Goal: Task Accomplishment & Management: Manage account settings

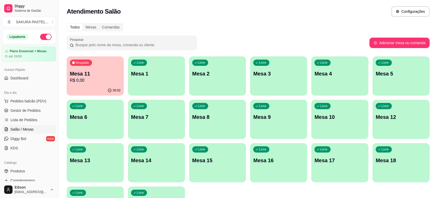
click at [98, 79] on p "R$ 0,00" at bounding box center [95, 80] width 51 height 6
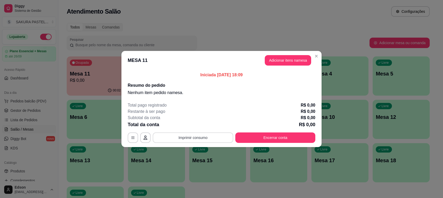
click at [211, 139] on button "Imprimir consumo" at bounding box center [193, 137] width 81 height 10
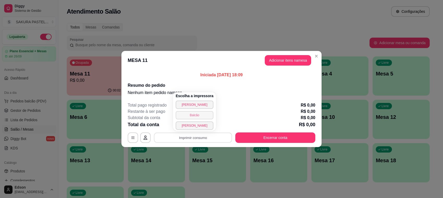
click at [196, 115] on button "Balcão" at bounding box center [195, 115] width 38 height 8
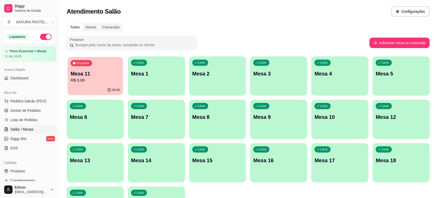
click at [82, 82] on p "R$ 0,00" at bounding box center [95, 80] width 49 height 6
click at [106, 70] on p "Mesa 11" at bounding box center [95, 73] width 51 height 7
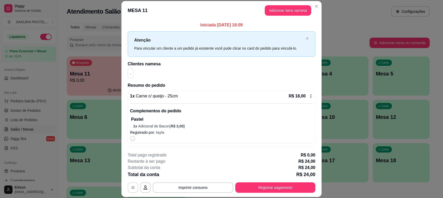
click at [131, 186] on icon "button" at bounding box center [133, 187] width 4 height 4
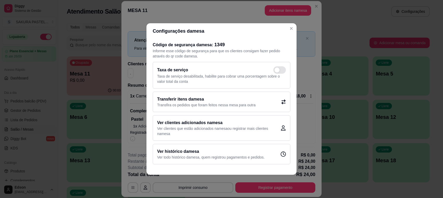
click at [204, 105] on p "Transfira os pedidos que foram feitos nessa mesa para outra" at bounding box center [206, 104] width 99 height 5
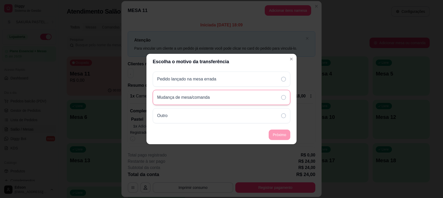
click at [209, 98] on p "Mudança de mesa/comanda" at bounding box center [183, 97] width 53 height 6
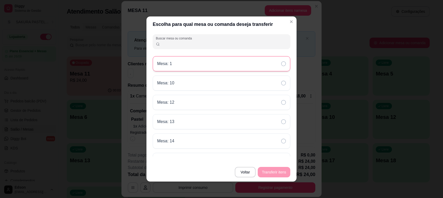
click at [218, 59] on div "Mesa: 1" at bounding box center [222, 63] width 138 height 15
click at [281, 174] on button "Transferir itens" at bounding box center [274, 172] width 33 height 10
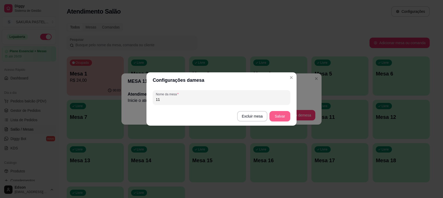
click at [283, 116] on button "Salvar" at bounding box center [280, 116] width 21 height 10
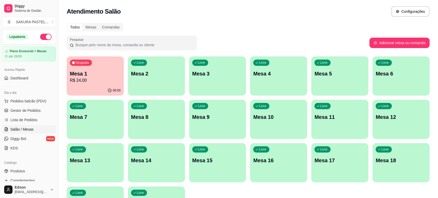
click at [107, 91] on div "00:03" at bounding box center [95, 90] width 57 height 10
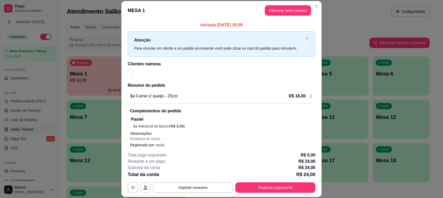
click at [276, 186] on button "Registrar pagamento" at bounding box center [275, 187] width 80 height 10
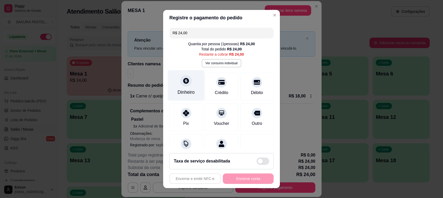
click at [180, 83] on div at bounding box center [185, 80] width 11 height 11
click at [201, 97] on input "0,00" at bounding box center [221, 94] width 104 height 10
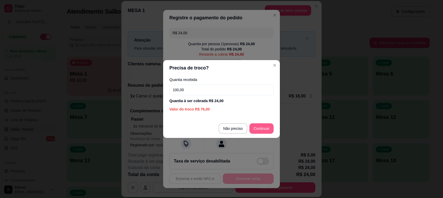
type input "100,00"
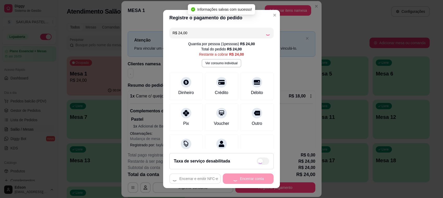
type input "R$ 0,00"
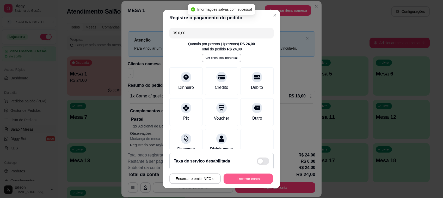
click at [257, 176] on button "Encerrar conta" at bounding box center [248, 178] width 49 height 10
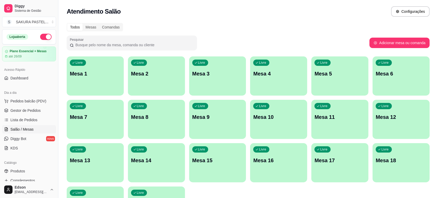
drag, startPoint x: 297, startPoint y: 120, endPoint x: 0, endPoint y: 210, distance: 310.8
drag, startPoint x: 0, startPoint y: 210, endPoint x: 262, endPoint y: 15, distance: 326.9
click at [262, 15] on div "Atendimento Salão Configurações" at bounding box center [248, 11] width 363 height 10
click at [86, 72] on p "Mesa 1" at bounding box center [95, 73] width 51 height 7
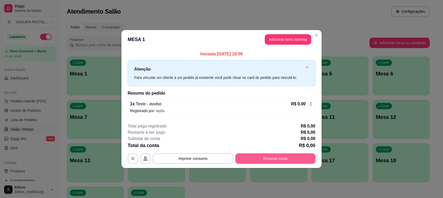
click at [282, 159] on button "Encerrar conta" at bounding box center [275, 158] width 80 height 10
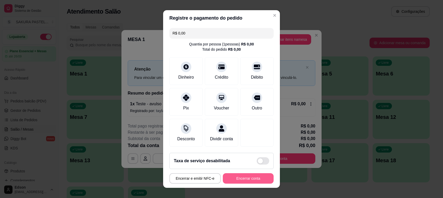
click at [248, 175] on button "Encerrar conta" at bounding box center [248, 178] width 51 height 10
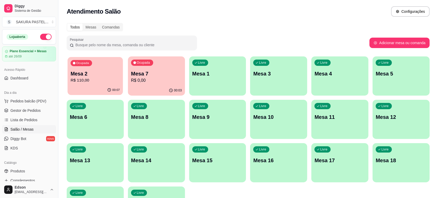
click at [107, 81] on p "R$ 110,00" at bounding box center [95, 80] width 49 height 6
click at [148, 72] on p "Mesa 7" at bounding box center [156, 73] width 49 height 7
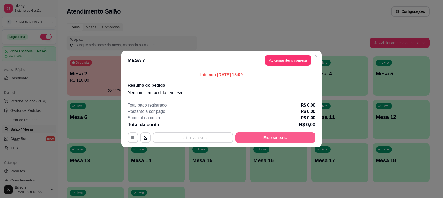
click at [298, 137] on button "Encerrar conta" at bounding box center [275, 137] width 80 height 10
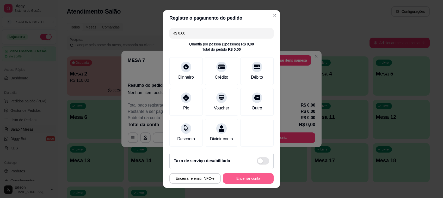
click at [257, 183] on button "Encerrar conta" at bounding box center [248, 178] width 51 height 10
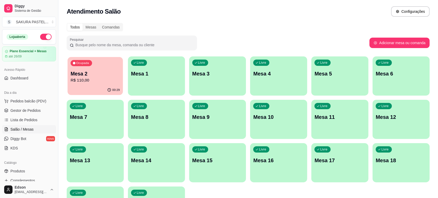
click at [85, 78] on p "R$ 110,00" at bounding box center [95, 80] width 49 height 6
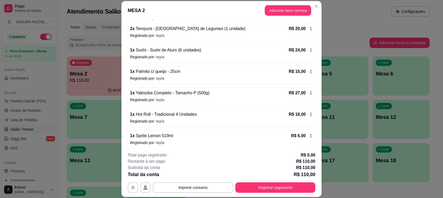
scroll to position [71, 0]
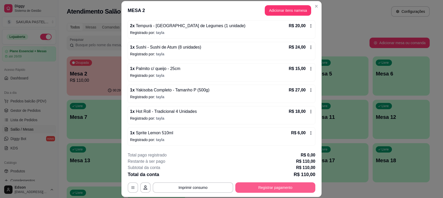
click at [269, 189] on button "Registrar pagamento" at bounding box center [275, 187] width 80 height 10
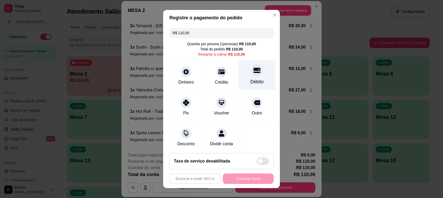
click at [254, 70] on icon at bounding box center [257, 70] width 7 height 5
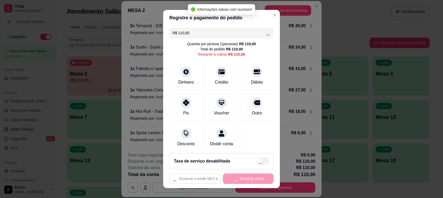
type input "R$ 0,00"
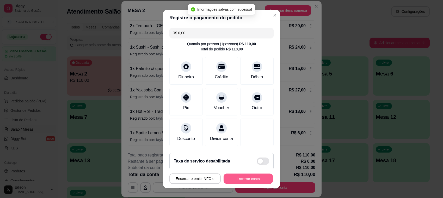
click at [244, 181] on button "Encerrar conta" at bounding box center [248, 178] width 49 height 10
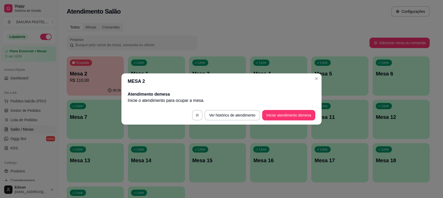
scroll to position [0, 0]
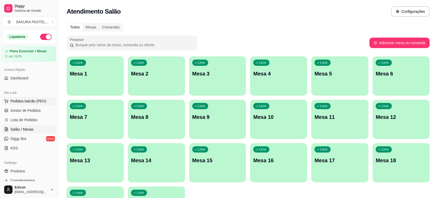
click at [16, 103] on span "Pedidos balcão (PDV)" at bounding box center [28, 100] width 36 height 5
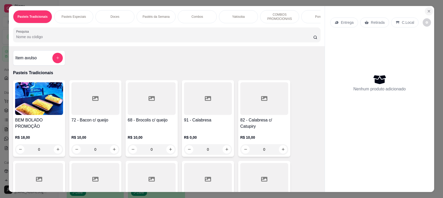
click at [429, 9] on button "Close" at bounding box center [429, 11] width 8 height 8
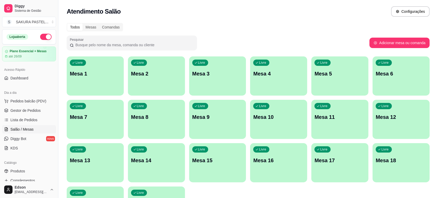
click at [342, 120] on p "Mesa 11" at bounding box center [340, 116] width 51 height 7
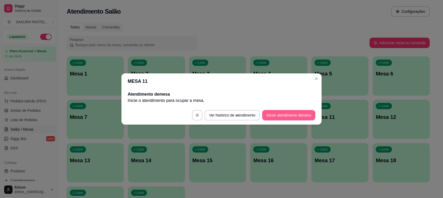
click at [292, 118] on button "Iniciar atendimento de mesa" at bounding box center [288, 115] width 53 height 10
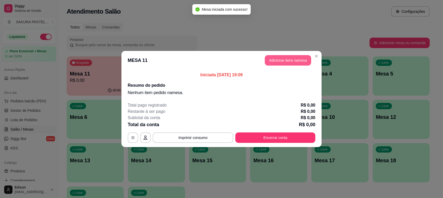
click at [285, 55] on button "Adicionar itens na mesa" at bounding box center [288, 60] width 46 height 10
click at [288, 60] on button "Adicionar itens na mesa" at bounding box center [288, 60] width 46 height 10
click at [84, 38] on div at bounding box center [166, 34] width 302 height 10
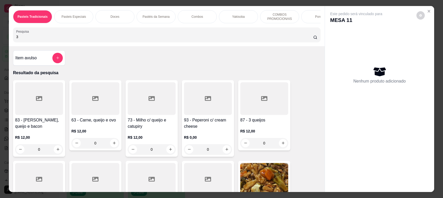
type input "3"
click at [258, 112] on div at bounding box center [264, 98] width 48 height 33
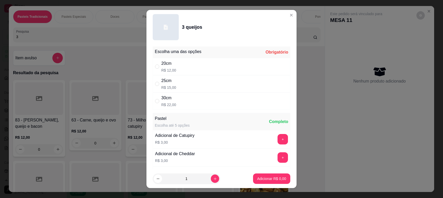
click at [198, 79] on div "25cm R$ 15,00" at bounding box center [222, 83] width 138 height 17
radio input "true"
click at [272, 173] on button "Adicionar R$ 15,00" at bounding box center [270, 178] width 39 height 10
type input "1"
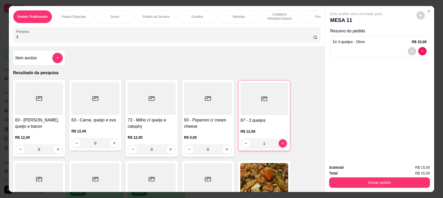
click at [59, 39] on input "3" at bounding box center [164, 36] width 297 height 5
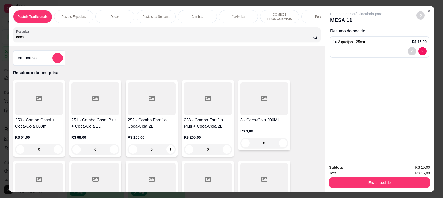
scroll to position [123, 0]
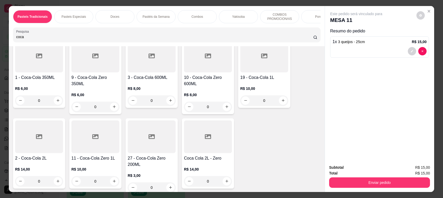
type input "coca"
click at [34, 151] on div at bounding box center [39, 136] width 48 height 33
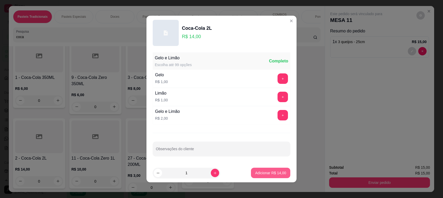
click at [278, 172] on p "Adicionar R$ 14,00" at bounding box center [270, 172] width 31 height 5
type input "1"
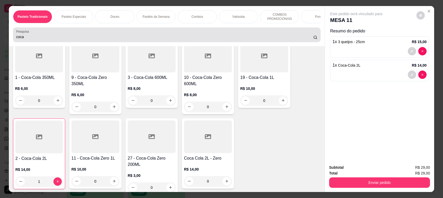
click at [52, 39] on input "coca" at bounding box center [164, 36] width 297 height 5
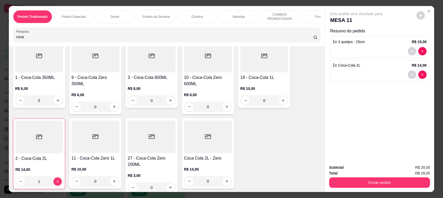
click at [52, 39] on input "coca" at bounding box center [164, 36] width 297 height 5
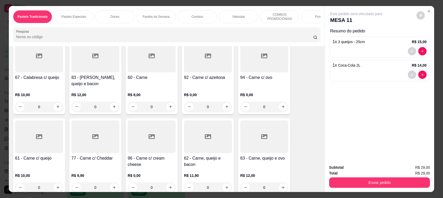
click at [248, 39] on input "Pesquisa" at bounding box center [164, 36] width 297 height 5
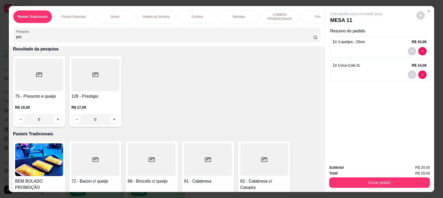
scroll to position [0, 0]
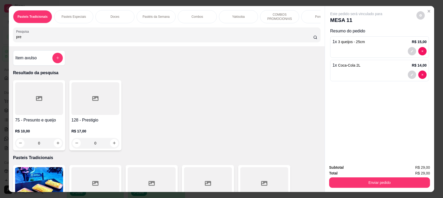
type input "pre"
click at [29, 113] on div at bounding box center [39, 98] width 48 height 33
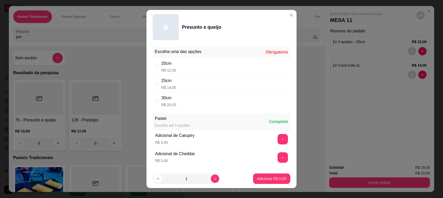
click at [193, 108] on div "30cm R$ 20,00" at bounding box center [222, 100] width 138 height 17
radio input "true"
click at [274, 174] on button "Adicionar R$ 20,00" at bounding box center [271, 178] width 38 height 10
type input "1"
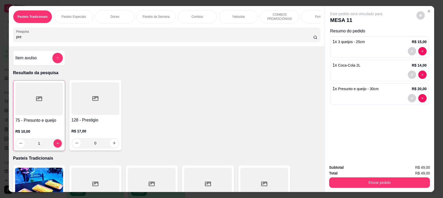
click at [185, 39] on input "pre" at bounding box center [164, 36] width 297 height 5
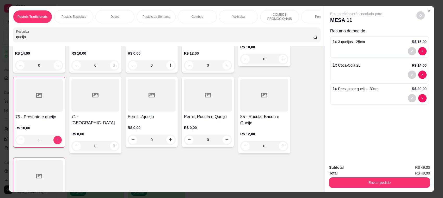
scroll to position [246, 0]
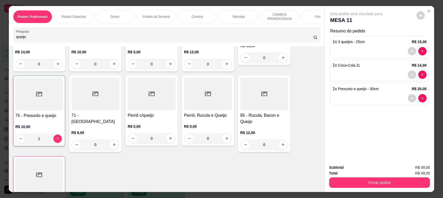
type input "queijo"
click at [95, 110] on div at bounding box center [95, 93] width 48 height 33
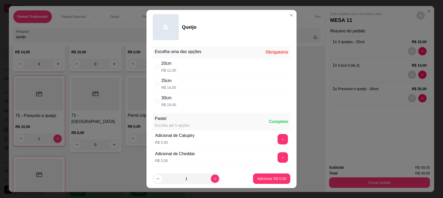
click at [170, 102] on div "30cm R$ 19,00" at bounding box center [168, 101] width 15 height 13
radio input "true"
click at [268, 178] on p "Adicionar R$ 19,00" at bounding box center [270, 178] width 31 height 5
type input "1"
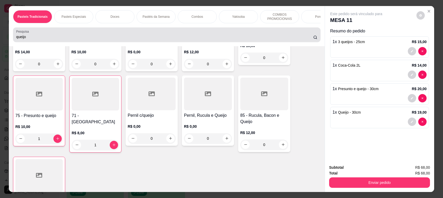
click at [78, 38] on div "queijo" at bounding box center [166, 34] width 301 height 10
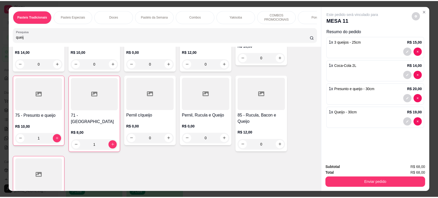
scroll to position [0, 0]
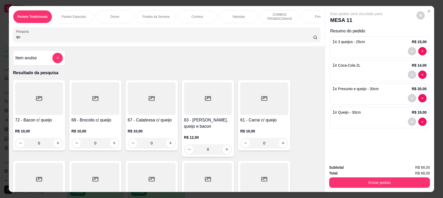
type input "q"
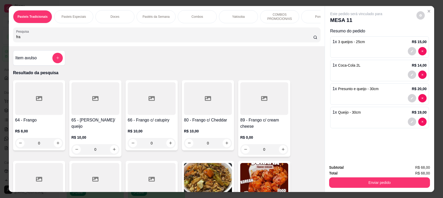
type input "fra"
click at [152, 120] on div "66 - Frango c/ catupiry R$ 10,00 0" at bounding box center [152, 115] width 52 height 70
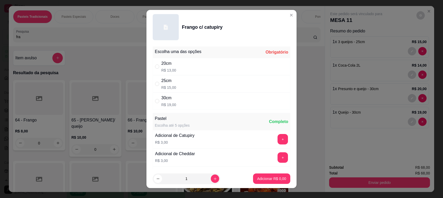
click at [178, 104] on div "30cm R$ 19,00" at bounding box center [222, 100] width 138 height 17
radio input "true"
click at [264, 180] on p "Adicionar R$ 19,00" at bounding box center [270, 178] width 31 height 5
type input "1"
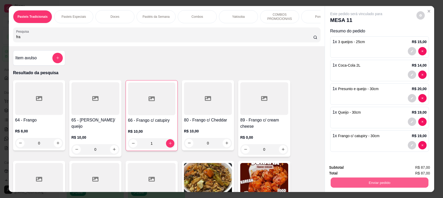
click at [386, 181] on button "Enviar pedido" at bounding box center [380, 182] width 98 height 10
click at [417, 170] on button "Enviar pedido" at bounding box center [415, 170] width 29 height 10
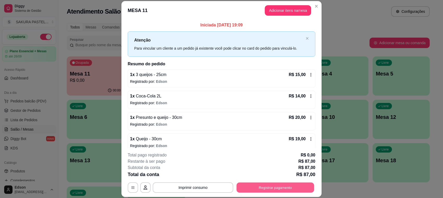
click at [281, 189] on button "Registrar pagamento" at bounding box center [276, 187] width 78 height 10
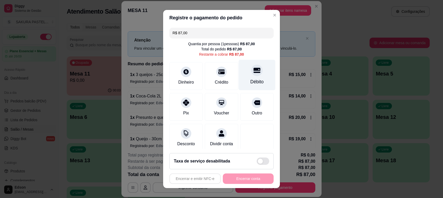
click at [251, 70] on div at bounding box center [256, 69] width 11 height 11
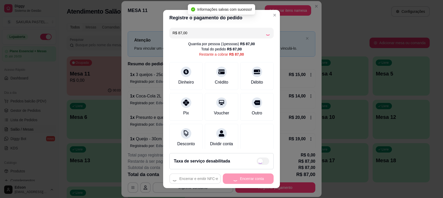
type input "R$ 0,00"
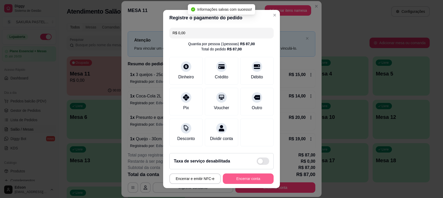
click at [255, 175] on button "Encerrar conta" at bounding box center [248, 178] width 51 height 10
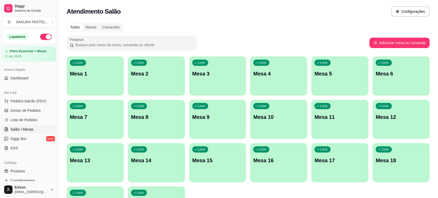
scroll to position [177, 0]
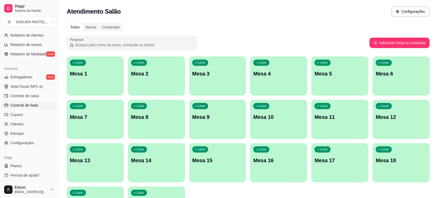
drag, startPoint x: 33, startPoint y: 105, endPoint x: 44, endPoint y: 105, distance: 10.4
click at [34, 105] on span "Controle de fiado" at bounding box center [24, 104] width 28 height 5
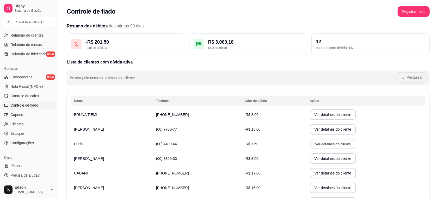
click at [314, 145] on button "Ver detalhes do cliente" at bounding box center [332, 144] width 45 height 10
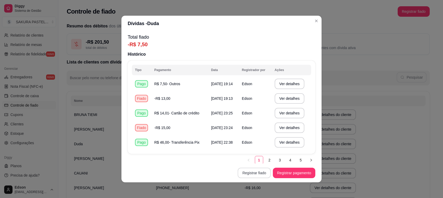
click at [247, 174] on button "Registrar fiado" at bounding box center [254, 172] width 33 height 10
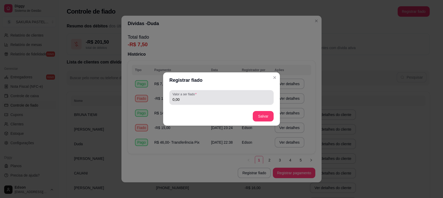
click at [200, 100] on input "0,00" at bounding box center [222, 99] width 98 height 5
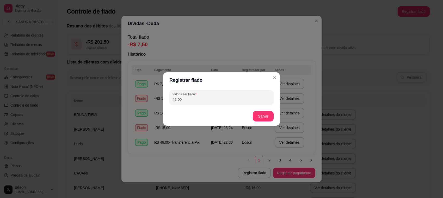
click at [255, 101] on input "42,00" at bounding box center [222, 99] width 98 height 5
type input "34,50"
click at [262, 120] on button "Salvar" at bounding box center [263, 116] width 20 height 10
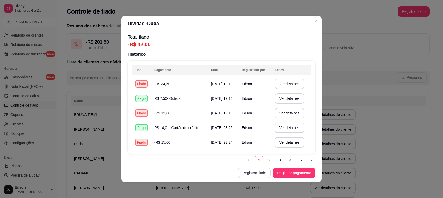
click at [260, 171] on button "Registrar fiado" at bounding box center [254, 172] width 33 height 10
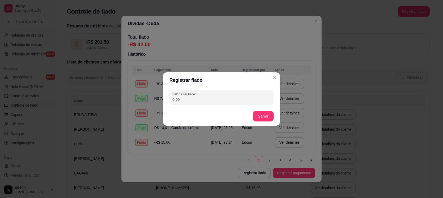
click at [223, 98] on input "0,00" at bounding box center [222, 99] width 98 height 5
type input "0,05"
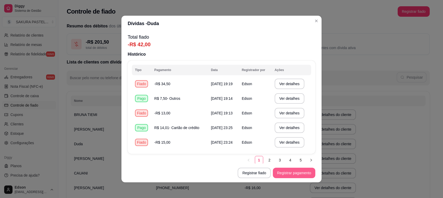
click at [298, 172] on button "Registrar pagamento" at bounding box center [294, 172] width 42 height 10
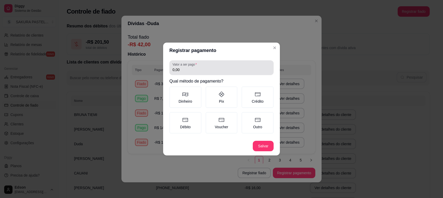
click at [224, 67] on div "0,00" at bounding box center [222, 67] width 98 height 10
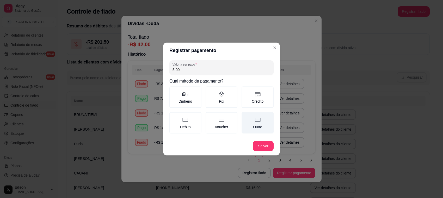
type input "5,00"
click at [259, 126] on label "Outro" at bounding box center [258, 122] width 32 height 21
click at [246, 116] on button "Outro" at bounding box center [243, 114] width 4 height 4
click at [267, 151] on footer "Salvar" at bounding box center [221, 145] width 117 height 19
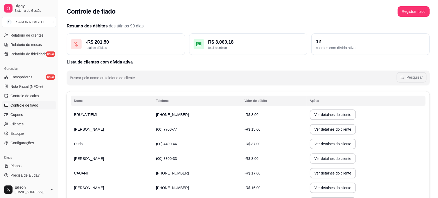
click at [310, 156] on button "Ver detalhes do cliente" at bounding box center [333, 158] width 46 height 10
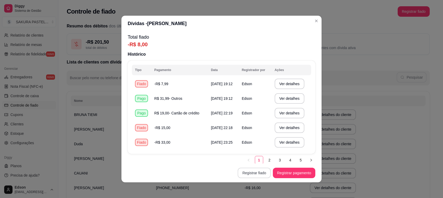
click at [243, 174] on button "Registrar fiado" at bounding box center [254, 172] width 33 height 10
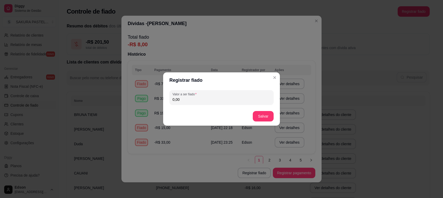
click at [176, 99] on input "0,00" at bounding box center [222, 99] width 98 height 5
type input "25,00"
click at [265, 112] on button "Salvar" at bounding box center [263, 116] width 20 height 10
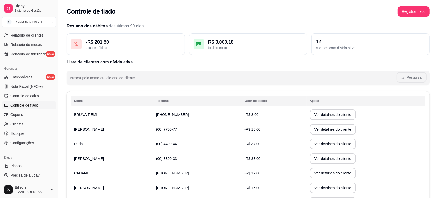
drag, startPoint x: 228, startPoint y: 127, endPoint x: 282, endPoint y: 134, distance: 54.4
click at [241, 127] on td "-R$ 15,00" at bounding box center [273, 129] width 65 height 15
click at [310, 130] on button "Ver detalhes do cliente" at bounding box center [333, 129] width 46 height 10
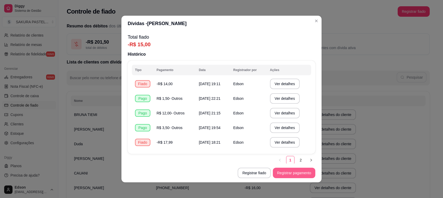
click at [298, 175] on button "Registrar pagamento" at bounding box center [294, 172] width 42 height 10
click at [258, 176] on button "Registrar fiado" at bounding box center [254, 173] width 32 height 10
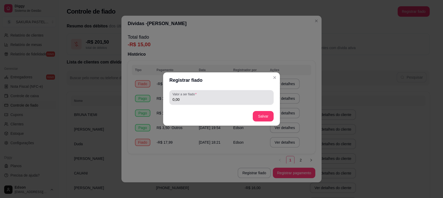
click at [214, 95] on div "0,00" at bounding box center [222, 97] width 98 height 10
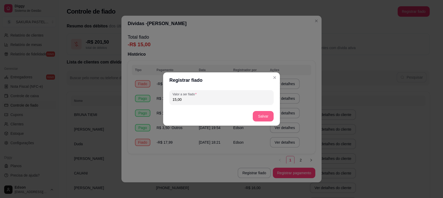
type input "15,00"
click at [268, 113] on button "Salvar" at bounding box center [263, 116] width 21 height 10
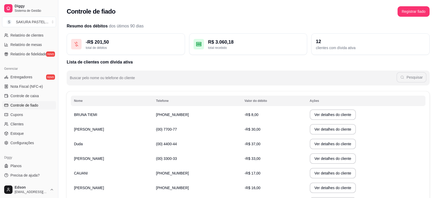
scroll to position [91, 0]
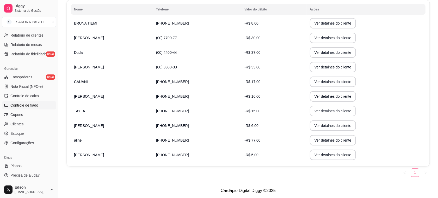
click at [310, 107] on button "Ver detalhes do cliente" at bounding box center [333, 111] width 46 height 10
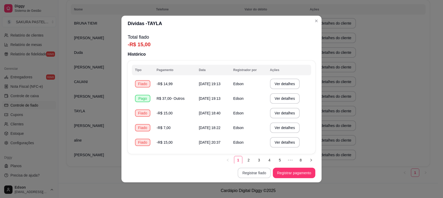
click at [257, 176] on button "Registrar fiado" at bounding box center [254, 172] width 33 height 10
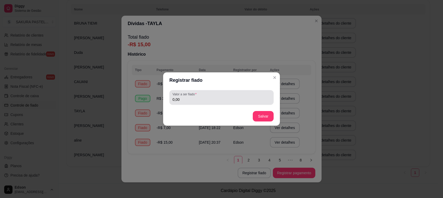
click at [208, 94] on div "0,00" at bounding box center [222, 97] width 98 height 10
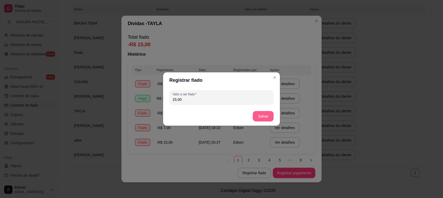
type input "15,00"
click at [262, 115] on button "Salvar" at bounding box center [263, 116] width 21 height 10
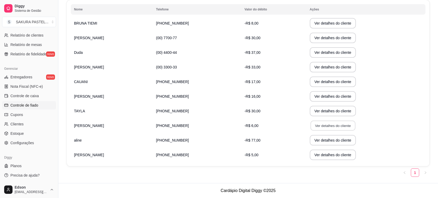
click at [315, 125] on button "Ver detalhes do cliente" at bounding box center [332, 125] width 45 height 10
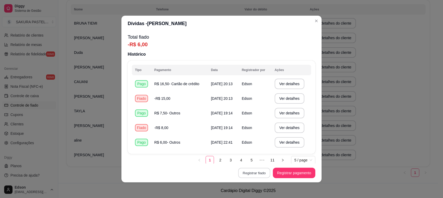
click at [245, 171] on button "Registrar fiado" at bounding box center [254, 173] width 32 height 10
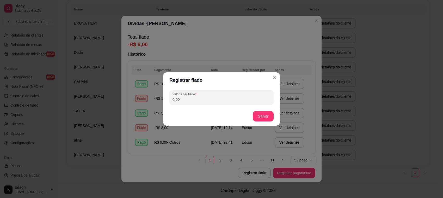
click at [218, 97] on input "0,00" at bounding box center [222, 99] width 98 height 5
type input "9,00"
click at [266, 114] on button "Salvar" at bounding box center [263, 116] width 20 height 10
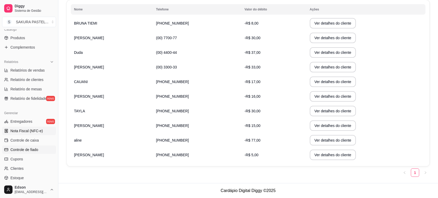
scroll to position [0, 0]
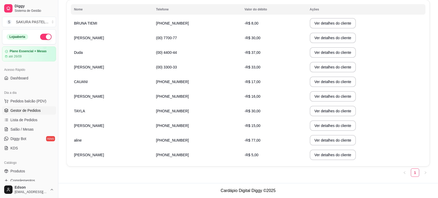
click at [22, 112] on span "Gestor de Pedidos" at bounding box center [25, 110] width 30 height 5
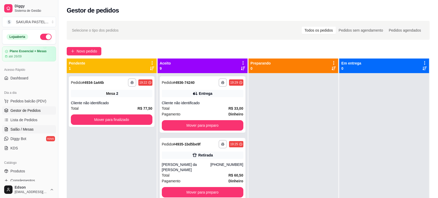
click at [23, 129] on span "Salão / Mesas" at bounding box center [21, 128] width 23 height 5
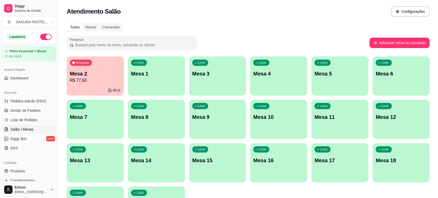
click at [85, 84] on div "Ocupada Mesa 2 R$ 77,50" at bounding box center [95, 70] width 57 height 29
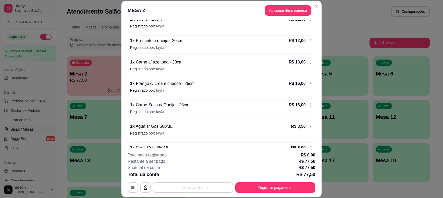
scroll to position [71, 0]
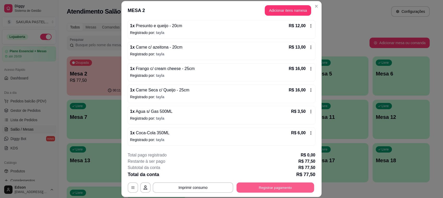
click at [263, 184] on button "Registrar pagamento" at bounding box center [276, 187] width 78 height 10
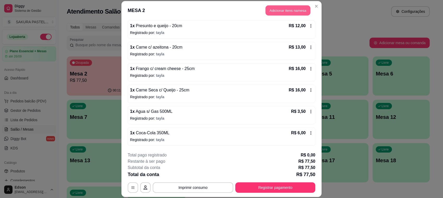
click at [291, 10] on button "Adicionar itens na mesa" at bounding box center [288, 10] width 45 height 10
click at [183, 36] on div at bounding box center [166, 34] width 301 height 10
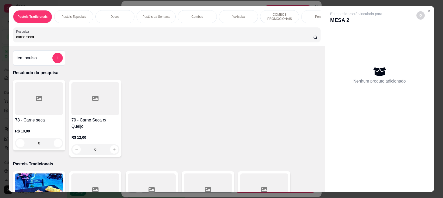
type input "carne seca"
click at [97, 112] on div at bounding box center [95, 98] width 48 height 33
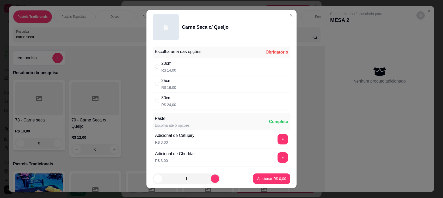
click at [186, 85] on div "25cm R$ 16,00" at bounding box center [222, 83] width 138 height 17
radio input "true"
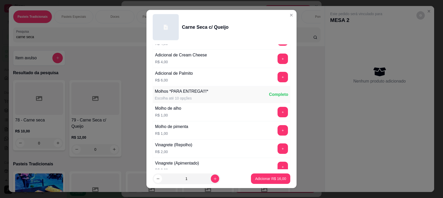
scroll to position [366, 0]
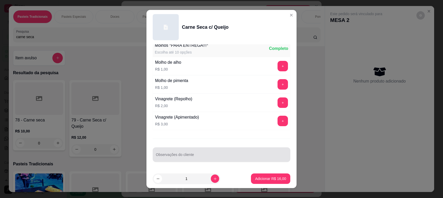
click at [222, 155] on input "Observações do cliente" at bounding box center [221, 156] width 131 height 5
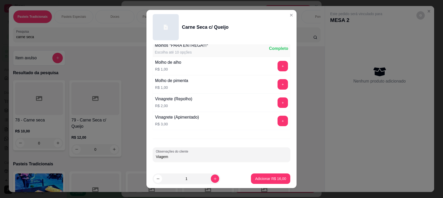
type input "Viagem"
click at [256, 176] on p "Adicionar R$ 16,00" at bounding box center [271, 178] width 30 height 5
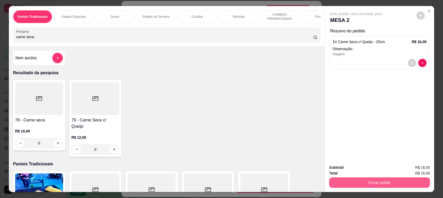
click at [355, 182] on button "Enviar pedido" at bounding box center [379, 182] width 101 height 10
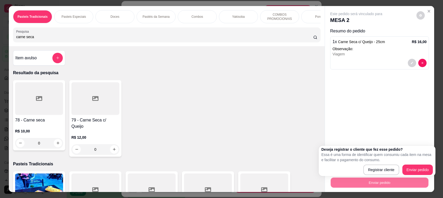
click at [353, 172] on div "Registrar cliente Enviar pedido" at bounding box center [377, 169] width 112 height 10
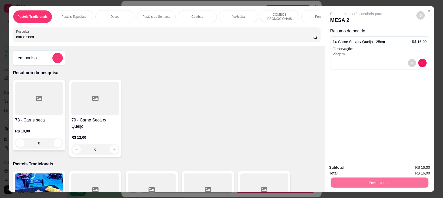
click at [376, 172] on button "Registrar cliente" at bounding box center [381, 170] width 33 height 10
click at [380, 185] on button "Enviar pedido" at bounding box center [380, 182] width 98 height 10
click at [416, 169] on button "Enviar pedido" at bounding box center [415, 170] width 29 height 10
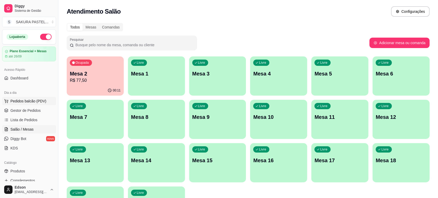
click at [31, 100] on span "Pedidos balcão (PDV)" at bounding box center [28, 100] width 36 height 5
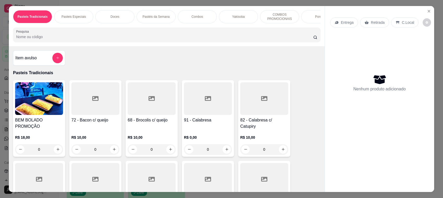
click at [81, 39] on input "Pesquisa" at bounding box center [164, 36] width 297 height 5
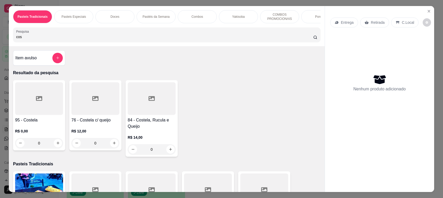
type input "cos"
click at [108, 109] on div at bounding box center [95, 98] width 48 height 33
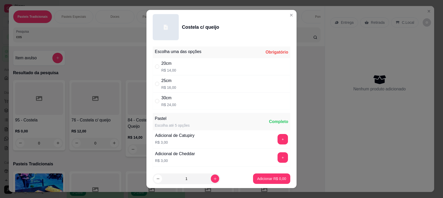
click at [212, 62] on div "20cm R$ 14,00" at bounding box center [222, 66] width 138 height 17
radio input "true"
click at [252, 178] on button "Adicionar R$ 14,00" at bounding box center [271, 178] width 38 height 10
type input "1"
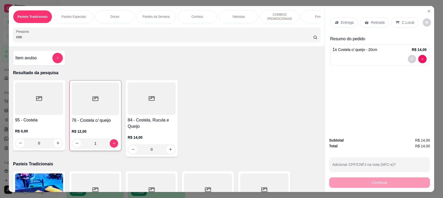
click at [148, 113] on div at bounding box center [152, 98] width 48 height 33
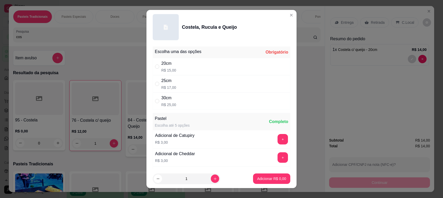
click at [200, 66] on div "20cm R$ 15,00" at bounding box center [222, 66] width 138 height 17
radio input "true"
click at [257, 179] on p "Adicionar R$ 15,00" at bounding box center [271, 178] width 30 height 5
type input "1"
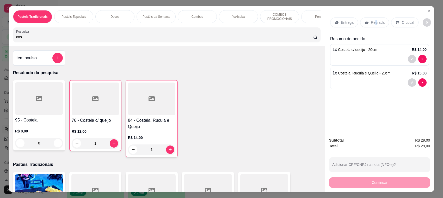
click at [373, 24] on p "Retirada" at bounding box center [378, 22] width 14 height 5
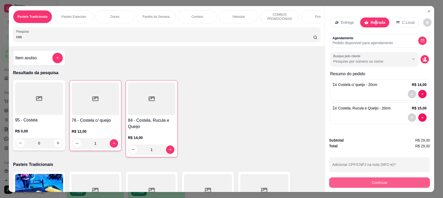
click at [344, 179] on button "Continuar" at bounding box center [379, 182] width 101 height 10
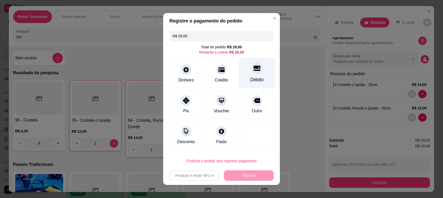
click at [255, 72] on div "Débito" at bounding box center [257, 73] width 37 height 30
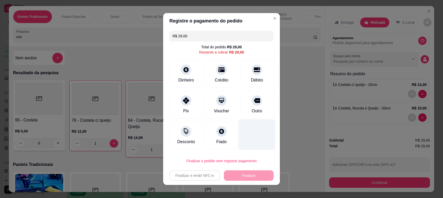
type input "R$ 0,00"
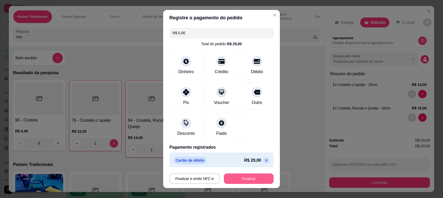
click at [243, 173] on div "Finalizar e emitir NFC-e Finalizar" at bounding box center [221, 178] width 104 height 10
click at [243, 177] on button "Finalizar" at bounding box center [249, 178] width 48 height 10
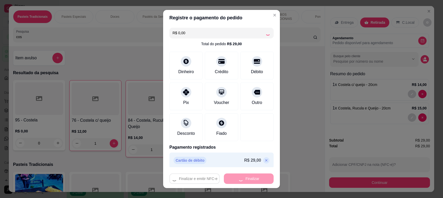
type input "0"
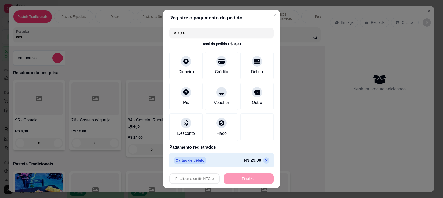
type input "-R$ 29,00"
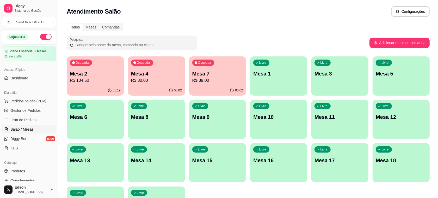
click at [104, 79] on p "R$ 104,50" at bounding box center [95, 80] width 51 height 6
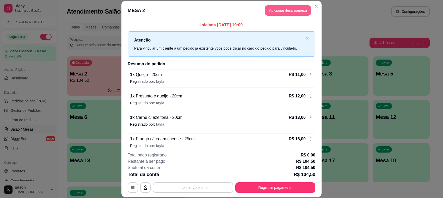
click at [295, 9] on button "Adicionar itens na mesa" at bounding box center [288, 10] width 46 height 10
click at [174, 39] on input "Pesquisa" at bounding box center [164, 36] width 297 height 5
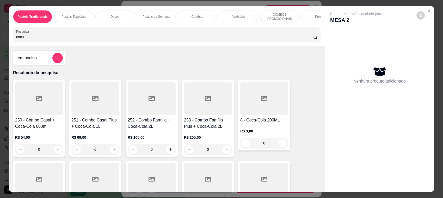
scroll to position [123, 0]
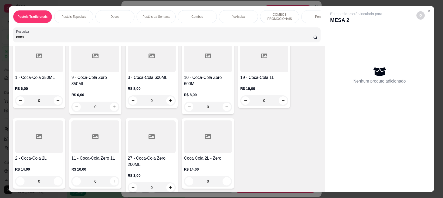
type input "coca"
click at [43, 72] on div at bounding box center [39, 56] width 48 height 33
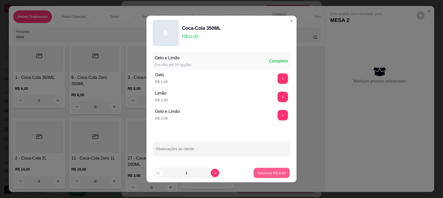
click at [267, 172] on p "Adicionar R$ 6,00" at bounding box center [272, 172] width 28 height 5
type input "1"
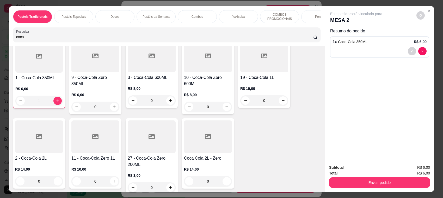
scroll to position [123, 0]
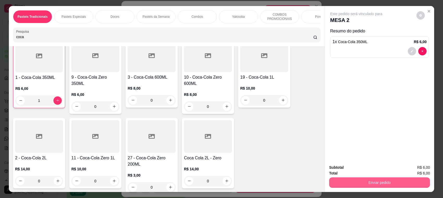
click at [349, 183] on button "Enviar pedido" at bounding box center [379, 182] width 101 height 10
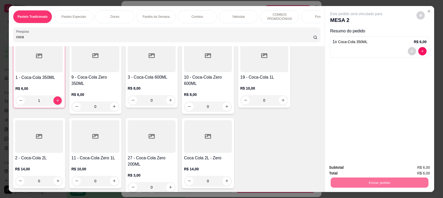
click at [372, 173] on button "Registrar cliente" at bounding box center [381, 170] width 33 height 10
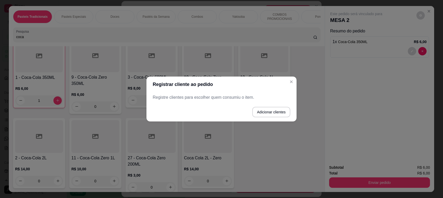
click at [283, 83] on header "Registrar cliente ao pedido" at bounding box center [221, 84] width 150 height 16
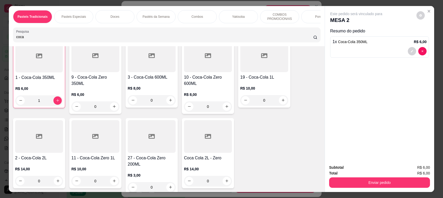
click at [348, 185] on button "Enviar pedido" at bounding box center [379, 182] width 101 height 10
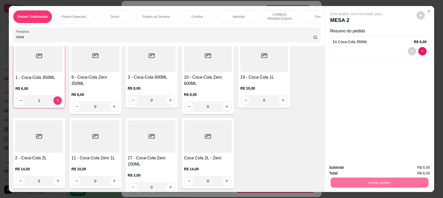
click at [425, 171] on button "Enviar pedido" at bounding box center [416, 170] width 29 height 10
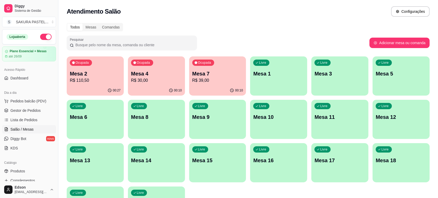
click at [151, 80] on p "R$ 30,00" at bounding box center [156, 80] width 51 height 6
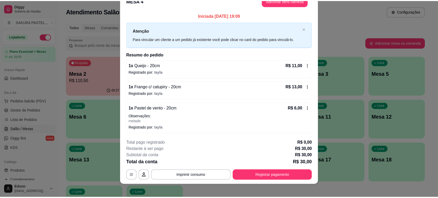
scroll to position [0, 0]
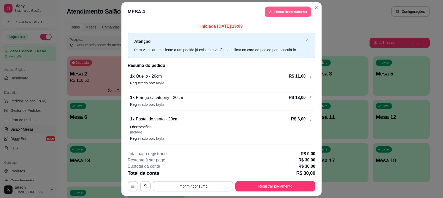
click at [284, 11] on button "Adicionar itens na mesa" at bounding box center [288, 12] width 46 height 10
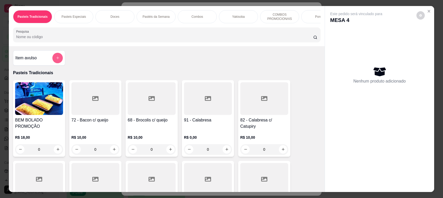
click at [57, 63] on button "add-separate-item" at bounding box center [57, 58] width 10 height 10
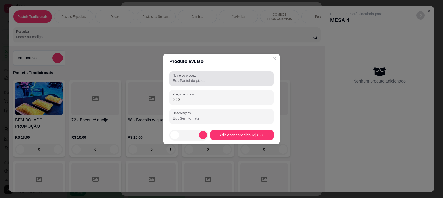
drag, startPoint x: 206, startPoint y: 77, endPoint x: 208, endPoint y: 81, distance: 4.6
click at [206, 78] on div at bounding box center [222, 78] width 98 height 10
type input "Biscoito da Sorte"
click at [196, 100] on input "0,00" at bounding box center [222, 99] width 98 height 5
type input "2,50"
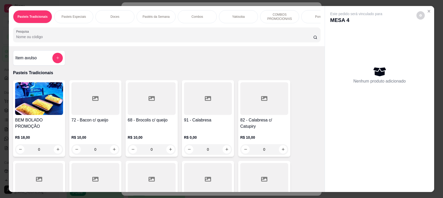
click at [56, 60] on icon "add-separate-item" at bounding box center [58, 58] width 4 height 4
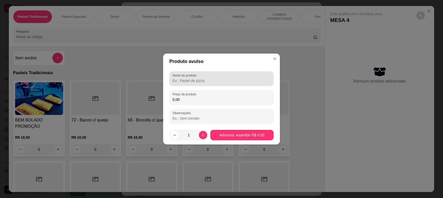
click at [219, 74] on div at bounding box center [222, 78] width 98 height 10
type input "Biscoito da Sorte"
click at [222, 102] on input "0,00" at bounding box center [222, 99] width 98 height 5
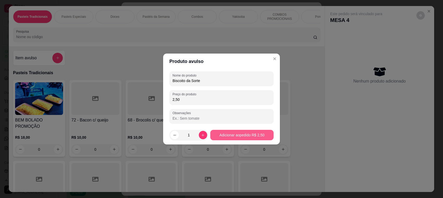
type input "2,50"
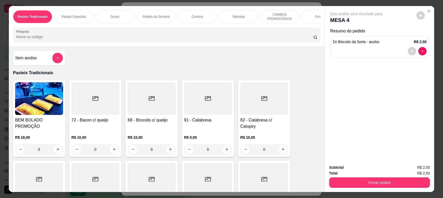
click at [377, 53] on div at bounding box center [380, 51] width 94 height 8
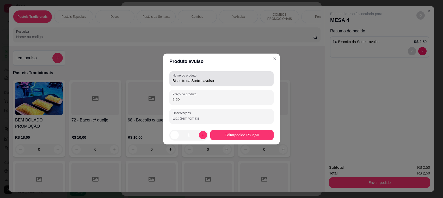
click at [238, 78] on input "Biscoito da Sorte - avulso" at bounding box center [222, 80] width 98 height 5
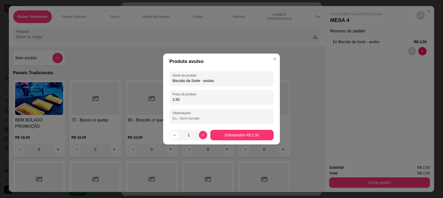
click at [238, 78] on input "Biscoito da Sorte - avulso" at bounding box center [222, 80] width 98 height 5
type input "Biscoito da Sorte"
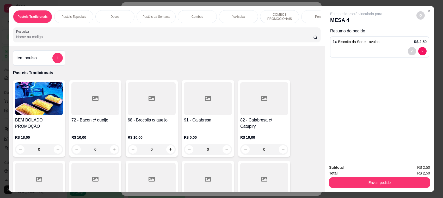
click at [386, 51] on div at bounding box center [380, 51] width 94 height 8
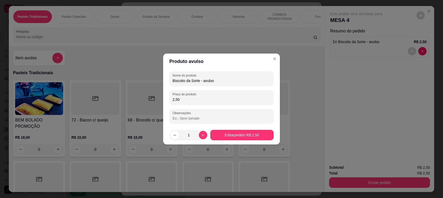
click at [220, 79] on input "Biscoito da Sorte - avulso" at bounding box center [222, 80] width 98 height 5
click at [219, 79] on input "Biscoito da Sorte - avulso" at bounding box center [222, 80] width 98 height 5
type input "Biscoito da Sorte"
click at [201, 135] on icon "increase-product-quantity" at bounding box center [202, 134] width 3 height 3
type input "2"
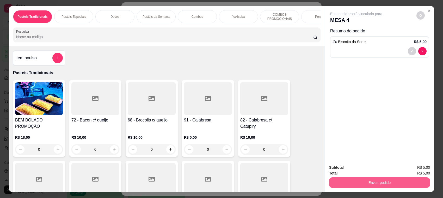
click at [374, 184] on button "Enviar pedido" at bounding box center [379, 182] width 101 height 10
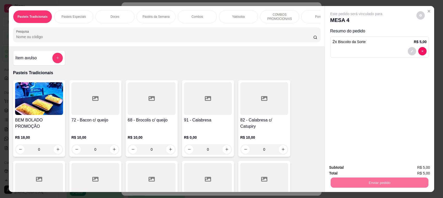
click at [427, 172] on button "Enviar pedido" at bounding box center [415, 170] width 29 height 10
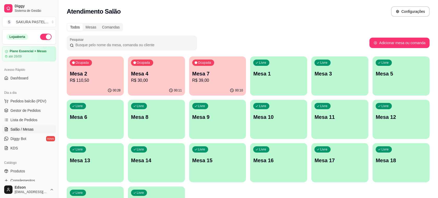
click at [200, 80] on p "R$ 39,00" at bounding box center [217, 80] width 51 height 6
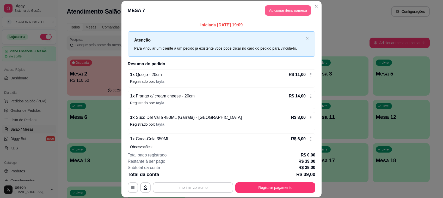
click at [291, 10] on button "Adicionar itens na mesa" at bounding box center [288, 10] width 46 height 10
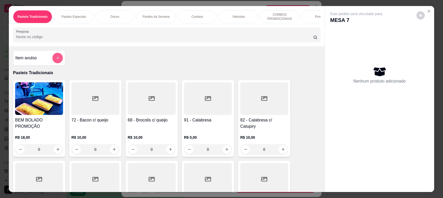
click at [56, 60] on icon "add-separate-item" at bounding box center [58, 58] width 4 height 4
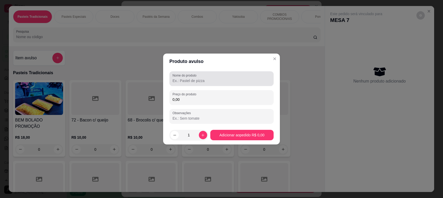
click at [199, 83] on input "Nome do produto" at bounding box center [222, 80] width 98 height 5
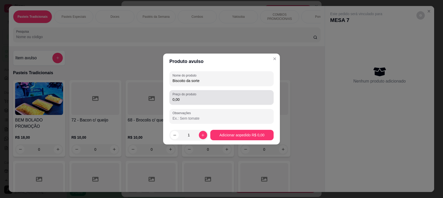
type input "Biscoito da sorte"
click at [214, 93] on div "0,00" at bounding box center [222, 97] width 98 height 10
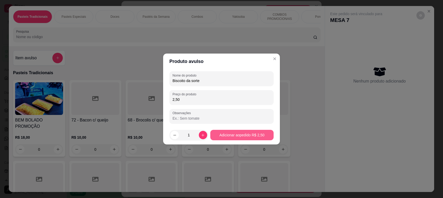
type input "2,50"
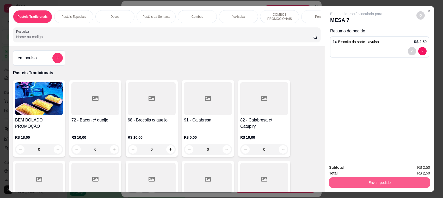
click at [378, 181] on button "Enviar pedido" at bounding box center [379, 182] width 101 height 10
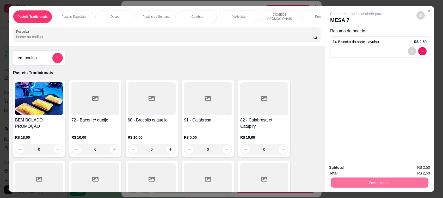
click at [383, 50] on div at bounding box center [380, 51] width 94 height 8
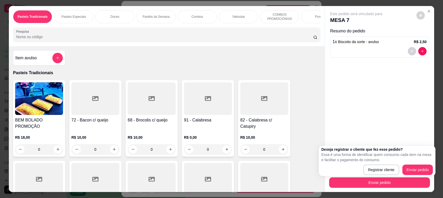
click at [383, 49] on div at bounding box center [380, 51] width 94 height 8
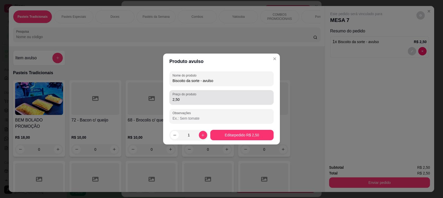
click at [225, 85] on div "Nome do produto Biscoito da sorte - avulso" at bounding box center [221, 78] width 104 height 15
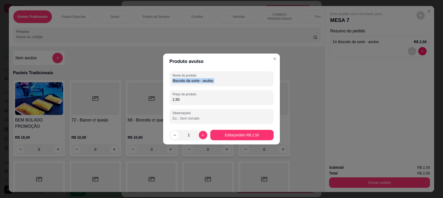
click at [225, 85] on div "Nome do produto Biscoito da sorte - avulso" at bounding box center [221, 78] width 104 height 15
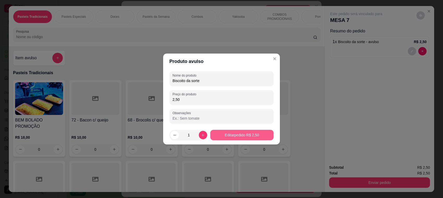
type input "Biscoito da sorte"
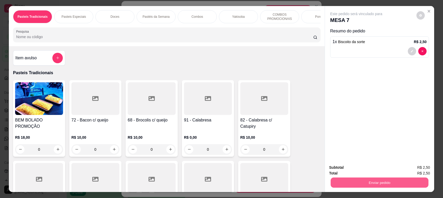
click at [364, 187] on button "Enviar pedido" at bounding box center [380, 182] width 98 height 10
click at [420, 166] on button "Enviar pedido" at bounding box center [415, 170] width 29 height 10
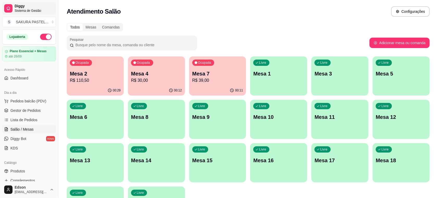
click at [26, 12] on span "Sistema de Gestão" at bounding box center [34, 11] width 39 height 4
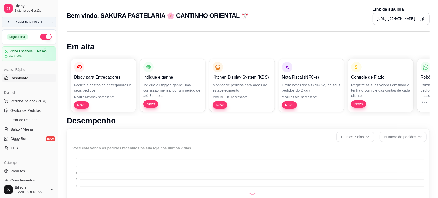
click at [38, 22] on div "SAKURA PASTEL ..." at bounding box center [32, 21] width 33 height 5
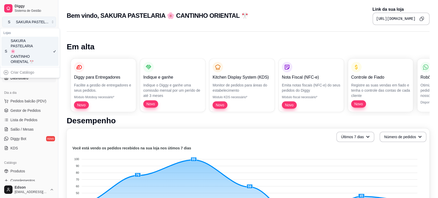
click at [14, 26] on button "S SAKURA PASTEL ..." at bounding box center [29, 22] width 54 height 10
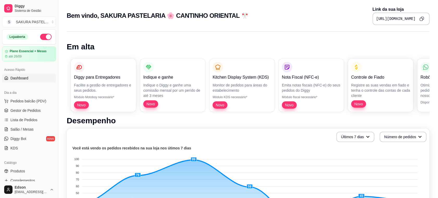
click at [29, 77] on link "Dashboard" at bounding box center [29, 78] width 54 height 8
click at [9, 78] on link "Dashboard" at bounding box center [29, 78] width 54 height 8
click at [25, 77] on span "Dashboard" at bounding box center [19, 77] width 18 height 5
click at [23, 77] on span "Dashboard" at bounding box center [19, 77] width 18 height 5
click at [424, 16] on icon "Copy to clipboard" at bounding box center [422, 18] width 4 height 4
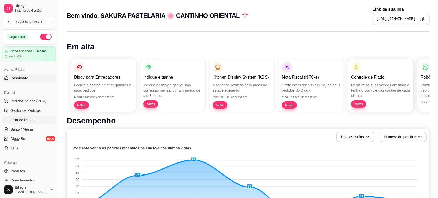
click at [31, 124] on link "Lista de Pedidos" at bounding box center [29, 119] width 54 height 8
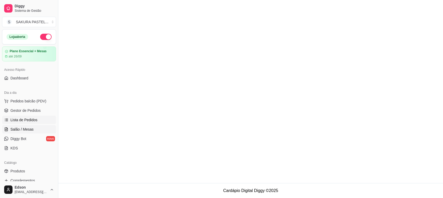
click at [30, 126] on link "Salão / Mesas" at bounding box center [29, 129] width 54 height 8
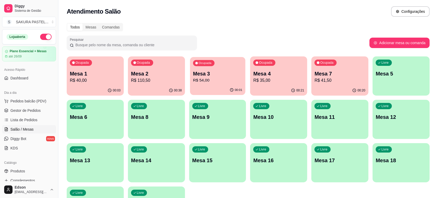
click at [200, 78] on p "R$ 54,00" at bounding box center [217, 80] width 49 height 6
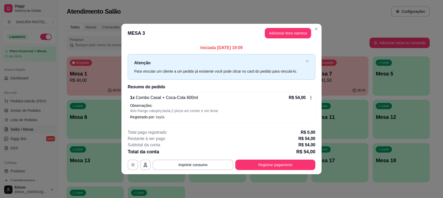
click at [285, 32] on button "Adicionar itens na mesa" at bounding box center [288, 33] width 46 height 10
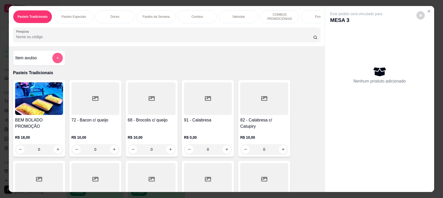
click at [52, 63] on button "add-separate-item" at bounding box center [57, 58] width 10 height 10
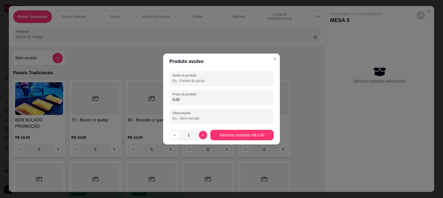
click at [211, 79] on input "Nome do produto" at bounding box center [222, 80] width 98 height 5
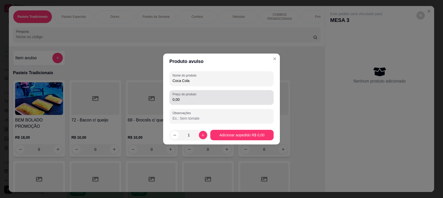
type input "Coca Cola"
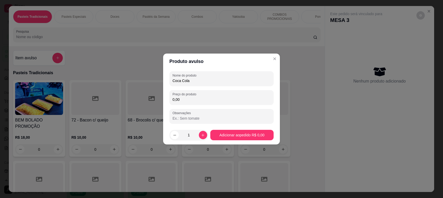
click at [204, 99] on input "0,00" at bounding box center [222, 99] width 98 height 5
type input "2,00"
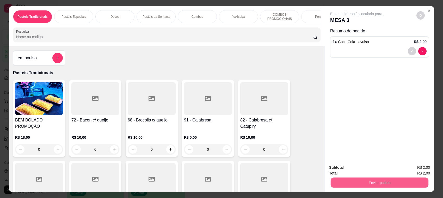
click at [368, 179] on button "Enviar pedido" at bounding box center [380, 182] width 98 height 10
click at [420, 170] on button "Enviar pedido" at bounding box center [416, 170] width 29 height 10
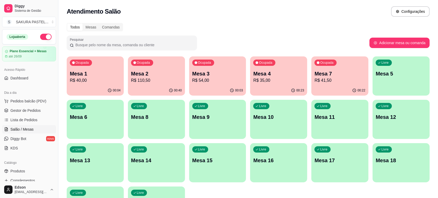
click at [166, 79] on p "R$ 110,50" at bounding box center [156, 80] width 51 height 6
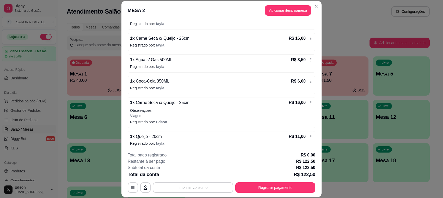
scroll to position [169, 0]
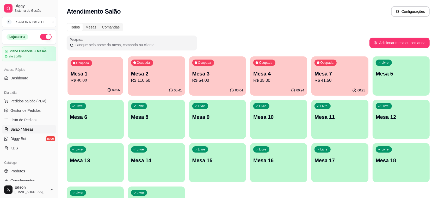
click at [79, 80] on p "R$ 40,00" at bounding box center [95, 80] width 49 height 6
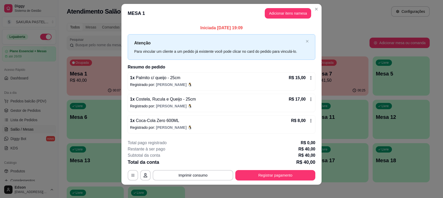
scroll to position [0, 0]
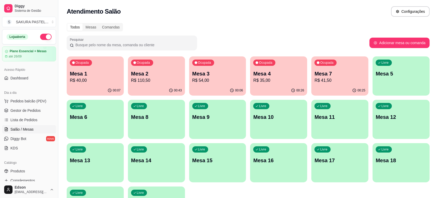
click at [291, 76] on p "Mesa 4" at bounding box center [278, 73] width 51 height 7
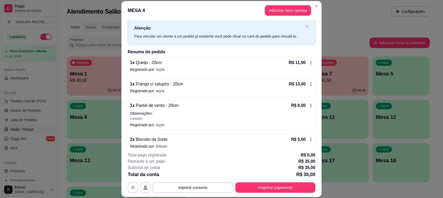
scroll to position [19, 0]
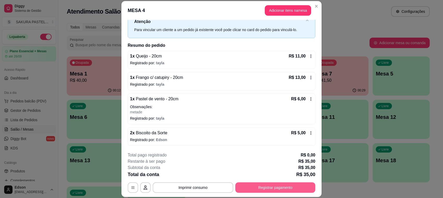
click at [263, 190] on button "Registrar pagamento" at bounding box center [275, 187] width 80 height 10
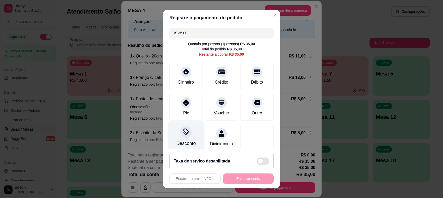
click at [184, 131] on icon at bounding box center [186, 130] width 5 height 5
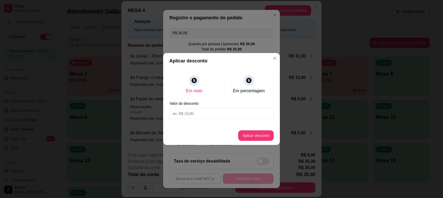
click at [239, 110] on input at bounding box center [221, 113] width 104 height 10
type input "35,00"
click at [264, 136] on button "Aplicar desconto" at bounding box center [256, 135] width 34 height 10
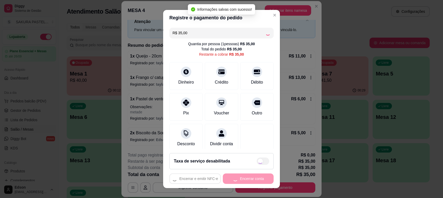
type input "R$ 0,00"
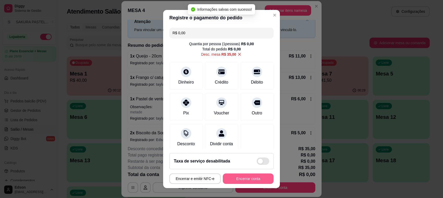
click at [255, 179] on button "Encerrar conta" at bounding box center [248, 178] width 51 height 10
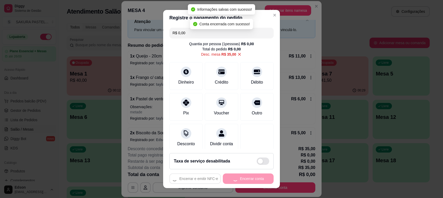
scroll to position [0, 0]
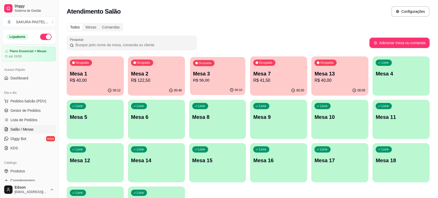
click at [208, 83] on p "R$ 56,00" at bounding box center [217, 80] width 49 height 6
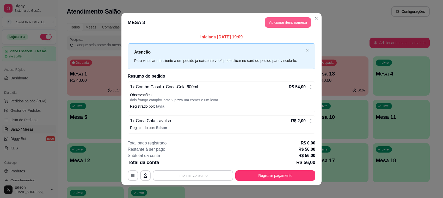
click at [285, 22] on button "Adicionar itens na mesa" at bounding box center [288, 22] width 46 height 10
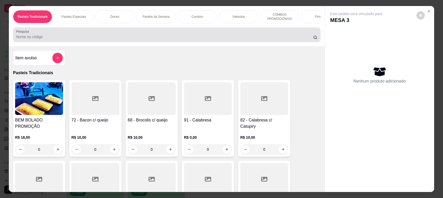
click at [154, 40] on div at bounding box center [166, 34] width 301 height 10
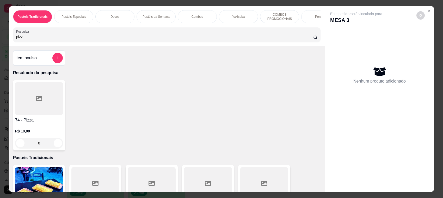
type input "pizz"
click at [33, 111] on div at bounding box center [39, 98] width 48 height 33
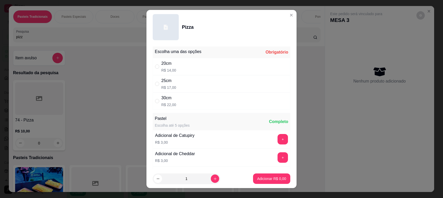
click at [196, 84] on div "25cm R$ 17,00" at bounding box center [222, 83] width 138 height 17
radio input "true"
click at [264, 178] on p "Adicionar R$ 17,00" at bounding box center [270, 178] width 31 height 5
type input "1"
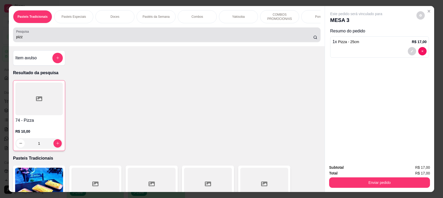
click at [45, 39] on input "pizz" at bounding box center [164, 36] width 297 height 5
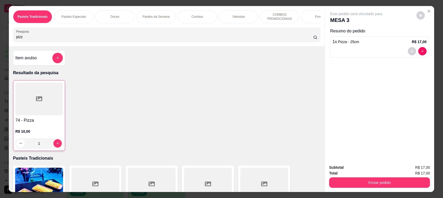
click at [45, 39] on input "pizz" at bounding box center [164, 36] width 297 height 5
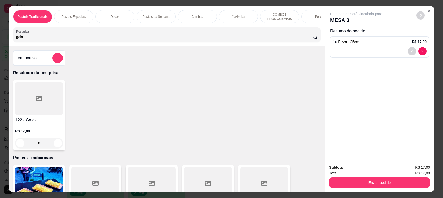
type input "gala"
click at [37, 101] on icon at bounding box center [39, 98] width 6 height 6
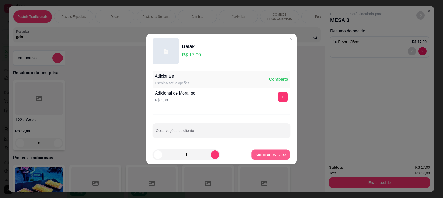
click at [256, 153] on p "Adicionar R$ 17,00" at bounding box center [271, 154] width 30 height 5
type input "1"
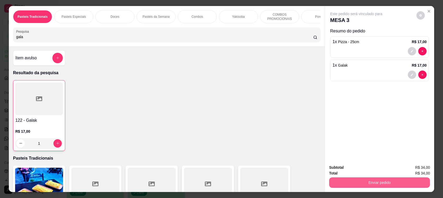
click at [360, 179] on button "Enviar pedido" at bounding box center [379, 182] width 101 height 10
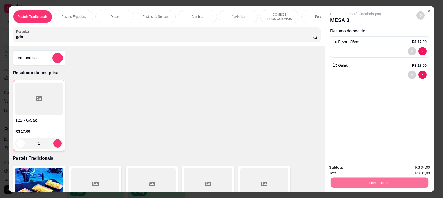
click at [367, 115] on div "Este pedido será vinculado para MESA 3 Resumo do pedido 1 x Pizza - 25cm R$ 17,…" at bounding box center [379, 83] width 109 height 154
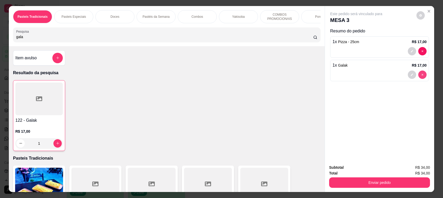
type input "0"
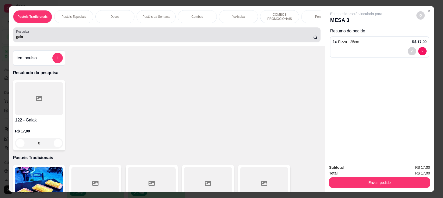
click at [75, 34] on div "Pesquisa gala" at bounding box center [167, 34] width 308 height 15
click at [71, 39] on input "gala" at bounding box center [164, 36] width 297 height 5
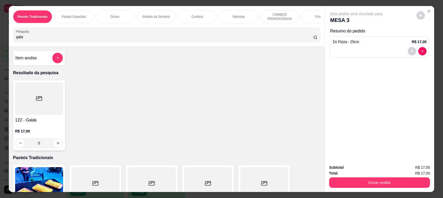
click at [46, 122] on h4 "122 - Galak" at bounding box center [39, 120] width 48 height 6
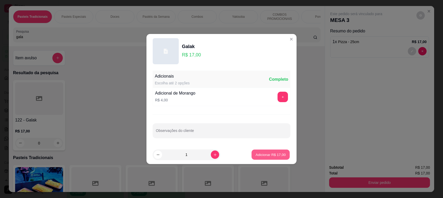
click at [279, 158] on button "Adicionar R$ 17,00" at bounding box center [271, 154] width 38 height 10
type input "1"
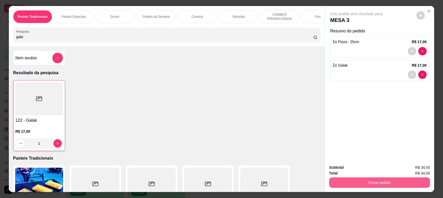
click at [381, 180] on button "Enviar pedido" at bounding box center [379, 182] width 101 height 10
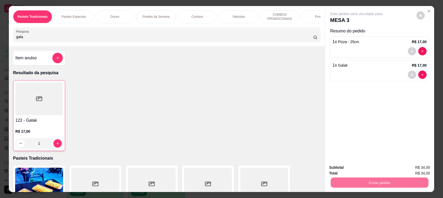
click at [374, 170] on button "Registrar cliente" at bounding box center [381, 170] width 34 height 10
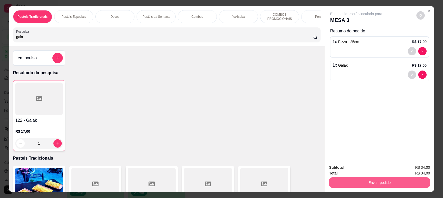
click at [408, 185] on button "Enviar pedido" at bounding box center [379, 182] width 101 height 10
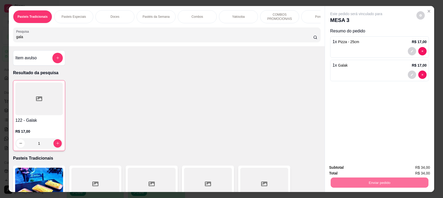
click at [374, 170] on button "Registrar cliente" at bounding box center [381, 170] width 33 height 10
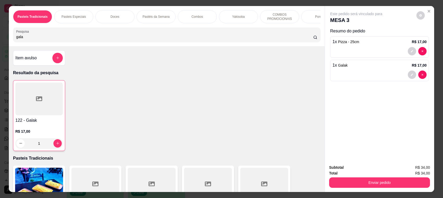
click at [359, 186] on button "Enviar pedido" at bounding box center [379, 182] width 101 height 10
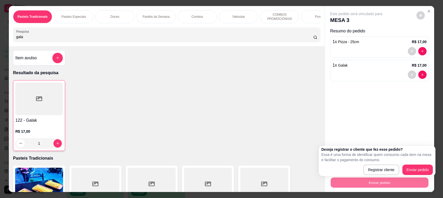
click at [415, 175] on div "Deseja registrar o cliente que fez esse pedido? Essa é uma forma de identificar…" at bounding box center [377, 160] width 117 height 30
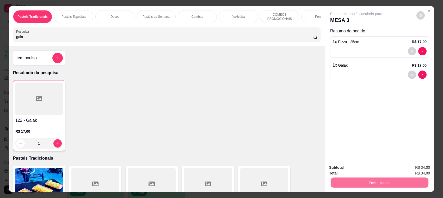
click at [418, 170] on button "Enviar pedido" at bounding box center [416, 170] width 29 height 10
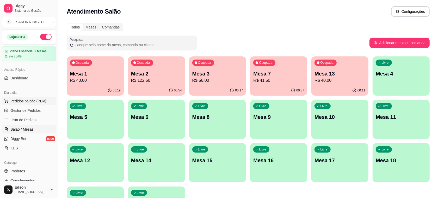
click at [18, 101] on span "Pedidos balcão (PDV)" at bounding box center [28, 100] width 36 height 5
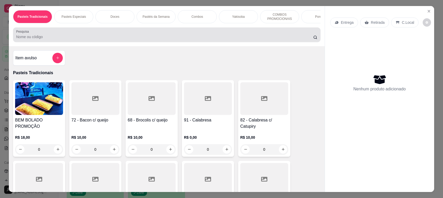
click at [147, 42] on div "Pesquisa" at bounding box center [167, 34] width 308 height 15
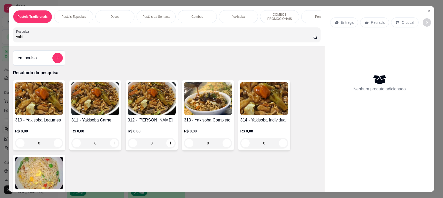
type input "yaki"
click at [211, 122] on h4 "313 - Yakisoba Completo" at bounding box center [208, 120] width 48 height 6
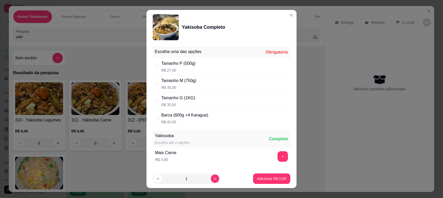
click at [186, 97] on div "Tamanho G (1KG)" at bounding box center [178, 98] width 34 height 6
radio input "true"
click at [211, 181] on button "increase-product-quantity" at bounding box center [215, 178] width 8 height 8
type input "2"
click at [256, 179] on p "Adicionar R$ 70,00" at bounding box center [271, 178] width 30 height 5
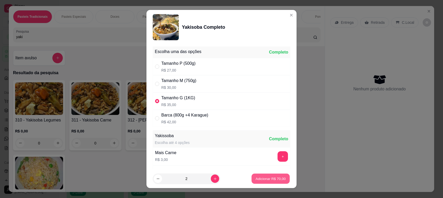
type input "2"
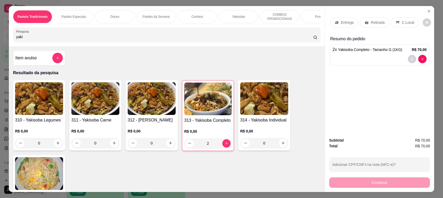
click at [371, 22] on p "Retirada" at bounding box center [378, 22] width 14 height 5
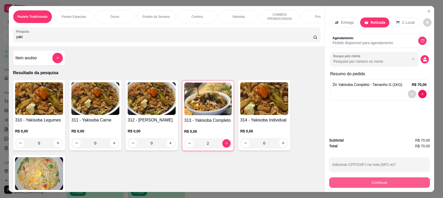
click at [381, 181] on button "Continuar" at bounding box center [379, 182] width 101 height 10
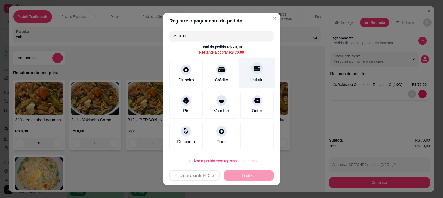
click at [252, 73] on div at bounding box center [256, 67] width 11 height 11
type input "R$ 0,00"
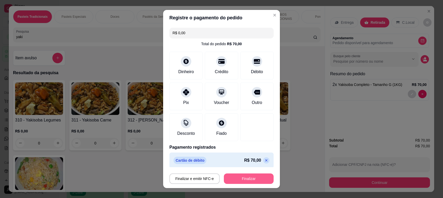
click at [239, 177] on button "Finalizar" at bounding box center [249, 178] width 50 height 10
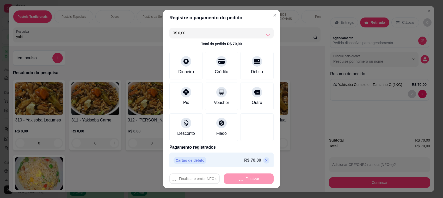
type input "0"
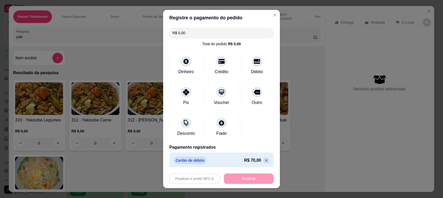
type input "-R$ 70,00"
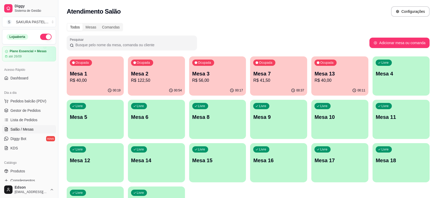
click at [98, 83] on p "R$ 40,00" at bounding box center [95, 80] width 51 height 6
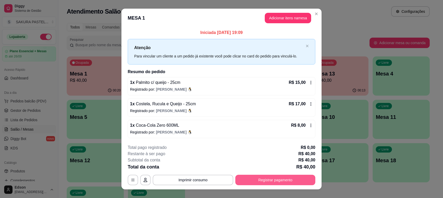
click at [283, 181] on button "Registrar pagamento" at bounding box center [275, 179] width 80 height 10
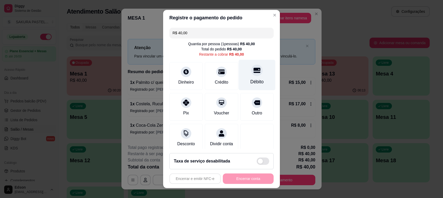
click at [251, 80] on div "Débito" at bounding box center [257, 81] width 13 height 7
type input "R$ 0,00"
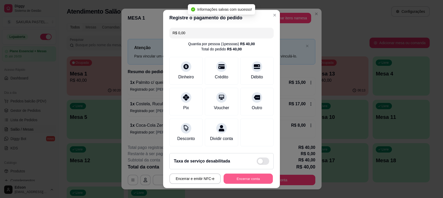
click at [255, 183] on button "Encerrar conta" at bounding box center [248, 178] width 49 height 10
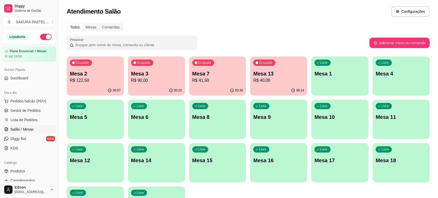
click at [93, 85] on div "Ocupada Mesa 2 R$ 122,50" at bounding box center [95, 70] width 57 height 29
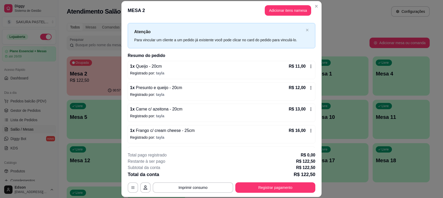
scroll to position [5, 0]
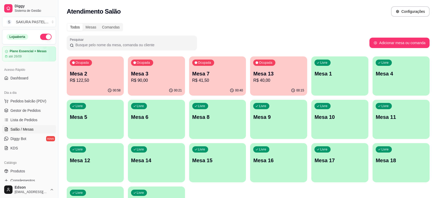
click at [223, 76] on p "Mesa 7" at bounding box center [217, 73] width 51 height 7
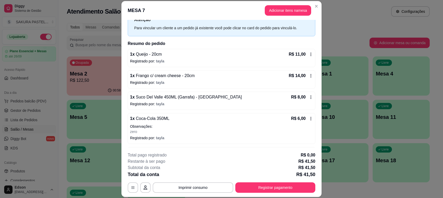
scroll to position [40, 0]
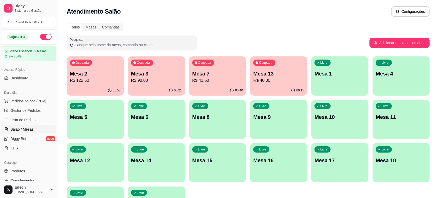
click at [153, 82] on p "R$ 90,00" at bounding box center [156, 80] width 51 height 6
click at [89, 81] on p "R$ 122,50" at bounding box center [95, 80] width 49 height 6
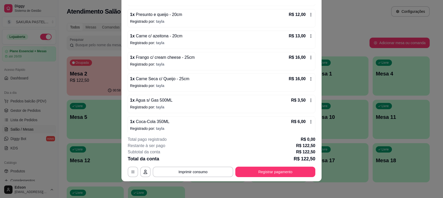
scroll to position [65, 0]
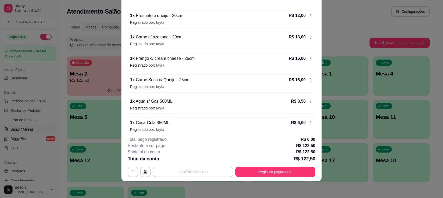
drag, startPoint x: 287, startPoint y: 166, endPoint x: 283, endPoint y: 165, distance: 4.3
click at [287, 166] on div "**********" at bounding box center [222, 156] width 188 height 41
click at [285, 175] on button "Registrar pagamento" at bounding box center [275, 171] width 80 height 10
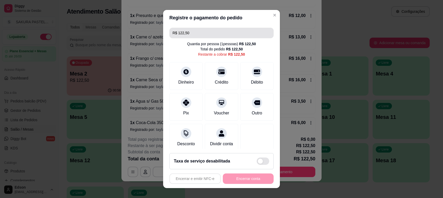
click at [210, 32] on input "R$ 122,50" at bounding box center [222, 33] width 98 height 10
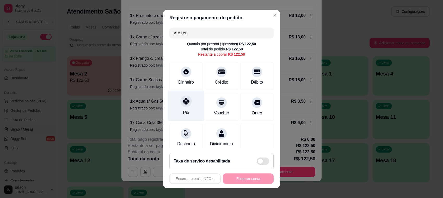
click at [188, 103] on div "Pix" at bounding box center [186, 105] width 37 height 30
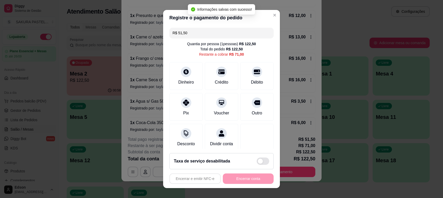
type input "R$ 71,00"
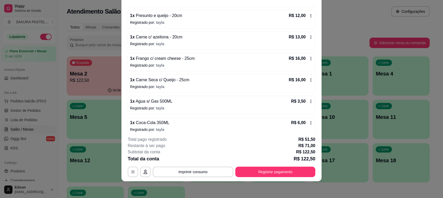
scroll to position [169, 0]
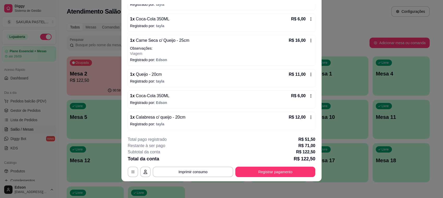
click at [309, 119] on icon at bounding box center [311, 117] width 4 height 4
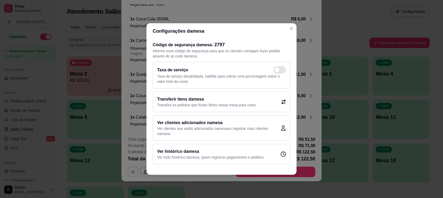
click at [236, 103] on p "Transfira os pedidos que foram feitos nessa mesa para outra" at bounding box center [206, 104] width 99 height 5
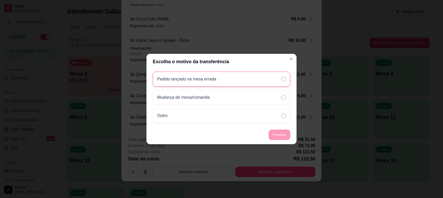
click at [223, 80] on div "Pedido lançado na mesa errada" at bounding box center [222, 78] width 138 height 15
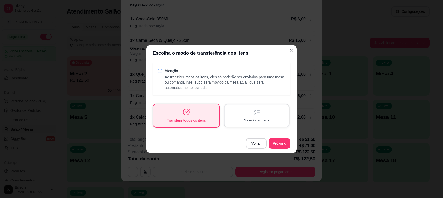
click at [249, 124] on div "Selecionar itens" at bounding box center [257, 115] width 64 height 22
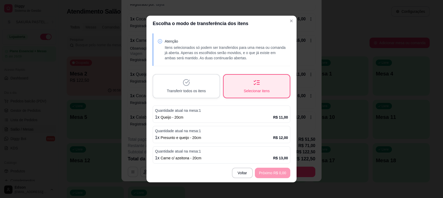
scroll to position [177, 0]
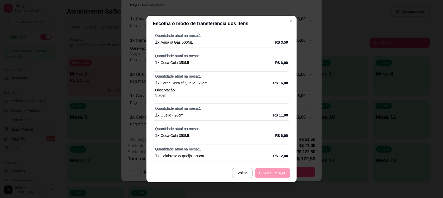
click at [186, 159] on div "Quantidade atual na mesa: 1 1 x Calabresa c/ queijo - 20cm R$ 12,00" at bounding box center [222, 152] width 138 height 17
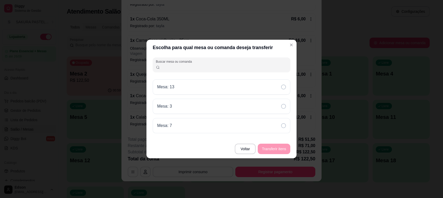
drag, startPoint x: 202, startPoint y: 128, endPoint x: 275, endPoint y: 149, distance: 75.8
click at [203, 129] on div "Mesa: 7" at bounding box center [222, 125] width 138 height 15
click at [275, 149] on button "Transferir itens" at bounding box center [274, 149] width 32 height 10
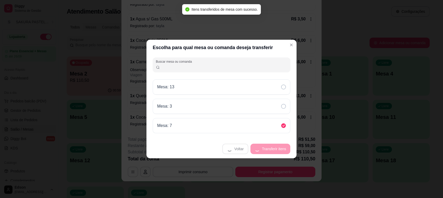
scroll to position [148, 0]
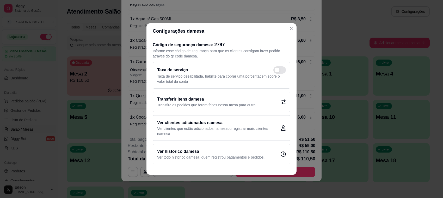
click at [294, 109] on div "Código de segurança da mesa : 2797 Informe esse código de segurança para que os…" at bounding box center [221, 102] width 150 height 127
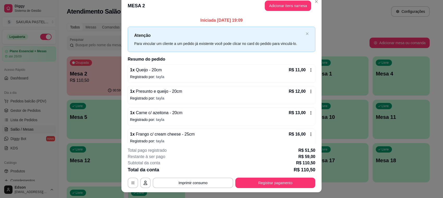
scroll to position [0, 0]
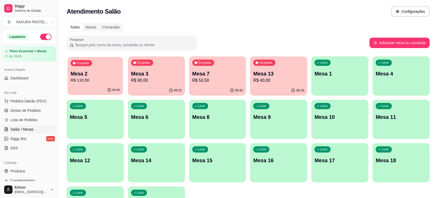
click at [109, 83] on p "R$ 110,50" at bounding box center [95, 80] width 49 height 6
click at [215, 78] on p "R$ 53,50" at bounding box center [217, 80] width 51 height 6
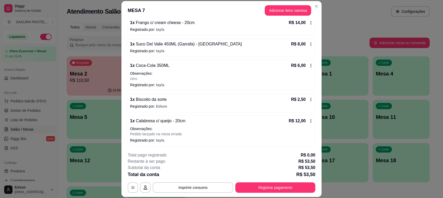
scroll to position [74, 0]
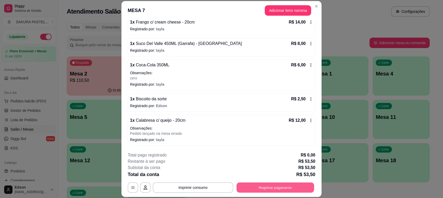
click at [291, 190] on button "Registrar pagamento" at bounding box center [276, 187] width 78 height 10
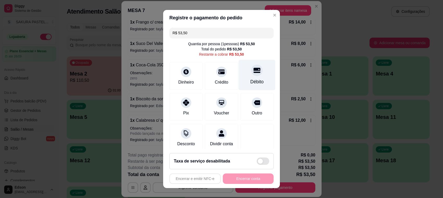
drag, startPoint x: 244, startPoint y: 75, endPoint x: 250, endPoint y: 188, distance: 113.0
click at [243, 76] on div "Débito" at bounding box center [257, 75] width 37 height 30
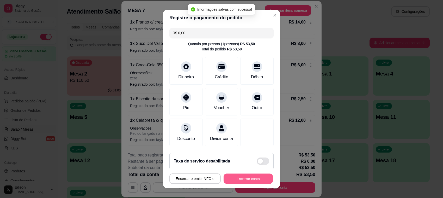
type input "R$ 0,00"
click at [241, 183] on button "Encerrar conta" at bounding box center [248, 178] width 49 height 10
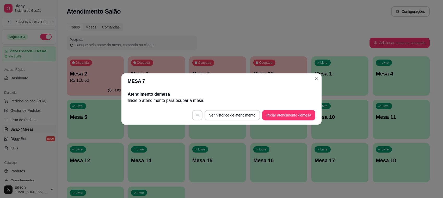
scroll to position [0, 0]
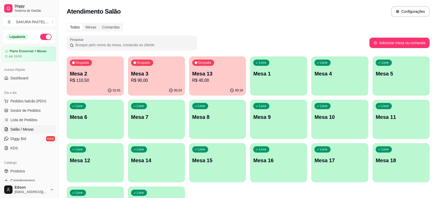
click at [94, 79] on p "R$ 110,50" at bounding box center [95, 80] width 51 height 6
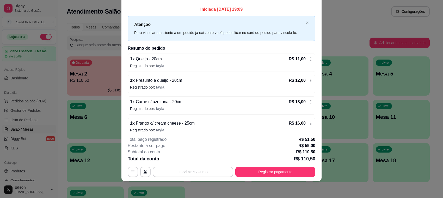
scroll to position [148, 0]
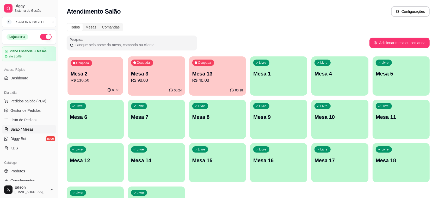
click at [99, 83] on p "R$ 110,50" at bounding box center [95, 80] width 49 height 6
click at [170, 83] on p "R$ 90,00" at bounding box center [156, 80] width 49 height 6
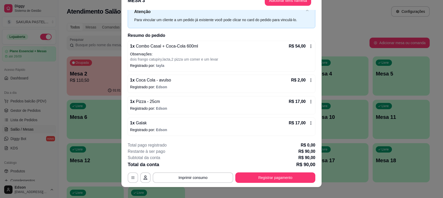
scroll to position [16, 0]
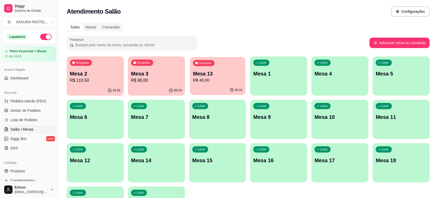
click at [218, 84] on div "Ocupada Mesa 13 R$ 40,00" at bounding box center [217, 71] width 55 height 28
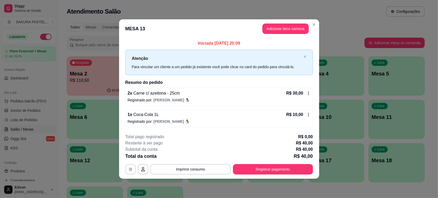
click at [111, 82] on p "R$ 110,50" at bounding box center [95, 80] width 50 height 6
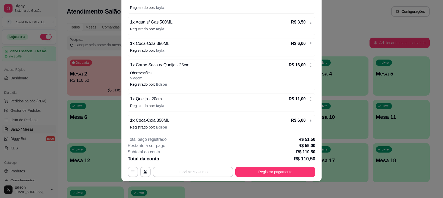
scroll to position [148, 0]
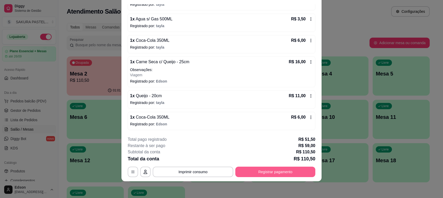
click at [307, 172] on button "Registrar pagamento" at bounding box center [275, 171] width 80 height 10
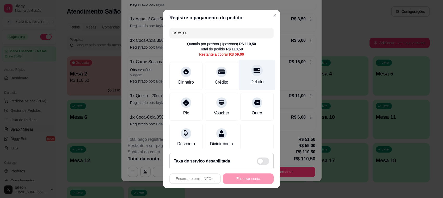
click at [251, 81] on div "Débito" at bounding box center [257, 81] width 13 height 7
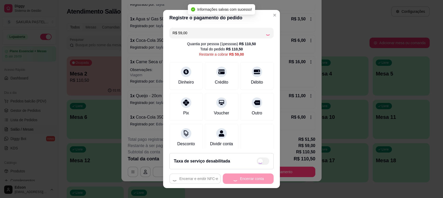
type input "R$ 0,00"
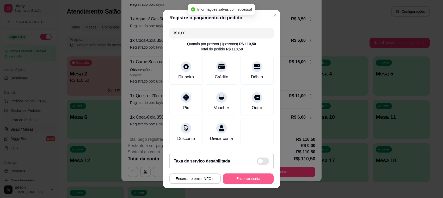
click at [247, 182] on button "Encerrar conta" at bounding box center [248, 178] width 51 height 10
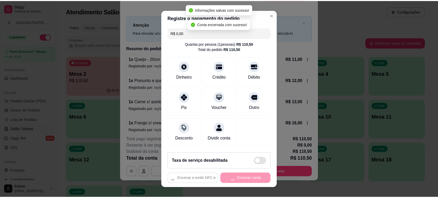
scroll to position [0, 0]
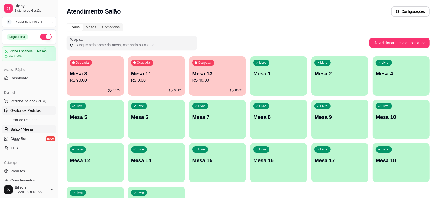
click at [25, 113] on link "Gestor de Pedidos" at bounding box center [29, 110] width 54 height 8
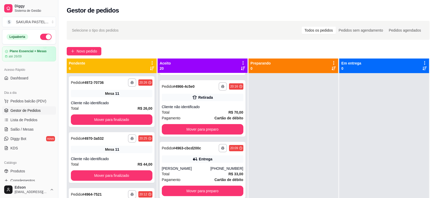
scroll to position [135, 0]
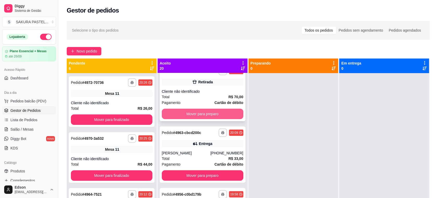
click at [226, 110] on button "Mover para preparo" at bounding box center [203, 113] width 82 height 10
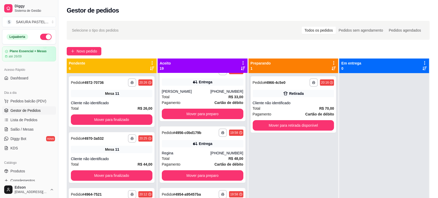
scroll to position [73, 0]
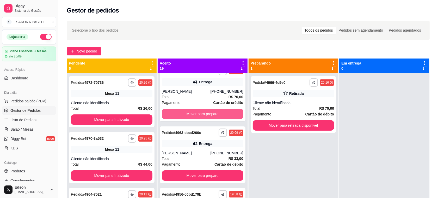
click at [226, 110] on button "Mover para preparo" at bounding box center [203, 113] width 82 height 10
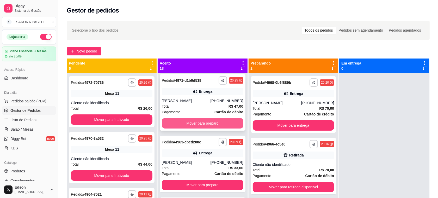
scroll to position [0, 0]
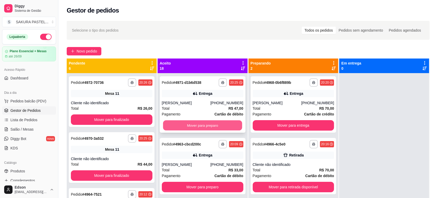
click at [225, 122] on button "Mover para preparo" at bounding box center [202, 125] width 79 height 10
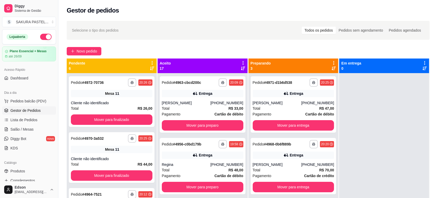
click at [241, 61] on icon at bounding box center [243, 62] width 5 height 5
click at [232, 74] on div "Mover pedidos de etapa Com essa opção você tem a opção de mover todos os pedido…" at bounding box center [209, 77] width 62 height 14
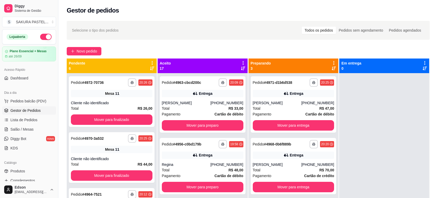
click at [189, 109] on span "Estou ciente de que esta ação será irreverssível e quero mover os pedidos." at bounding box center [225, 113] width 114 height 13
click at [164, 114] on input "Estou ciente de que esta ação será irreverssível e quero mover os pedidos." at bounding box center [162, 115] width 3 height 3
checkbox input "true"
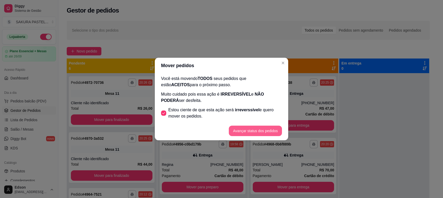
click at [247, 132] on button "Avançar status dos pedidos" at bounding box center [255, 130] width 53 height 10
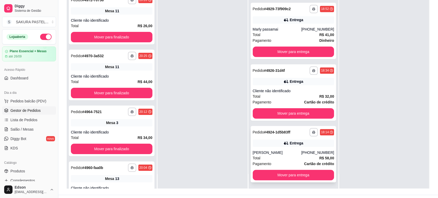
scroll to position [80, 0]
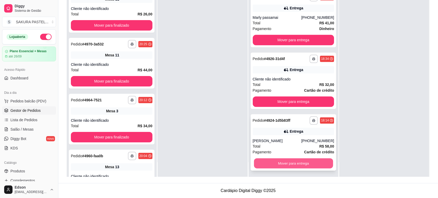
click at [299, 166] on button "Mover para entrega" at bounding box center [293, 163] width 79 height 10
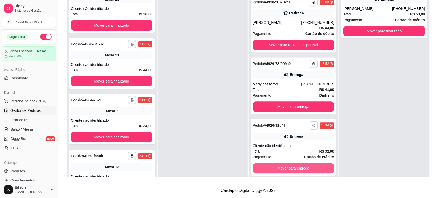
click at [299, 166] on button "Mover para entrega" at bounding box center [294, 168] width 82 height 10
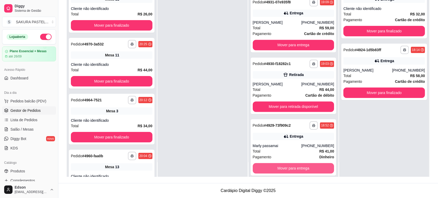
click at [299, 166] on button "Mover para entrega" at bounding box center [294, 168] width 82 height 10
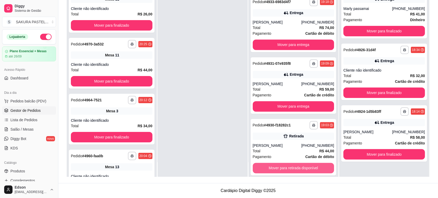
click at [299, 166] on button "Mover para retirada disponível" at bounding box center [294, 168] width 82 height 10
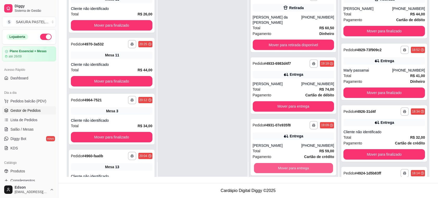
click at [299, 166] on button "Mover para entrega" at bounding box center [293, 168] width 79 height 10
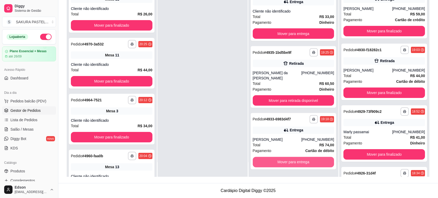
scroll to position [730, 0]
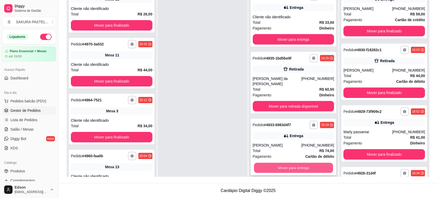
click at [298, 166] on button "Mover para entrega" at bounding box center [293, 168] width 79 height 10
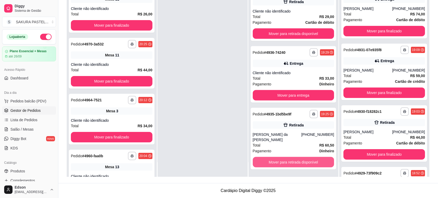
scroll to position [668, 0]
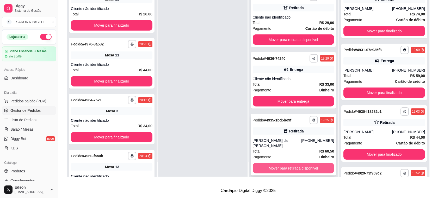
click at [297, 166] on button "Mover para retirada disponível" at bounding box center [294, 168] width 82 height 10
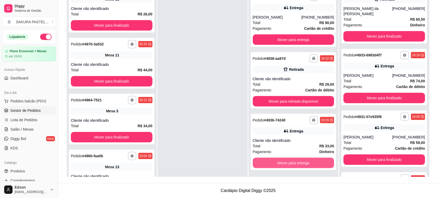
click at [297, 166] on button "Mover para entrega" at bounding box center [294, 162] width 82 height 10
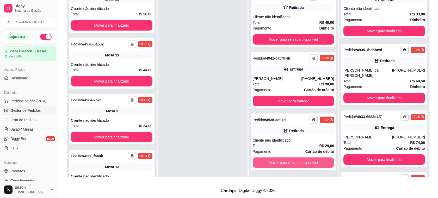
click at [297, 166] on button "Mover para retirada disponível" at bounding box center [294, 162] width 82 height 10
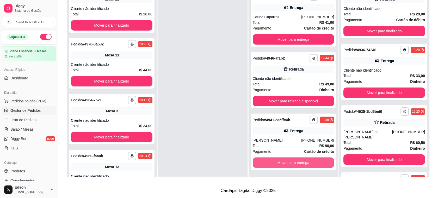
click at [297, 166] on button "Mover para entrega" at bounding box center [294, 162] width 82 height 10
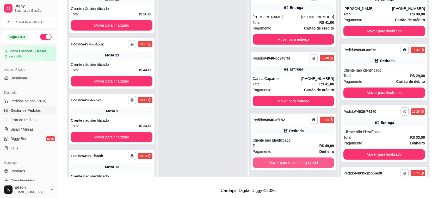
click at [297, 166] on button "Mover para retirada disponível" at bounding box center [294, 162] width 82 height 10
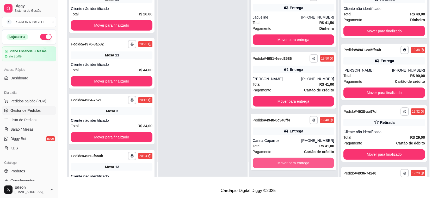
click at [297, 166] on button "Mover para entrega" at bounding box center [294, 162] width 82 height 10
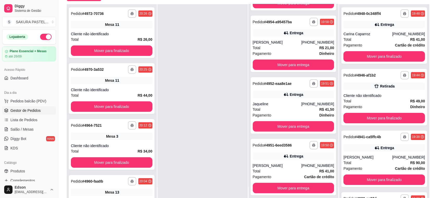
scroll to position [80, 0]
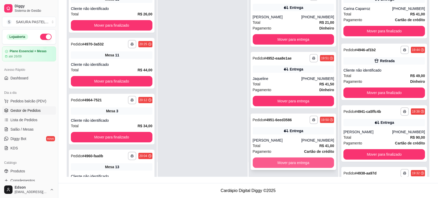
click at [272, 164] on button "Mover para entrega" at bounding box center [294, 162] width 82 height 10
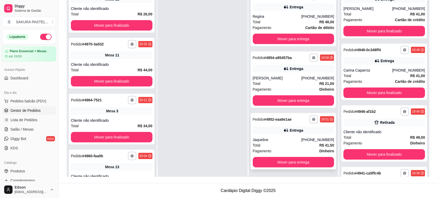
scroll to position [238, 0]
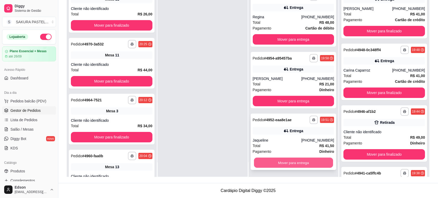
click at [274, 161] on button "Mover para entrega" at bounding box center [293, 162] width 79 height 10
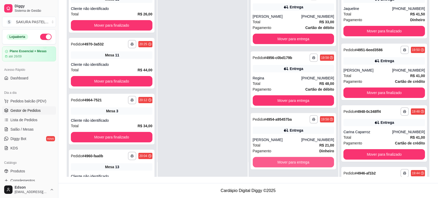
scroll to position [176, 0]
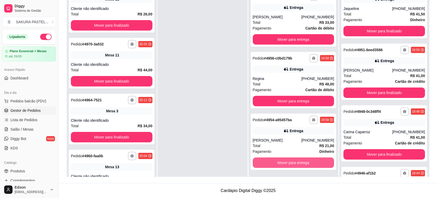
click at [274, 161] on button "Mover para entrega" at bounding box center [294, 162] width 82 height 10
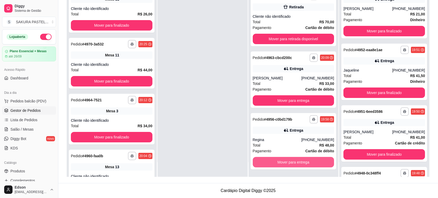
scroll to position [115, 0]
click at [274, 161] on button "Mover para entrega" at bounding box center [294, 162] width 82 height 10
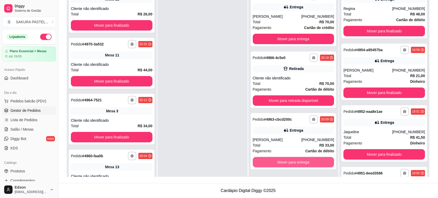
scroll to position [53, 0]
click at [274, 161] on button "Mover para entrega" at bounding box center [293, 162] width 79 height 10
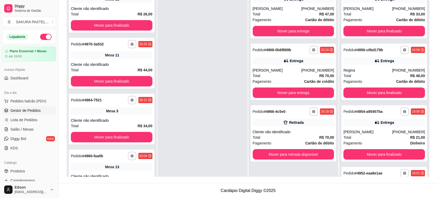
scroll to position [0, 0]
click at [273, 150] on button "Mover para retirada disponível" at bounding box center [294, 154] width 82 height 10
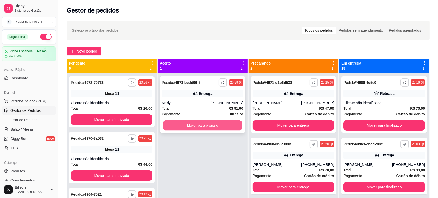
click at [211, 123] on button "Mover para preparo" at bounding box center [202, 125] width 79 height 10
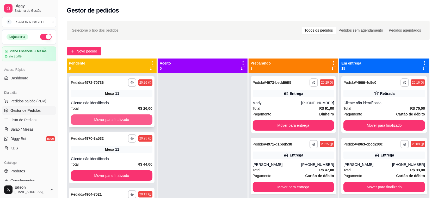
click at [139, 118] on button "Mover para finalizado" at bounding box center [112, 119] width 82 height 10
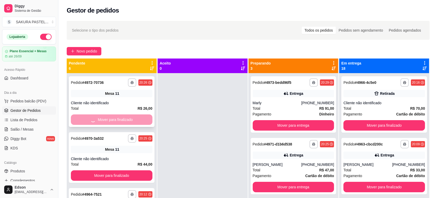
click at [139, 170] on button "Mover para finalizado" at bounding box center [112, 175] width 82 height 10
click at [139, 118] on button "Mover para finalizado" at bounding box center [112, 119] width 82 height 10
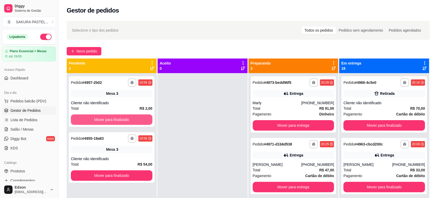
click at [139, 118] on button "Mover para finalizado" at bounding box center [112, 119] width 82 height 10
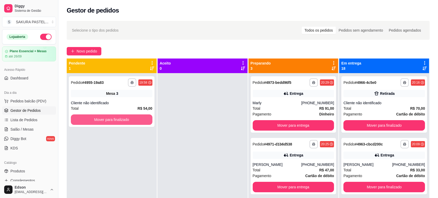
click at [139, 118] on button "Mover para finalizado" at bounding box center [112, 119] width 82 height 10
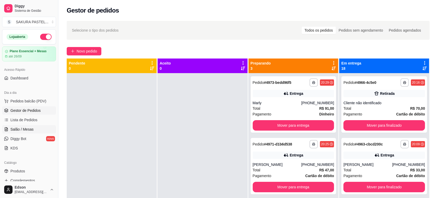
click at [18, 130] on span "Salão / Mesas" at bounding box center [21, 128] width 23 height 5
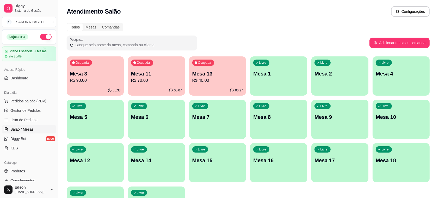
click at [98, 73] on p "Mesa 3" at bounding box center [95, 73] width 51 height 7
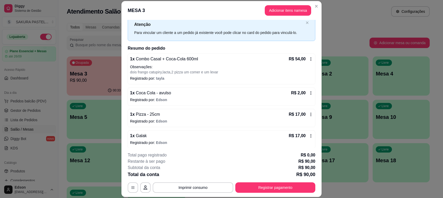
scroll to position [19, 0]
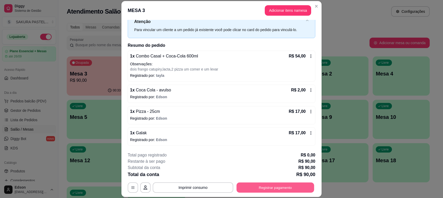
click at [274, 187] on button "Registrar pagamento" at bounding box center [276, 187] width 78 height 10
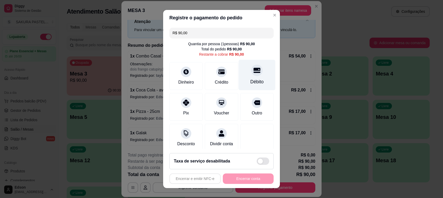
click at [242, 77] on div "Débito" at bounding box center [257, 75] width 37 height 30
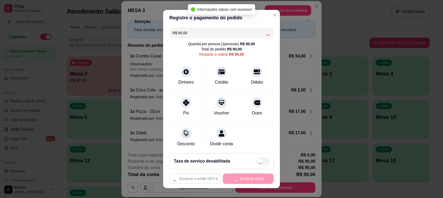
type input "R$ 0,00"
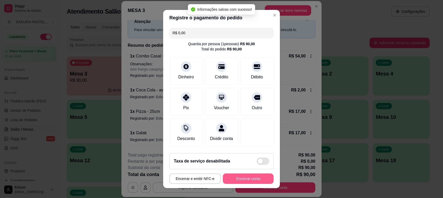
click at [249, 181] on button "Encerrar conta" at bounding box center [248, 178] width 51 height 10
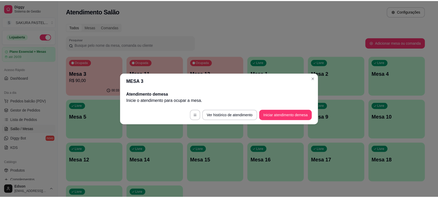
scroll to position [0, 0]
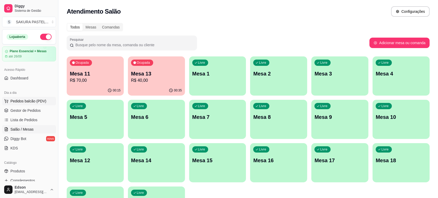
click at [29, 101] on span "Pedidos balcão (PDV)" at bounding box center [28, 100] width 36 height 5
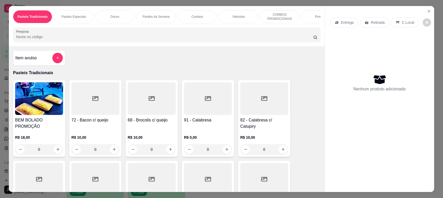
click at [110, 39] on input "Pesquisa" at bounding box center [164, 36] width 297 height 5
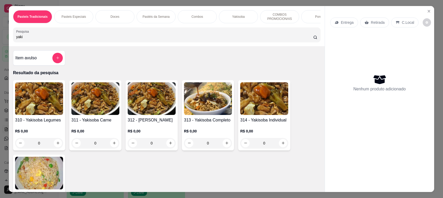
type input "yaki"
click at [210, 110] on img at bounding box center [208, 98] width 48 height 33
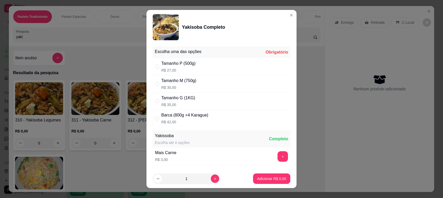
click at [184, 84] on div "Tamanho M (750g) R$ 30,00" at bounding box center [178, 83] width 35 height 13
radio input "true"
click at [269, 183] on button "Adicionar R$ 30,00" at bounding box center [270, 178] width 39 height 10
type input "1"
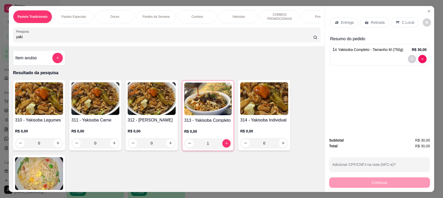
click at [243, 39] on input "yaki" at bounding box center [164, 36] width 297 height 5
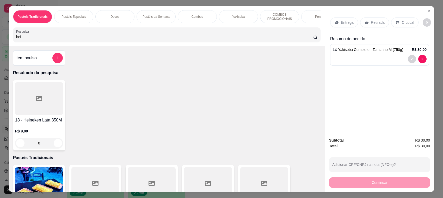
type input "hei"
click at [41, 109] on div at bounding box center [39, 98] width 48 height 33
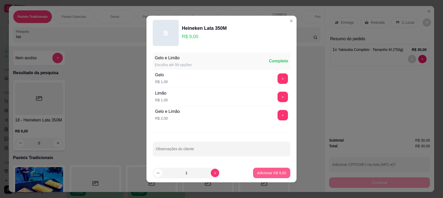
click at [271, 174] on p "Adicionar R$ 9,00" at bounding box center [271, 172] width 29 height 5
type input "1"
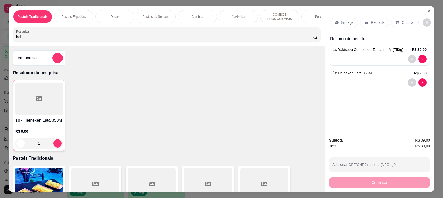
click at [375, 27] on div "Retirada" at bounding box center [374, 22] width 29 height 10
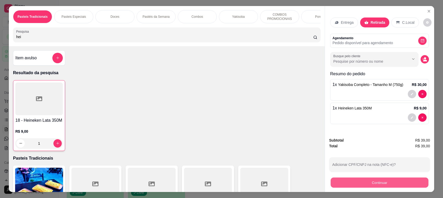
click at [380, 180] on button "Continuar" at bounding box center [380, 182] width 98 height 10
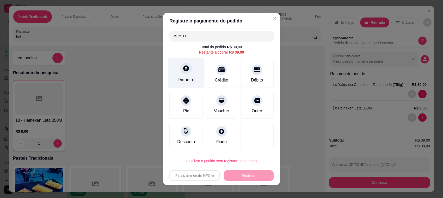
click at [186, 69] on div at bounding box center [185, 67] width 11 height 11
click at [200, 90] on input "0,00" at bounding box center [221, 94] width 104 height 10
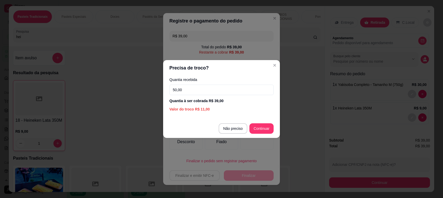
type input "50,00"
click at [272, 123] on footer "Não preciso Continuar" at bounding box center [221, 128] width 117 height 19
type input "R$ 0,00"
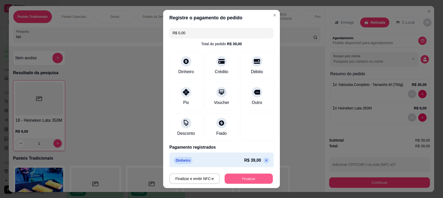
click at [239, 182] on button "Finalizar" at bounding box center [249, 178] width 48 height 10
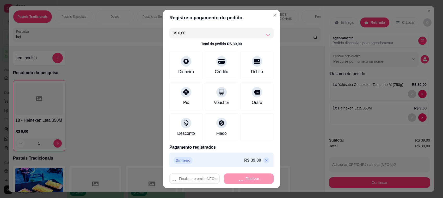
type input "0"
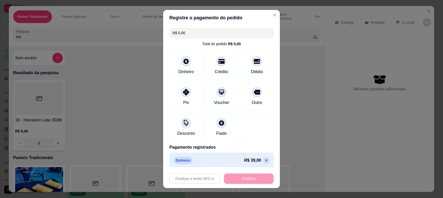
type input "-R$ 39,00"
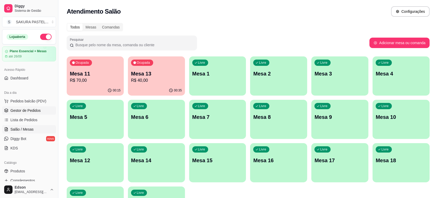
click at [28, 106] on link "Gestor de Pedidos" at bounding box center [29, 110] width 54 height 8
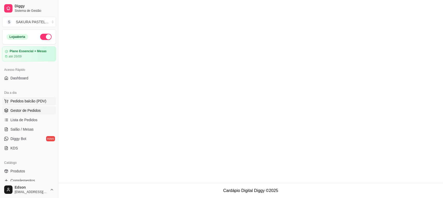
click at [28, 103] on span "Pedidos balcão (PDV)" at bounding box center [28, 100] width 36 height 5
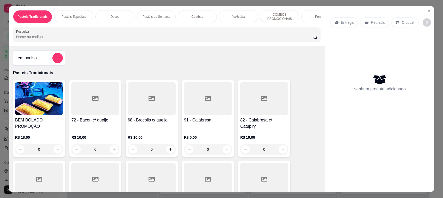
click at [44, 39] on input "Pesquisa" at bounding box center [164, 36] width 297 height 5
click at [45, 39] on input "Pesquisa" at bounding box center [164, 36] width 297 height 5
click at [97, 39] on input "Pesquisa" at bounding box center [164, 36] width 297 height 5
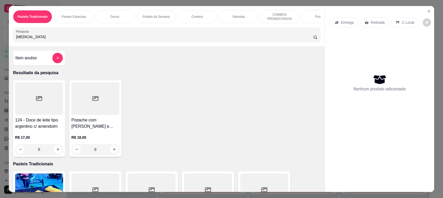
type input "[MEDICAL_DATA]"
click at [96, 101] on icon at bounding box center [95, 98] width 6 height 6
click at [428, 12] on icon "Close" at bounding box center [429, 11] width 4 height 4
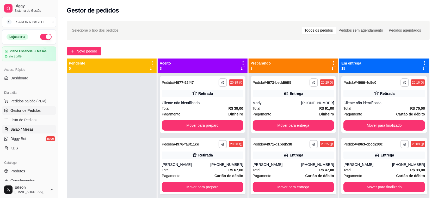
click at [38, 132] on link "Salão / Mesas" at bounding box center [29, 129] width 54 height 8
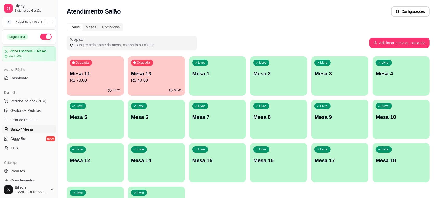
click at [168, 81] on p "R$ 40,00" at bounding box center [156, 80] width 51 height 6
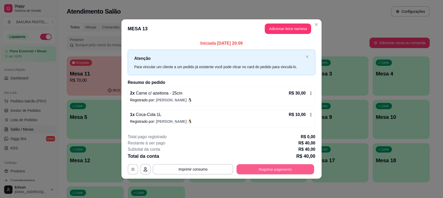
click at [258, 166] on button "Registrar pagamento" at bounding box center [276, 169] width 78 height 10
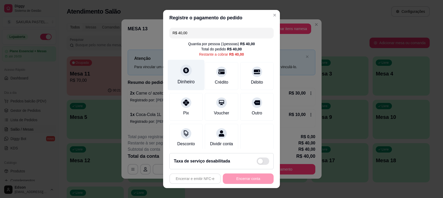
click at [188, 76] on div "Dinheiro" at bounding box center [186, 75] width 37 height 30
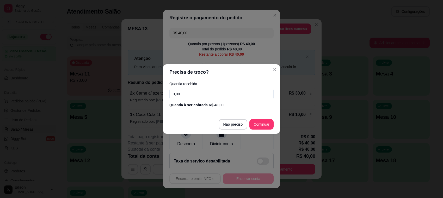
click at [215, 99] on div "Quantia recebida 0,00 Quantia à ser cobrada R$ 40,00" at bounding box center [221, 95] width 117 height 30
click at [212, 98] on input "0,00" at bounding box center [221, 94] width 104 height 10
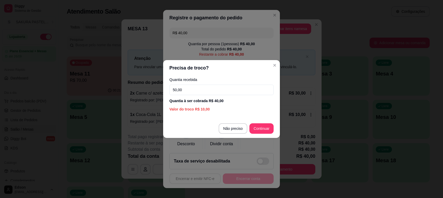
type input "50,00"
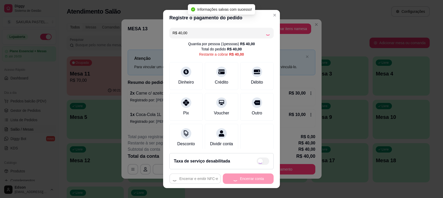
type input "R$ 0,00"
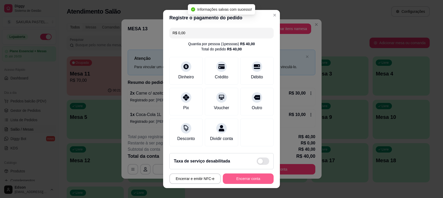
click at [252, 177] on button "Encerrar conta" at bounding box center [248, 178] width 51 height 10
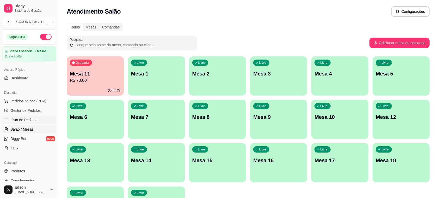
click at [26, 119] on span "Lista de Pedidos" at bounding box center [23, 119] width 27 height 5
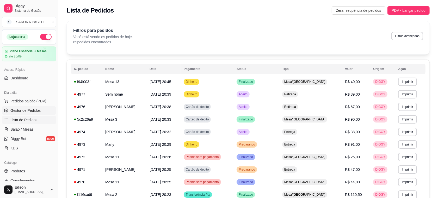
click at [26, 113] on span "Gestor de Pedidos" at bounding box center [25, 110] width 30 height 5
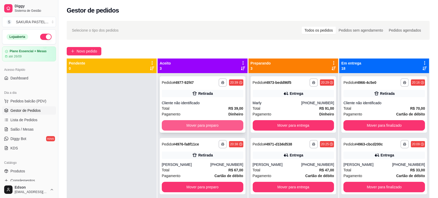
click at [218, 121] on button "Mover para preparo" at bounding box center [203, 125] width 82 height 10
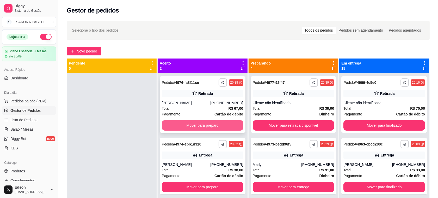
click at [217, 123] on button "Mover para preparo" at bounding box center [203, 125] width 82 height 10
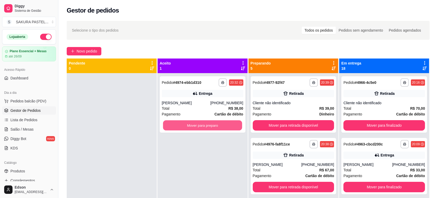
click at [217, 123] on button "Mover para preparo" at bounding box center [202, 125] width 79 height 10
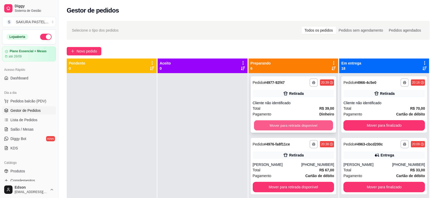
click at [291, 123] on button "Mover para retirada disponível" at bounding box center [293, 125] width 79 height 10
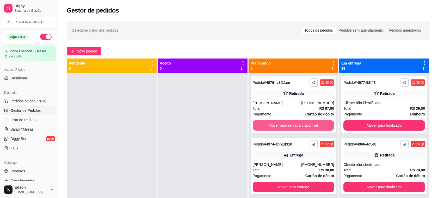
click at [290, 123] on button "Mover para retirada disponível" at bounding box center [294, 125] width 82 height 10
click at [290, 123] on button "Mover para entrega" at bounding box center [294, 125] width 82 height 10
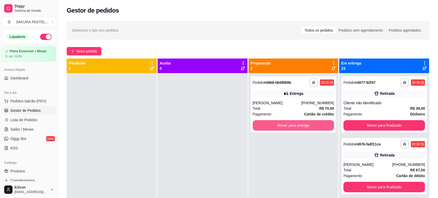
click at [290, 123] on button "Mover para entrega" at bounding box center [294, 125] width 82 height 10
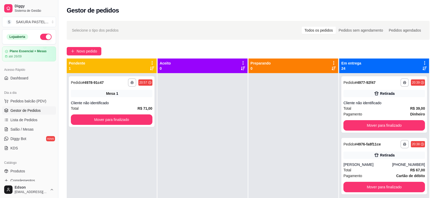
drag, startPoint x: 290, startPoint y: 123, endPoint x: 223, endPoint y: 115, distance: 67.2
click at [230, 115] on div at bounding box center [203, 172] width 90 height 198
click at [147, 119] on button "Mover para finalizado" at bounding box center [111, 119] width 79 height 10
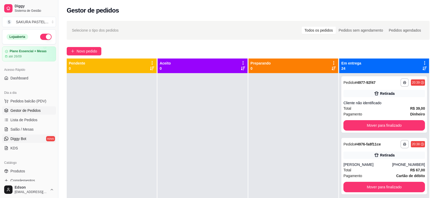
scroll to position [133, 0]
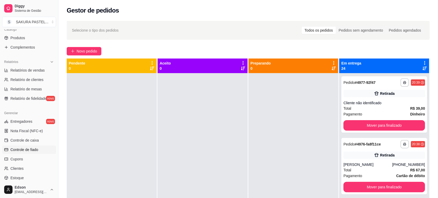
click at [37, 147] on span "Controle de fiado" at bounding box center [24, 149] width 28 height 5
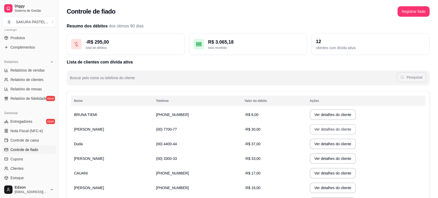
click at [313, 131] on button "Ver detalhes do cliente" at bounding box center [333, 129] width 46 height 10
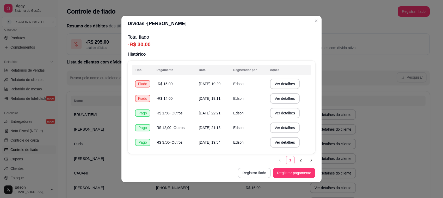
click at [261, 172] on button "Registrar fiado" at bounding box center [254, 172] width 33 height 10
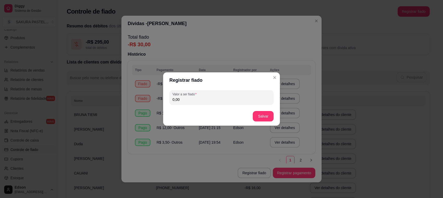
click at [218, 100] on input "0,00" at bounding box center [222, 99] width 98 height 5
type input "17,00"
click at [262, 119] on button "Salvar" at bounding box center [263, 116] width 21 height 10
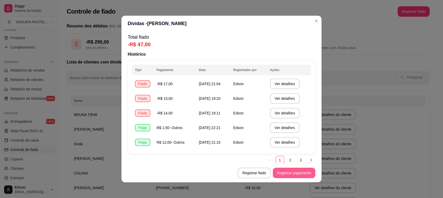
click at [291, 168] on button "Registrar pagamento" at bounding box center [294, 172] width 42 height 10
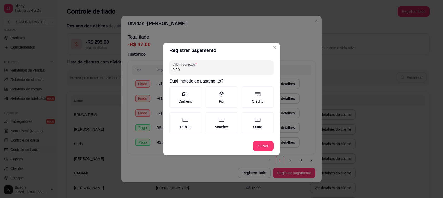
click at [197, 68] on input "0,00" at bounding box center [222, 69] width 98 height 5
type input "34,00"
drag, startPoint x: 265, startPoint y: 122, endPoint x: 262, endPoint y: 149, distance: 27.5
click at [265, 122] on label "Outro" at bounding box center [258, 122] width 32 height 21
click at [246, 116] on button "Outro" at bounding box center [243, 114] width 4 height 4
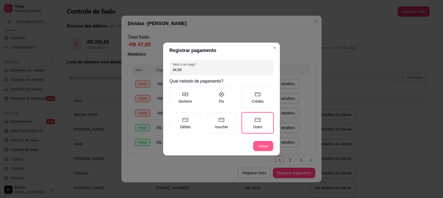
click at [262, 150] on footer "Salvar" at bounding box center [221, 145] width 117 height 19
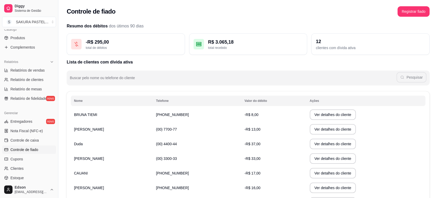
scroll to position [91, 0]
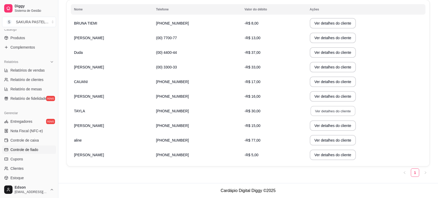
click at [310, 109] on button "Ver detalhes do cliente" at bounding box center [332, 111] width 45 height 10
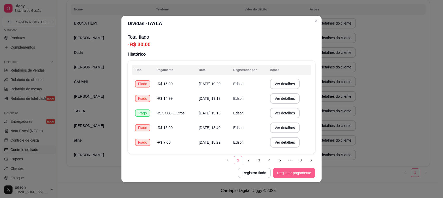
click at [283, 170] on button "Registrar pagamento" at bounding box center [294, 172] width 42 height 10
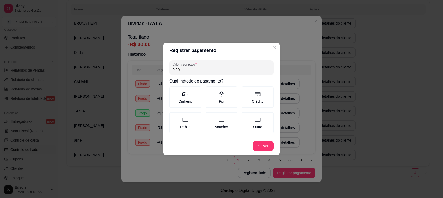
click at [186, 70] on input "0,00" at bounding box center [222, 69] width 98 height 5
type input "2,00"
click at [252, 120] on label "Outro" at bounding box center [258, 122] width 32 height 21
click at [246, 116] on button "Outro" at bounding box center [243, 114] width 4 height 4
click at [263, 155] on footer "Salvar" at bounding box center [221, 145] width 117 height 19
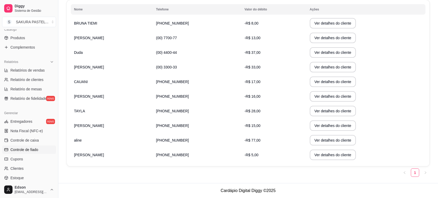
scroll to position [0, 0]
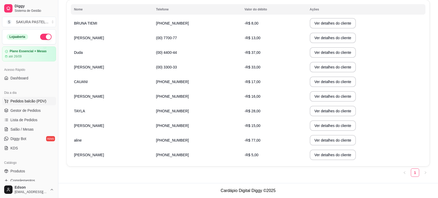
drag, startPoint x: 15, startPoint y: 104, endPoint x: 15, endPoint y: 112, distance: 8.6
click at [15, 103] on button "Pedidos balcão (PDV)" at bounding box center [29, 101] width 54 height 8
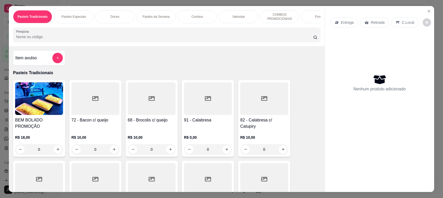
click at [20, 129] on h4 "BEM BOLADO PROMOÇÃO" at bounding box center [39, 123] width 48 height 13
click at [427, 10] on icon "Close" at bounding box center [429, 11] width 4 height 4
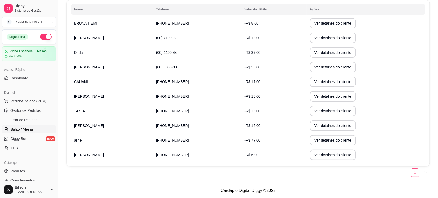
click at [35, 126] on link "Salão / Mesas" at bounding box center [29, 129] width 54 height 8
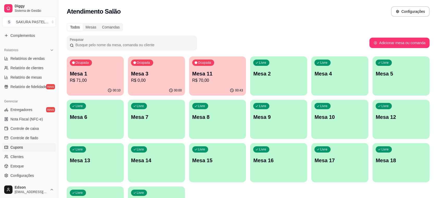
scroll to position [177, 0]
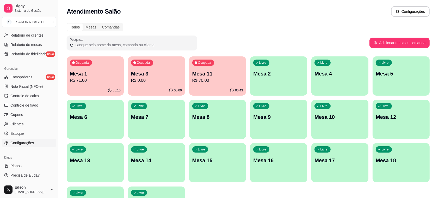
click at [32, 143] on span "Configurações" at bounding box center [21, 142] width 23 height 5
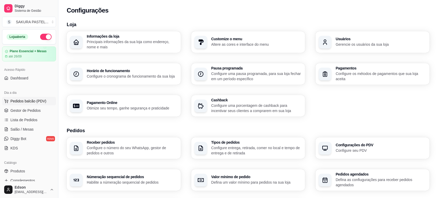
click at [26, 104] on button "Pedidos balcão (PDV)" at bounding box center [29, 101] width 54 height 8
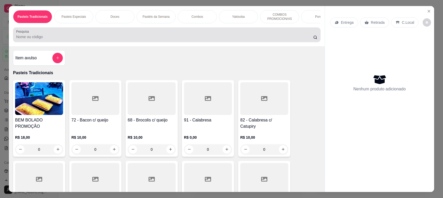
click at [64, 37] on div at bounding box center [166, 34] width 301 height 10
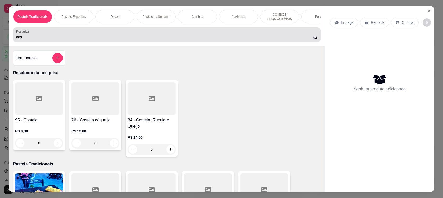
click at [64, 37] on div "cos" at bounding box center [166, 34] width 301 height 10
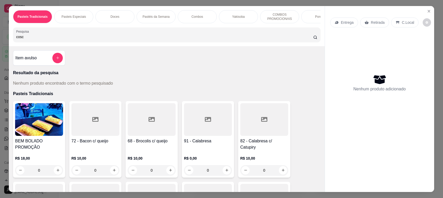
type input "cos"
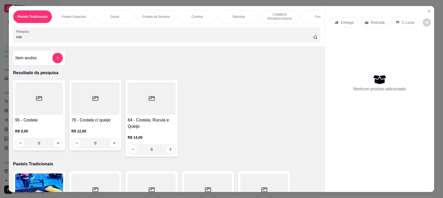
click at [155, 115] on div at bounding box center [152, 98] width 48 height 33
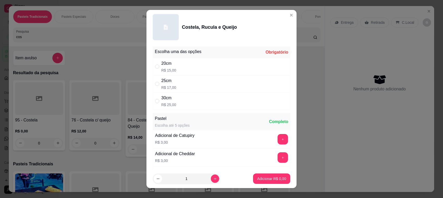
click at [197, 107] on div "30cm R$ 25,00" at bounding box center [222, 100] width 138 height 17
radio input "true"
click at [265, 180] on p "Adicionar R$ 25,00" at bounding box center [271, 178] width 30 height 5
type input "1"
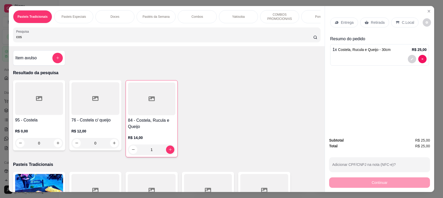
click at [92, 39] on input "cos" at bounding box center [164, 36] width 297 height 5
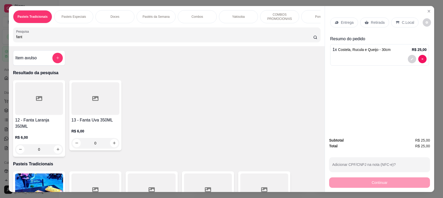
type input "fant"
click at [25, 113] on div at bounding box center [39, 98] width 48 height 33
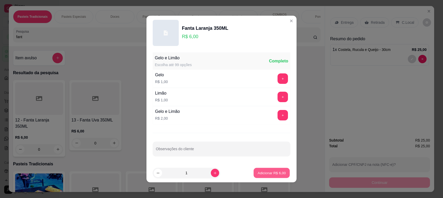
click at [265, 174] on p "Adicionar R$ 6,00" at bounding box center [272, 172] width 28 height 5
type input "1"
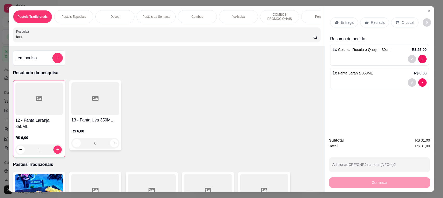
click at [348, 20] on p "Entrega" at bounding box center [347, 22] width 13 height 5
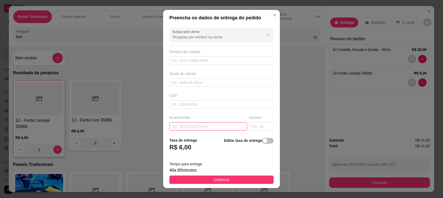
click at [205, 127] on input "text" at bounding box center [208, 126] width 78 height 8
type input "Prefeito [PERSON_NAME]"
click at [257, 130] on input "text" at bounding box center [261, 126] width 25 height 8
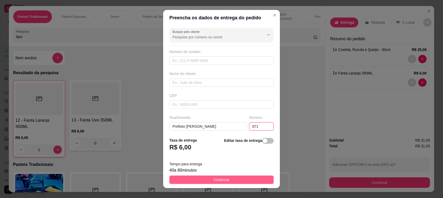
type input "871"
click at [230, 181] on button "Continuar" at bounding box center [221, 179] width 104 height 8
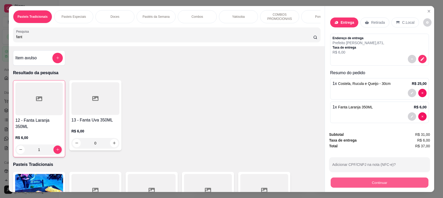
click at [388, 184] on button "Continuar" at bounding box center [380, 182] width 98 height 10
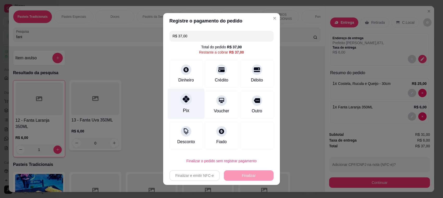
click at [184, 108] on div "Pix" at bounding box center [186, 110] width 6 height 7
type input "R$ 0,00"
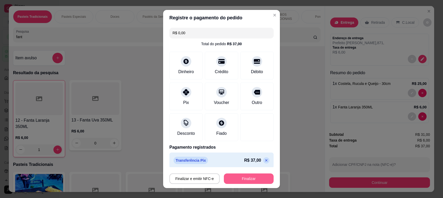
click at [230, 181] on button "Finalizar" at bounding box center [249, 178] width 50 height 10
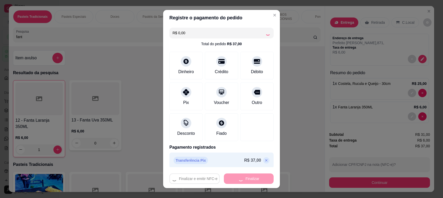
type input "0"
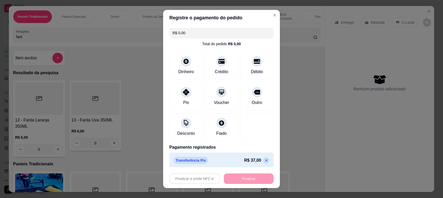
type input "-R$ 37,00"
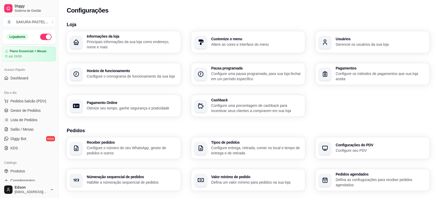
click at [344, 76] on p "Configure os métodos de pagamentos que sua loja aceita" at bounding box center [381, 76] width 91 height 10
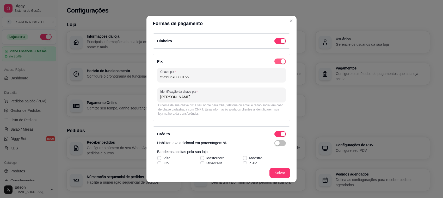
click at [281, 63] on div "button" at bounding box center [283, 61] width 5 height 5
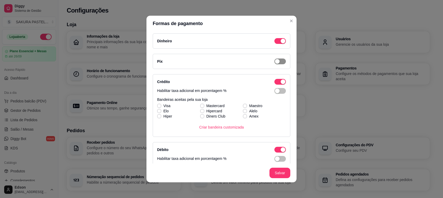
click at [276, 63] on span "button" at bounding box center [279, 61] width 11 height 6
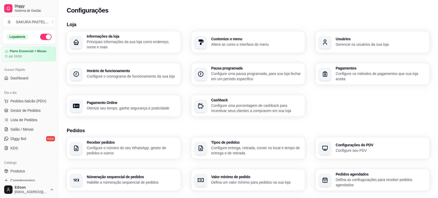
scroll to position [133, 0]
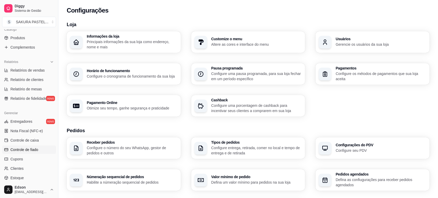
click at [34, 149] on span "Controle de fiado" at bounding box center [24, 149] width 28 height 5
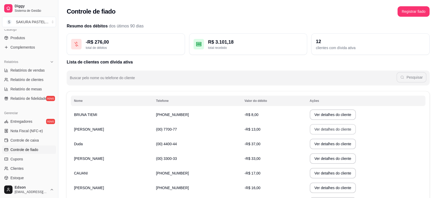
click at [310, 129] on button "Ver detalhes do cliente" at bounding box center [333, 129] width 46 height 10
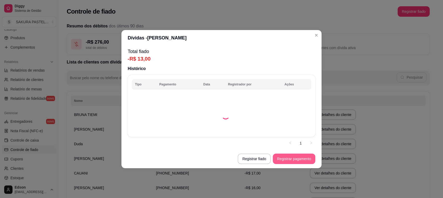
click at [284, 161] on button "Registrar pagamento" at bounding box center [294, 158] width 42 height 10
click at [206, 75] on div "Valor a ser pago 0,00" at bounding box center [221, 67] width 104 height 15
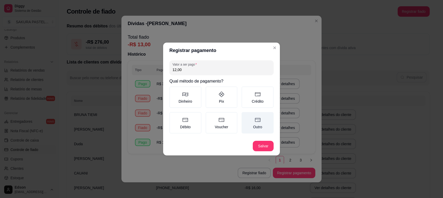
type input "12,00"
drag, startPoint x: 259, startPoint y: 113, endPoint x: 260, endPoint y: 120, distance: 7.6
click at [259, 115] on label "Outro" at bounding box center [258, 122] width 32 height 21
click at [246, 115] on button "Outro" at bounding box center [243, 114] width 4 height 4
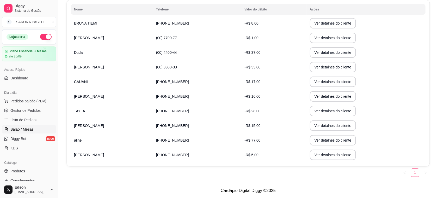
click at [20, 130] on span "Salão / Mesas" at bounding box center [21, 128] width 23 height 5
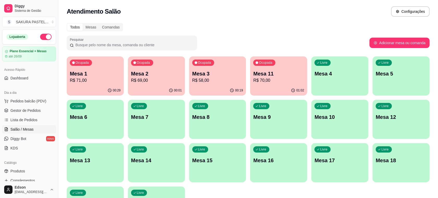
click at [84, 83] on div "Ocupada Mesa 1 R$ 71,00" at bounding box center [95, 70] width 57 height 29
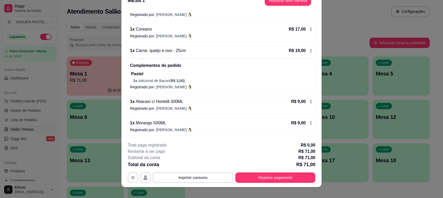
scroll to position [16, 0]
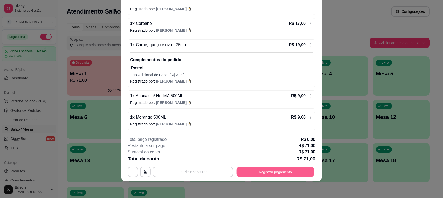
click at [279, 167] on button "Registrar pagamento" at bounding box center [276, 172] width 78 height 10
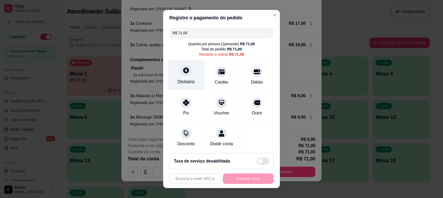
click at [173, 70] on div "Dinheiro" at bounding box center [186, 75] width 37 height 30
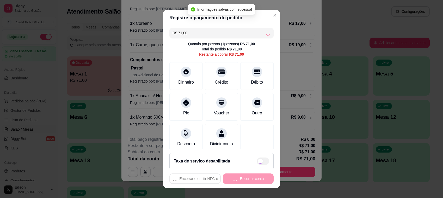
type input "R$ 0,00"
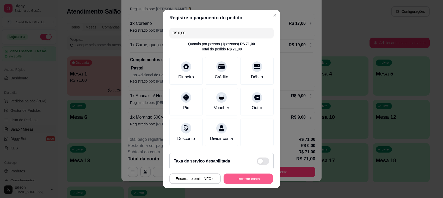
click at [228, 175] on button "Encerrar conta" at bounding box center [248, 178] width 49 height 10
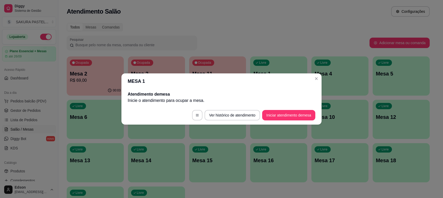
scroll to position [0, 0]
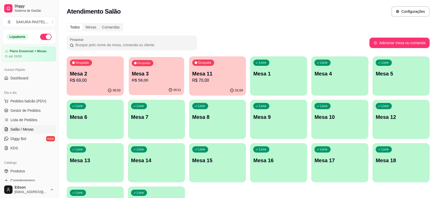
click at [144, 84] on div "Ocupada Mesa 3 R$ 58,00" at bounding box center [156, 71] width 55 height 28
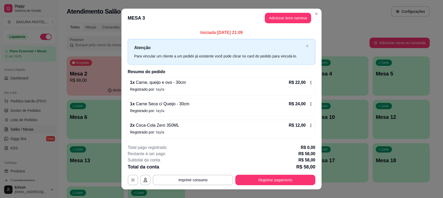
drag, startPoint x: 289, startPoint y: 188, endPoint x: 288, endPoint y: 185, distance: 3.6
click at [289, 187] on footer "**********" at bounding box center [221, 164] width 200 height 49
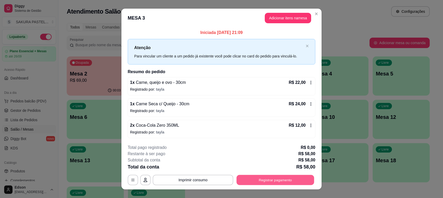
click at [286, 182] on button "Registrar pagamento" at bounding box center [276, 179] width 78 height 10
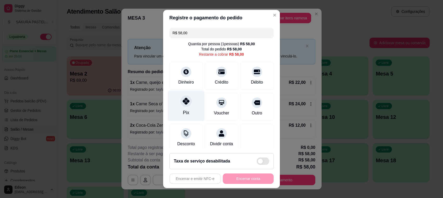
click at [182, 106] on div at bounding box center [185, 100] width 11 height 11
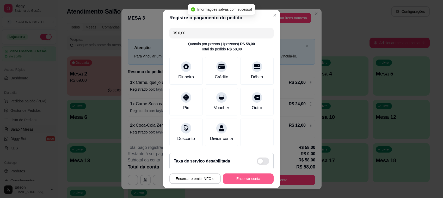
type input "R$ 0,00"
click at [237, 179] on button "Encerrar conta" at bounding box center [248, 178] width 49 height 10
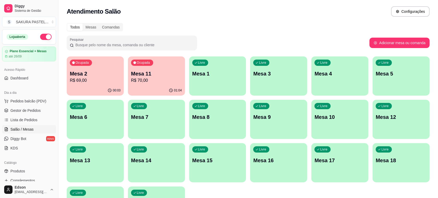
click at [109, 78] on p "R$ 69,00" at bounding box center [95, 80] width 51 height 6
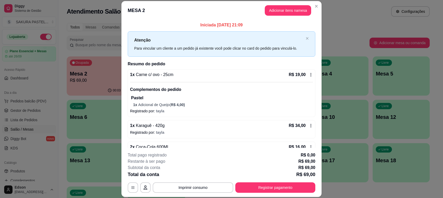
scroll to position [14, 0]
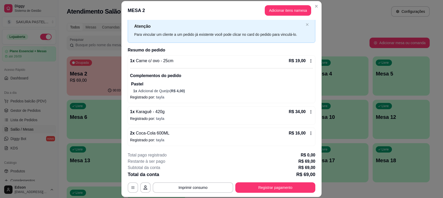
click at [306, 133] on div "2 x Coca-Cola 600ML R$ 16,00 Registrado por: tayla" at bounding box center [222, 136] width 188 height 18
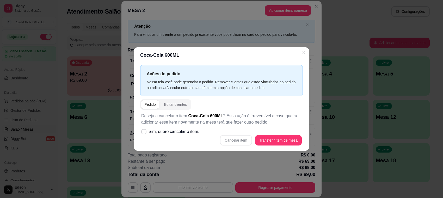
click at [211, 134] on div "Deseja a cancelar o item Coca-Cola 600ML ? Essa ação é irreversível e caso quei…" at bounding box center [221, 128] width 163 height 39
click at [196, 135] on label "Sim, quero cancelar o item." at bounding box center [170, 131] width 62 height 10
click at [144, 135] on input "Sim, quero cancelar o item." at bounding box center [142, 133] width 3 height 3
checkbox input "true"
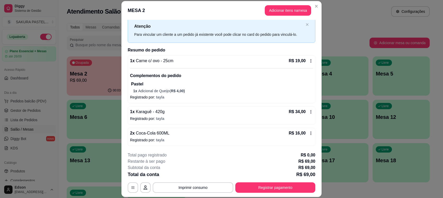
click at [135, 130] on p "2 x Coca-Cola 600ML" at bounding box center [149, 133] width 39 height 6
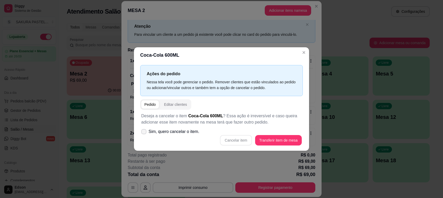
click at [147, 129] on label "Sim, quero cancelar o item." at bounding box center [170, 131] width 62 height 10
click at [144, 132] on input "Sim, quero cancelar o item." at bounding box center [142, 133] width 3 height 3
checkbox input "true"
click at [238, 140] on button "Cancelar item" at bounding box center [236, 140] width 32 height 10
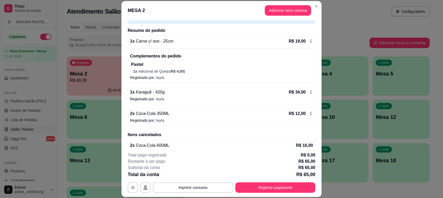
scroll to position [44, 0]
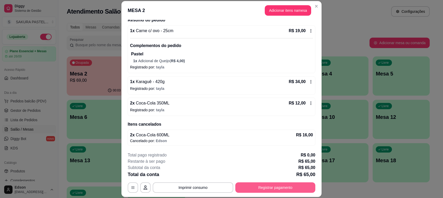
click at [288, 186] on button "Registrar pagamento" at bounding box center [275, 187] width 80 height 10
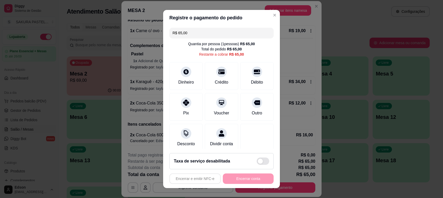
click at [214, 32] on input "R$ 65,00" at bounding box center [222, 33] width 98 height 10
type input "R$ 46,00"
click at [184, 133] on icon at bounding box center [186, 131] width 7 height 7
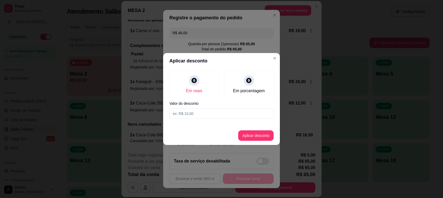
click at [195, 110] on input at bounding box center [221, 113] width 104 height 10
type input "46,00"
click at [260, 136] on button "Aplicar desconto" at bounding box center [256, 135] width 34 height 10
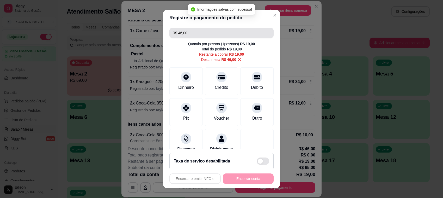
type input "R$ 19,00"
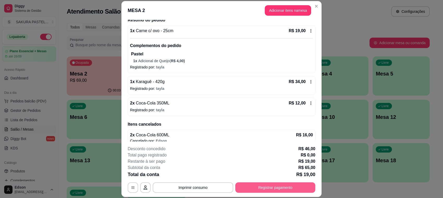
click at [280, 186] on button "Registrar pagamento" at bounding box center [275, 187] width 80 height 10
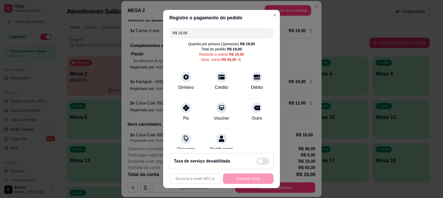
click at [188, 30] on input "R$ 19,00" at bounding box center [222, 33] width 98 height 10
type input "R$ 4,00"
click at [174, 141] on div "Desconto" at bounding box center [186, 141] width 37 height 30
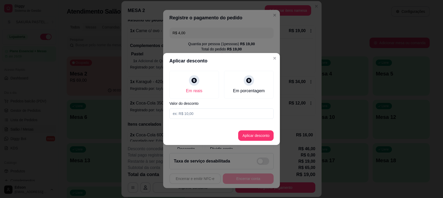
click at [220, 109] on input at bounding box center [221, 113] width 104 height 10
type input "4,00"
click at [253, 137] on button "Aplicar desconto" at bounding box center [256, 135] width 34 height 10
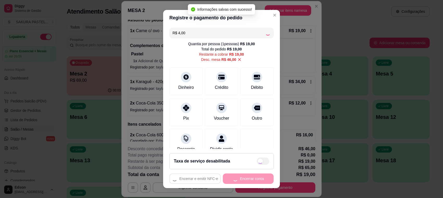
type input "R$ 61,00"
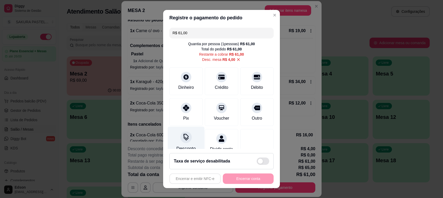
scroll to position [16, 0]
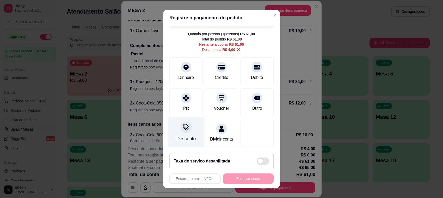
click at [188, 125] on div "Desconto" at bounding box center [186, 132] width 37 height 30
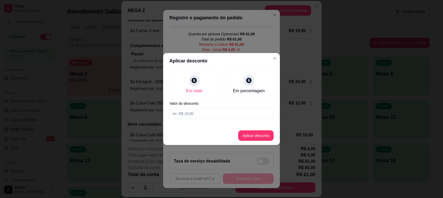
drag, startPoint x: 200, startPoint y: 103, endPoint x: 201, endPoint y: 110, distance: 7.1
click at [200, 103] on label "Valor do desconto" at bounding box center [221, 103] width 104 height 4
click at [201, 110] on input at bounding box center [221, 113] width 104 height 10
type input "46,00"
click at [259, 139] on button "Aplicar desconto" at bounding box center [256, 135] width 34 height 10
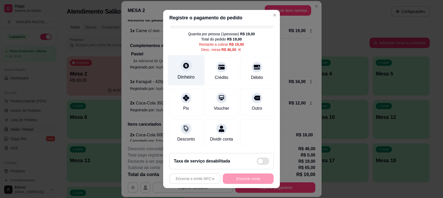
scroll to position [0, 0]
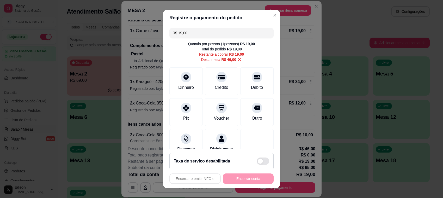
click at [198, 37] on input "R$ 19,00" at bounding box center [222, 33] width 98 height 10
click at [219, 84] on div "Crédito" at bounding box center [221, 86] width 15 height 7
type input "R$ 15,00"
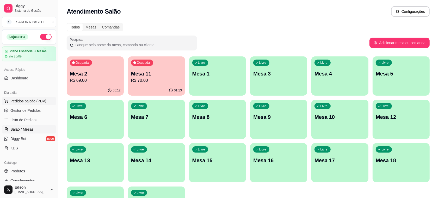
click at [13, 103] on span "Pedidos balcão (PDV)" at bounding box center [28, 100] width 36 height 5
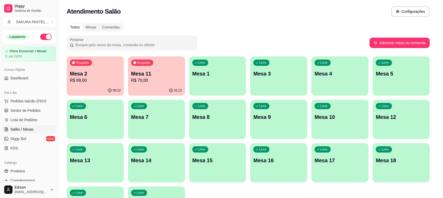
click at [80, 32] on div "Pasteis Tradicionais Pasteis Especiais Doces Pastéis da Semana Combos Yakisoba …" at bounding box center [167, 26] width 316 height 40
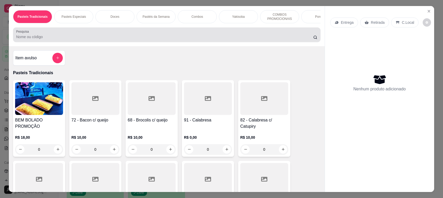
click at [77, 36] on div at bounding box center [166, 34] width 301 height 10
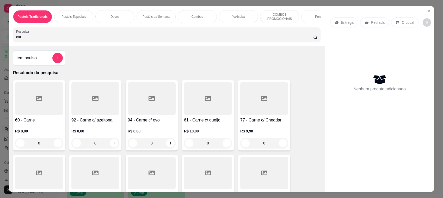
type input "car"
click at [50, 105] on div at bounding box center [39, 98] width 48 height 33
click at [154, 115] on div at bounding box center [152, 98] width 48 height 33
click at [36, 101] on icon at bounding box center [39, 98] width 6 height 5
click at [148, 115] on div at bounding box center [152, 98] width 48 height 33
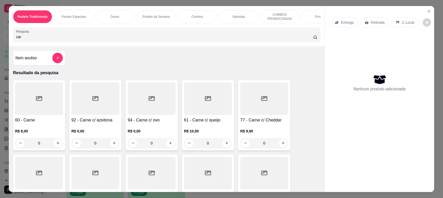
click at [26, 121] on h4 "60 - Carne" at bounding box center [39, 120] width 48 height 6
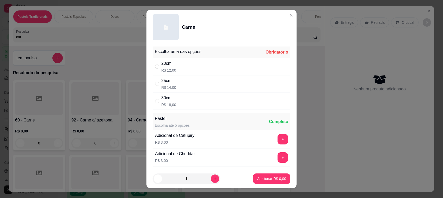
click at [161, 84] on div "25cm R$ 14,00" at bounding box center [168, 83] width 15 height 13
radio input "true"
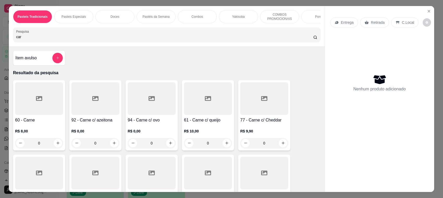
click at [133, 105] on div at bounding box center [152, 98] width 48 height 33
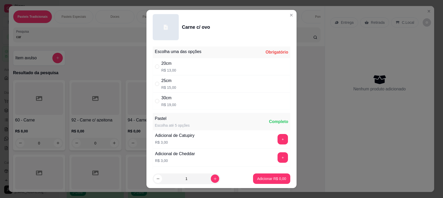
drag, startPoint x: 170, startPoint y: 87, endPoint x: 199, endPoint y: 104, distance: 33.5
click at [171, 87] on p "R$ 15,00" at bounding box center [168, 87] width 15 height 5
radio input "true"
click at [256, 175] on button "Adicionar R$ 15,00" at bounding box center [271, 178] width 38 height 10
type input "1"
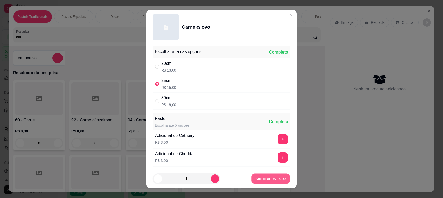
type input "1"
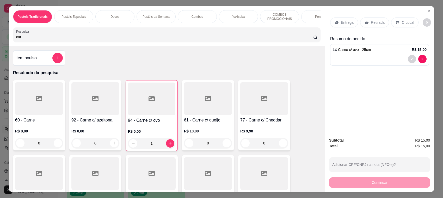
click at [81, 39] on input "car" at bounding box center [164, 36] width 297 height 5
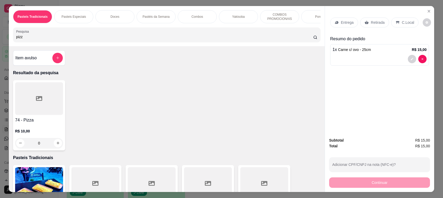
type input "pizz"
click at [25, 100] on div at bounding box center [39, 98] width 48 height 33
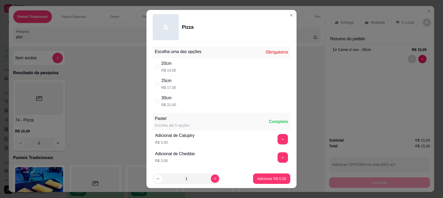
click at [173, 85] on div "25cm R$ 17,00" at bounding box center [222, 83] width 138 height 17
radio input "true"
click at [258, 179] on p "Adicionar R$ 17,00" at bounding box center [270, 178] width 31 height 5
type input "1"
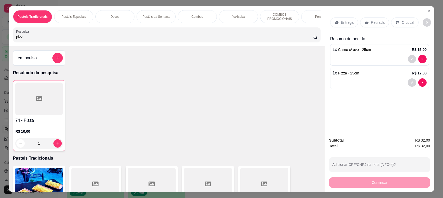
click at [371, 22] on p "Retirada" at bounding box center [378, 22] width 14 height 5
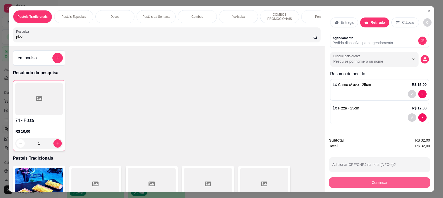
click at [368, 186] on button "Continuar" at bounding box center [379, 182] width 101 height 10
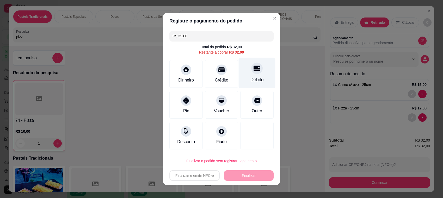
click at [244, 68] on div "Débito" at bounding box center [257, 73] width 37 height 30
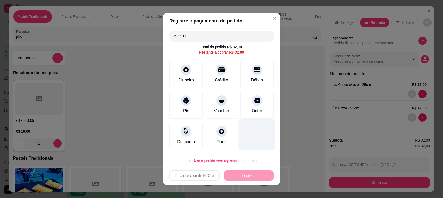
type input "R$ 0,00"
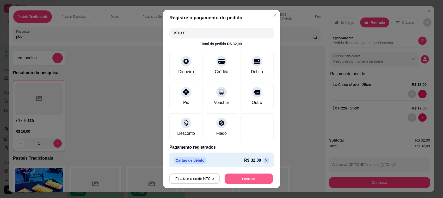
click at [238, 179] on button "Finalizar" at bounding box center [249, 178] width 48 height 10
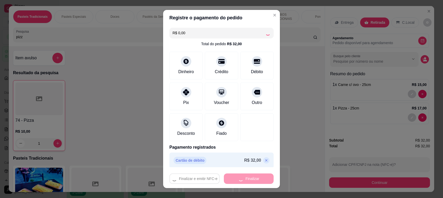
type input "0"
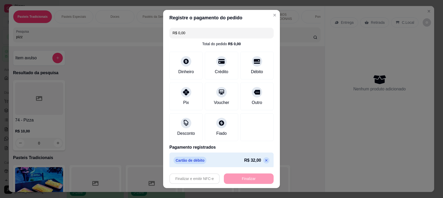
type input "-R$ 32,00"
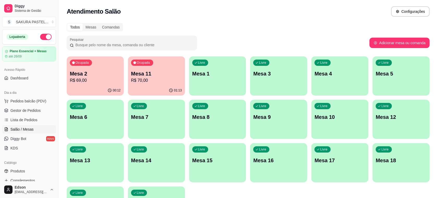
click at [103, 78] on p "R$ 69,00" at bounding box center [95, 80] width 51 height 6
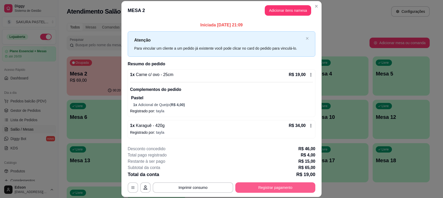
click at [290, 192] on button "Registrar pagamento" at bounding box center [275, 187] width 80 height 10
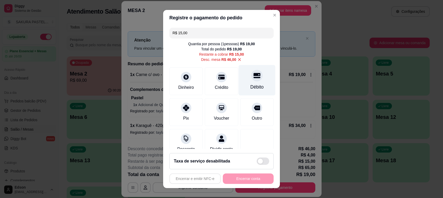
drag, startPoint x: 258, startPoint y: 77, endPoint x: 258, endPoint y: 81, distance: 3.9
click at [258, 78] on div "Débito" at bounding box center [257, 80] width 37 height 30
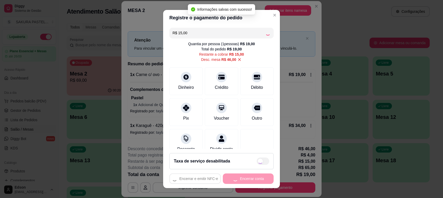
type input "R$ 0,00"
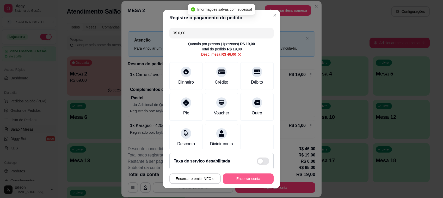
click at [249, 176] on button "Encerrar conta" at bounding box center [248, 178] width 51 height 10
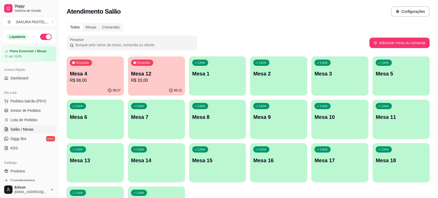
click at [156, 80] on p "R$ 33,00" at bounding box center [156, 80] width 51 height 6
click at [222, 85] on div "Livre Mesa 1" at bounding box center [217, 72] width 57 height 33
click at [145, 82] on p "R$ 33,00" at bounding box center [156, 80] width 49 height 6
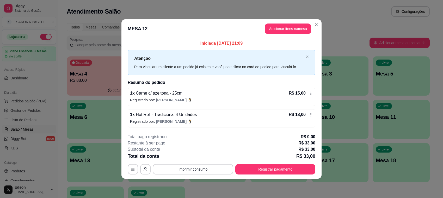
click at [131, 174] on footer "**********" at bounding box center [221, 153] width 200 height 49
click at [137, 171] on button "button" at bounding box center [133, 169] width 10 height 10
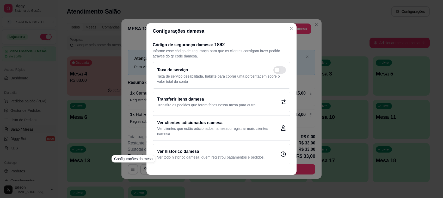
click at [221, 107] on div "Transferir itens da mesa Transfira os pedidos que foram feitos nessa mesa para …" at bounding box center [222, 101] width 138 height 20
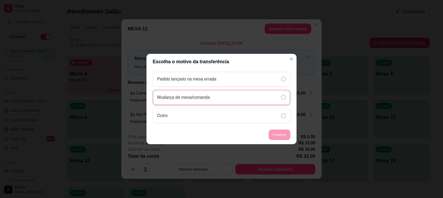
click at [209, 100] on p "Mudança de mesa/comanda" at bounding box center [183, 97] width 53 height 6
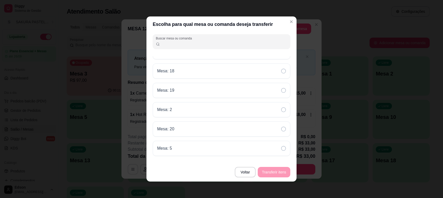
scroll to position [119, 0]
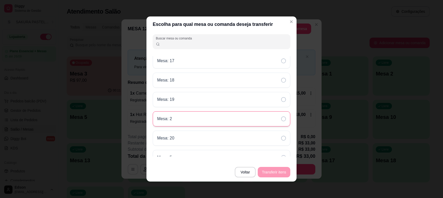
click at [193, 116] on div "Mesa: 2" at bounding box center [222, 118] width 138 height 15
click at [283, 172] on button "Transferir itens" at bounding box center [274, 172] width 32 height 10
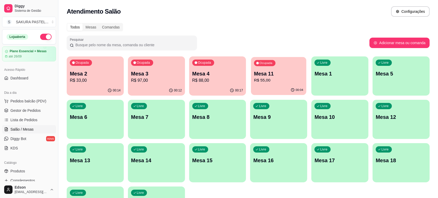
click at [279, 88] on div "00:04" at bounding box center [278, 90] width 55 height 10
click at [25, 100] on span "Pedidos balcão (PDV)" at bounding box center [28, 100] width 36 height 5
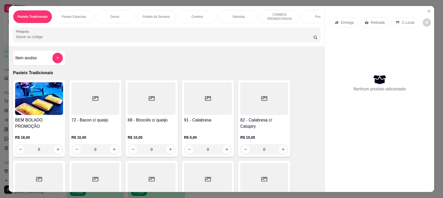
click at [62, 39] on input "Pesquisa" at bounding box center [164, 36] width 297 height 5
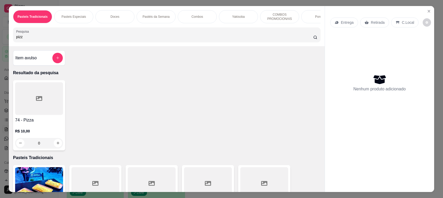
type input "pizz"
click at [40, 123] on h4 "74 - Pizza" at bounding box center [39, 120] width 48 height 6
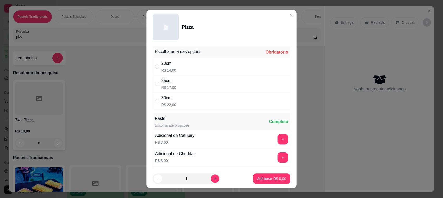
click at [184, 67] on div "20cm R$ 14,00" at bounding box center [222, 66] width 138 height 17
radio input "true"
click at [258, 176] on p "Adicionar R$ 14,00" at bounding box center [271, 178] width 30 height 5
type input "1"
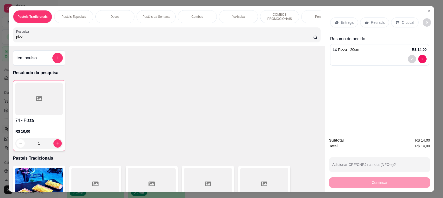
drag, startPoint x: 369, startPoint y: 20, endPoint x: 382, endPoint y: 158, distance: 139.0
click at [371, 20] on p "Retirada" at bounding box center [378, 22] width 14 height 5
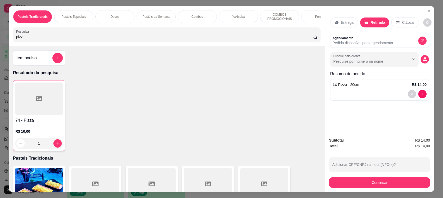
click at [377, 188] on div "Subtotal R$ 14,00 Total R$ 14,00 Adicionar CPF/CNPJ na nota (NFC-e)? Continuar" at bounding box center [379, 162] width 109 height 59
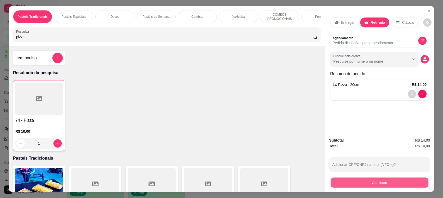
click at [374, 184] on button "Continuar" at bounding box center [380, 182] width 98 height 10
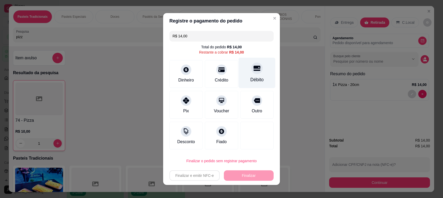
click at [251, 72] on div at bounding box center [256, 67] width 11 height 11
type input "R$ 0,00"
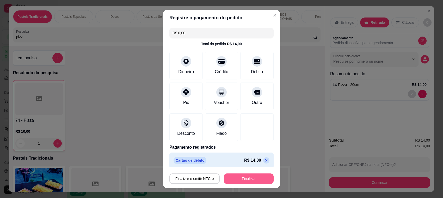
click at [250, 179] on button "Finalizar" at bounding box center [249, 178] width 50 height 10
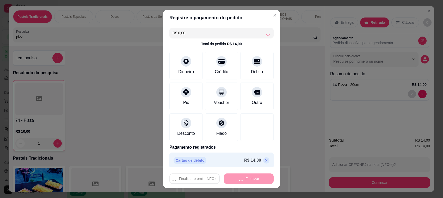
type input "0"
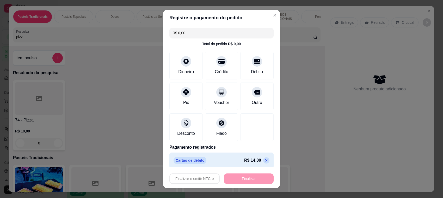
type input "-R$ 14,00"
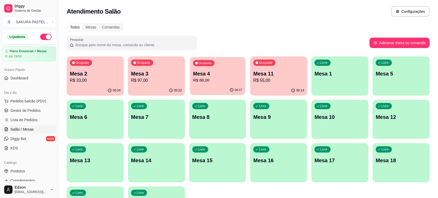
click at [232, 74] on p "Mesa 4" at bounding box center [217, 73] width 49 height 7
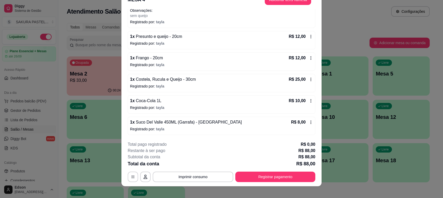
scroll to position [16, 0]
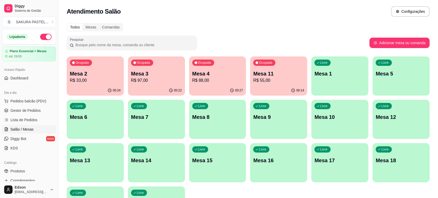
click at [178, 75] on p "Mesa 3" at bounding box center [156, 73] width 51 height 7
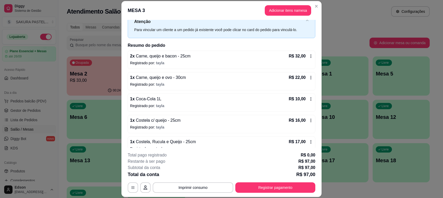
scroll to position [28, 0]
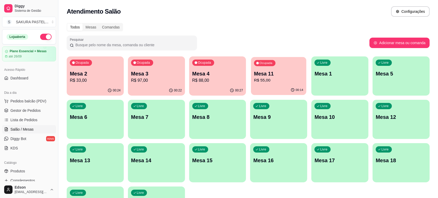
click at [272, 83] on p "R$ 55,00" at bounding box center [278, 80] width 49 height 6
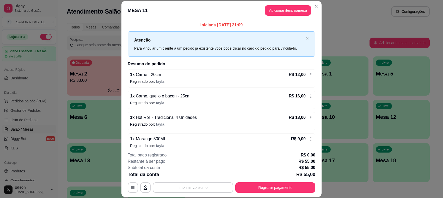
scroll to position [6, 0]
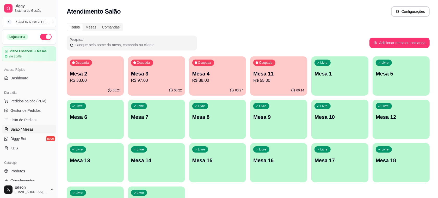
click at [108, 81] on p "R$ 33,00" at bounding box center [95, 80] width 51 height 6
drag, startPoint x: 130, startPoint y: 96, endPoint x: 155, endPoint y: 90, distance: 25.9
click at [139, 94] on div "Ocupada Mesa 2 R$ 33,00 00:24 Ocupada Mesa 3 R$ 97,00 00:22 Ocupada Mesa 4 R$ 8…" at bounding box center [248, 140] width 363 height 169
click at [63, 85] on div "Todos Mesas Comandas Pesquisar Adicionar mesa ou comanda Ocupada Mesa 2 R$ 33,0…" at bounding box center [248, 126] width 380 height 212
click at [98, 91] on div "00:24" at bounding box center [95, 90] width 57 height 10
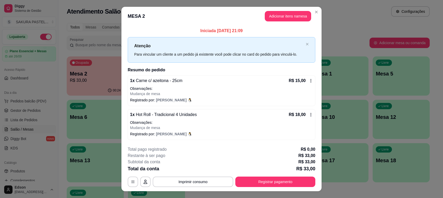
scroll to position [10, 0]
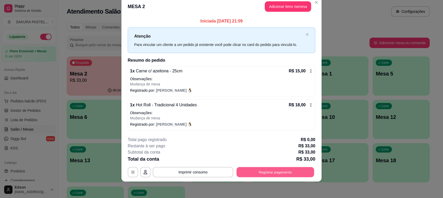
click at [273, 173] on button "Registrar pagamento" at bounding box center [276, 172] width 78 height 10
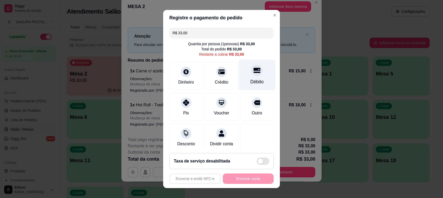
click at [251, 74] on div "Débito" at bounding box center [257, 75] width 37 height 30
type input "R$ 0,00"
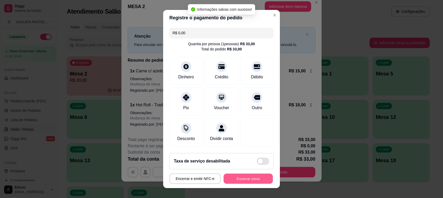
click at [257, 175] on button "Encerrar conta" at bounding box center [248, 178] width 49 height 10
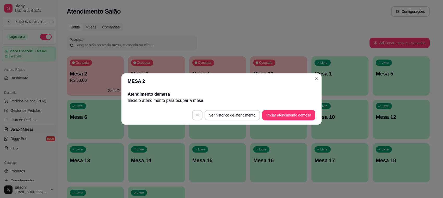
scroll to position [0, 0]
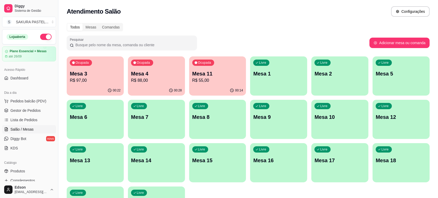
click at [205, 76] on p "Mesa 11" at bounding box center [217, 73] width 51 height 7
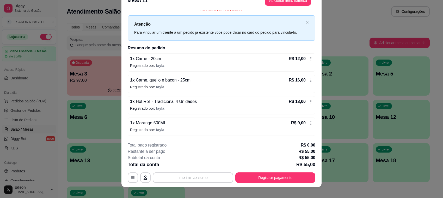
scroll to position [16, 0]
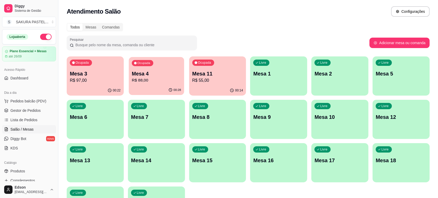
click at [183, 63] on div "Ocupada Mesa 4 R$ 88,00" at bounding box center [156, 71] width 55 height 28
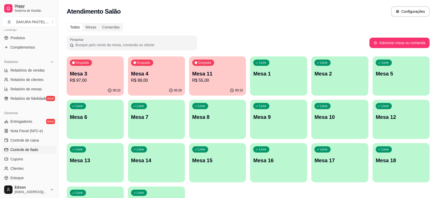
click at [24, 149] on span "Controle de fiado" at bounding box center [24, 149] width 28 height 5
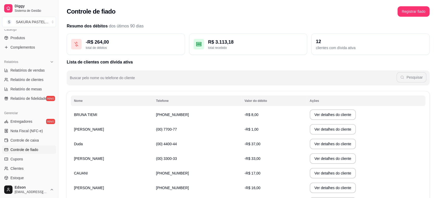
click at [254, 162] on td "-R$ 33,00" at bounding box center [273, 158] width 65 height 15
click at [314, 162] on button "Ver detalhes do cliente" at bounding box center [333, 158] width 46 height 10
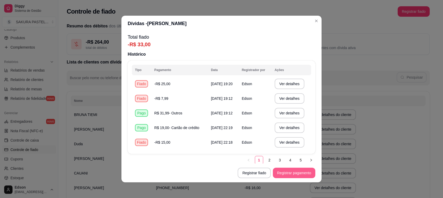
click at [286, 172] on button "Registrar pagamento" at bounding box center [294, 172] width 42 height 10
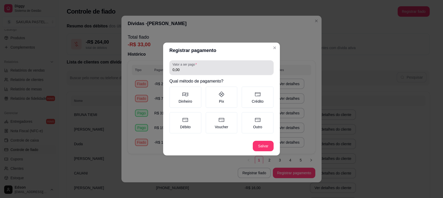
click at [218, 65] on div "0,00" at bounding box center [222, 67] width 98 height 10
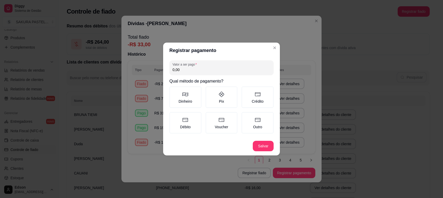
click at [221, 68] on input "0,00" at bounding box center [222, 69] width 98 height 5
type input "18,00"
click at [265, 126] on label "Outro" at bounding box center [258, 122] width 32 height 21
click at [246, 116] on button "Outro" at bounding box center [243, 114] width 4 height 4
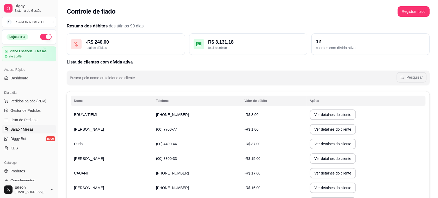
click at [32, 129] on span "Salão / Mesas" at bounding box center [21, 128] width 23 height 5
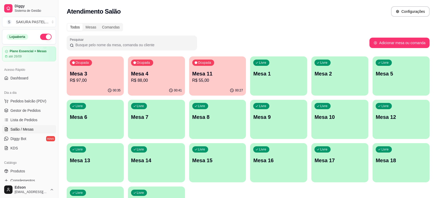
click at [210, 73] on p "Mesa 11" at bounding box center [217, 73] width 51 height 7
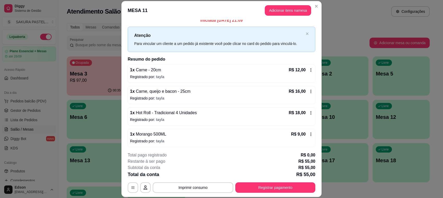
scroll to position [6, 0]
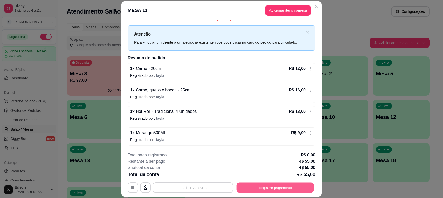
click at [252, 190] on button "Registrar pagamento" at bounding box center [276, 187] width 78 height 10
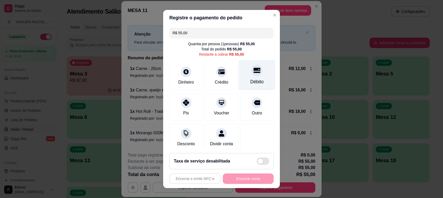
click at [251, 75] on div at bounding box center [256, 69] width 11 height 11
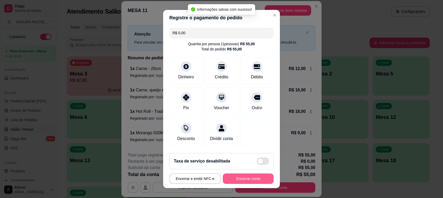
type input "R$ 0,00"
click at [248, 178] on button "Encerrar conta" at bounding box center [248, 178] width 51 height 10
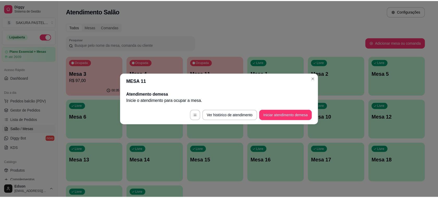
scroll to position [0, 0]
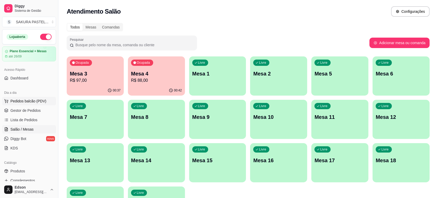
click at [17, 103] on span "Pedidos balcão (PDV)" at bounding box center [28, 100] width 36 height 5
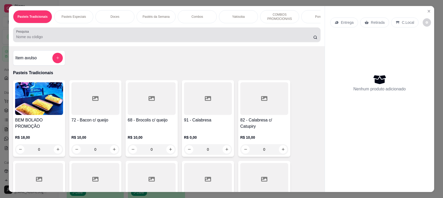
click at [65, 39] on input "Pesquisa" at bounding box center [164, 36] width 297 height 5
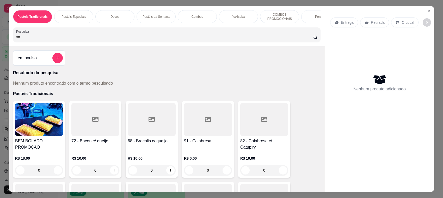
type input "x"
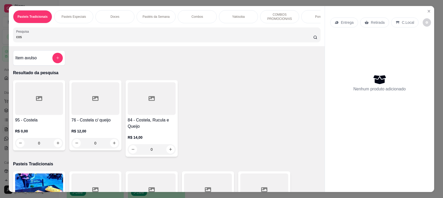
type input "cos"
click at [151, 120] on div "84 - Costela, Rucula e Queijo R$ 14,00 0" at bounding box center [152, 118] width 52 height 76
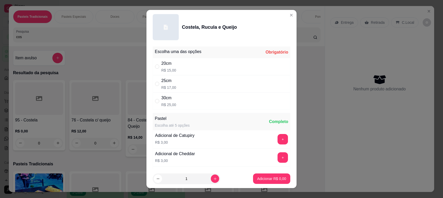
click at [210, 83] on div "25cm R$ 17,00" at bounding box center [222, 83] width 138 height 17
radio input "true"
click at [265, 178] on p "Adicionar R$ 17,00" at bounding box center [270, 178] width 31 height 5
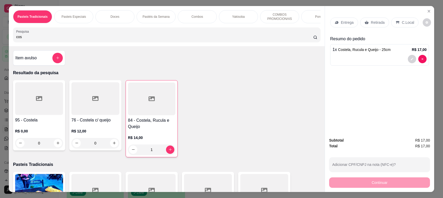
type input "1"
click at [42, 39] on input "cos" at bounding box center [164, 36] width 297 height 5
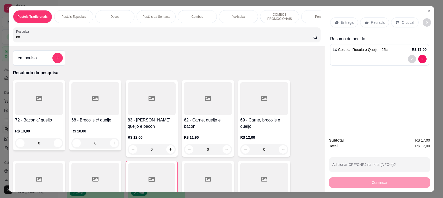
type input "cos"
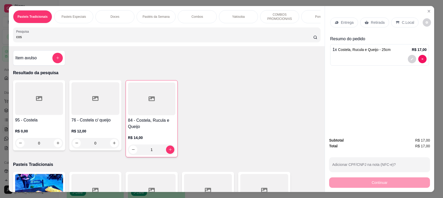
click at [59, 39] on input "cos" at bounding box center [164, 36] width 297 height 5
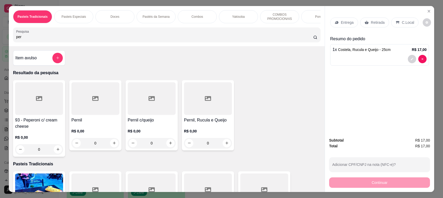
type input "per"
click at [143, 111] on div at bounding box center [152, 98] width 48 height 33
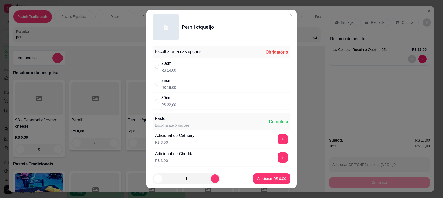
click at [183, 66] on div "20cm R$ 14,00" at bounding box center [222, 66] width 138 height 17
radio input "true"
click at [268, 178] on p "Adicionar R$ 14,00" at bounding box center [270, 178] width 31 height 5
type input "1"
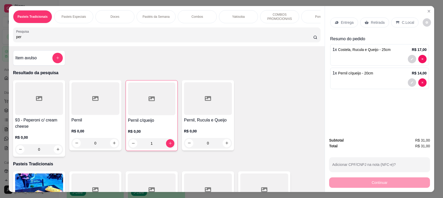
click at [79, 30] on div "Pasteis Tradicionais Pasteis Especiais Doces Pastéis da Semana Combos Yakisoba …" at bounding box center [167, 26] width 316 height 40
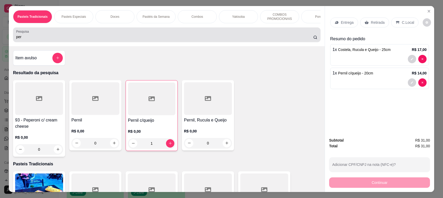
click at [76, 36] on div "per" at bounding box center [166, 34] width 301 height 10
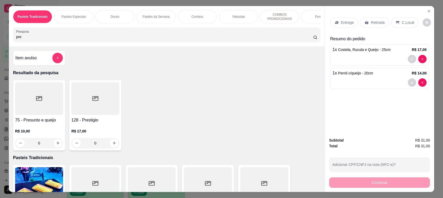
type input "pre"
drag, startPoint x: 50, startPoint y: 110, endPoint x: 53, endPoint y: 110, distance: 3.4
click at [53, 110] on div at bounding box center [39, 98] width 48 height 33
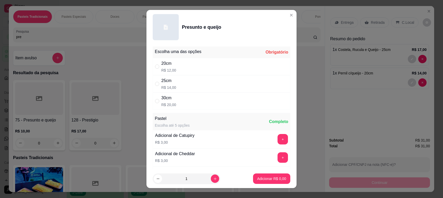
click at [192, 68] on div "20cm R$ 12,00" at bounding box center [222, 66] width 138 height 17
radio input "true"
click at [258, 179] on p "Adicionar R$ 12,00" at bounding box center [270, 178] width 31 height 5
type input "1"
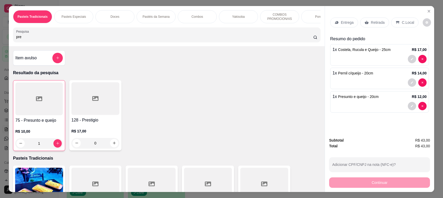
click at [371, 20] on p "Retirada" at bounding box center [378, 22] width 14 height 5
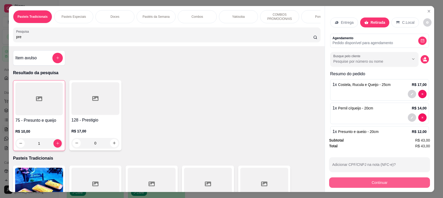
click at [375, 182] on button "Continuar" at bounding box center [379, 182] width 101 height 10
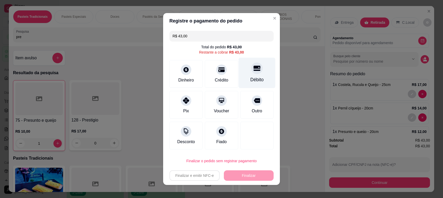
click at [253, 81] on div "Débito" at bounding box center [257, 79] width 13 height 7
type input "R$ 0,00"
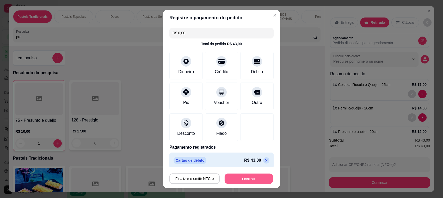
click at [239, 176] on button "Finalizar" at bounding box center [249, 178] width 48 height 10
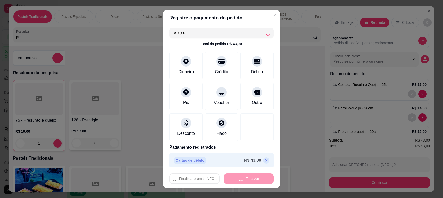
type input "0"
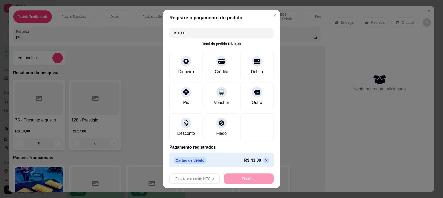
type input "-R$ 43,00"
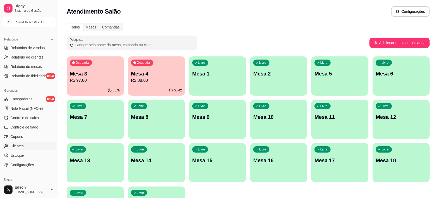
scroll to position [177, 0]
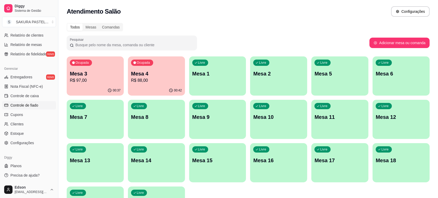
click at [21, 105] on span "Controle de fiado" at bounding box center [24, 104] width 28 height 5
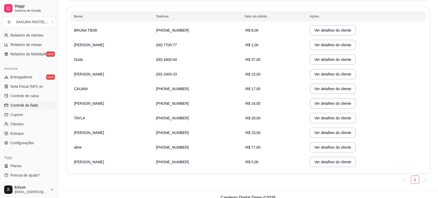
scroll to position [91, 0]
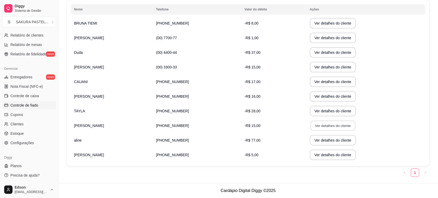
click at [326, 128] on button "Ver detalhes do cliente" at bounding box center [332, 125] width 45 height 10
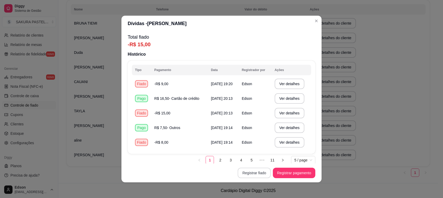
click at [266, 171] on button "Registrar fiado" at bounding box center [254, 172] width 33 height 10
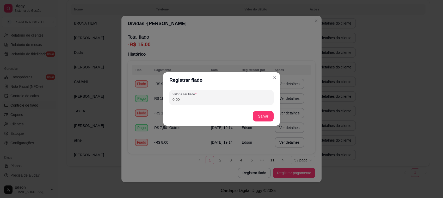
click at [229, 94] on div "Valor a ser fiado 0,00" at bounding box center [221, 97] width 117 height 19
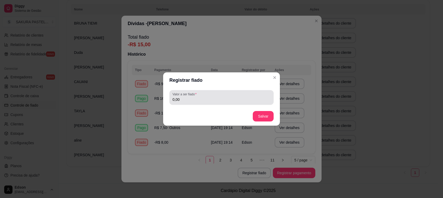
click at [231, 101] on input "0,00" at bounding box center [222, 99] width 98 height 5
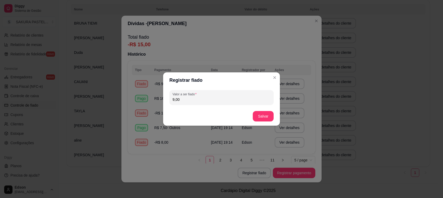
type input "9,00"
click at [271, 122] on footer "Salvar" at bounding box center [221, 116] width 117 height 19
click at [270, 120] on button "Salvar" at bounding box center [263, 116] width 20 height 10
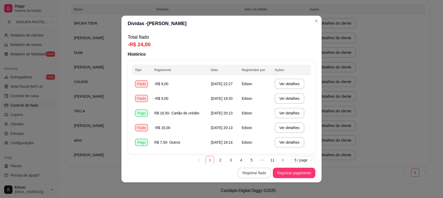
click at [260, 175] on button "Registrar fiado" at bounding box center [254, 172] width 33 height 10
click at [248, 175] on button "Registrar fiado" at bounding box center [254, 172] width 33 height 10
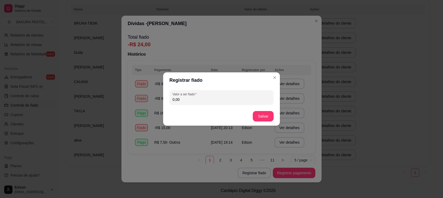
click at [201, 102] on input "0,00" at bounding box center [222, 99] width 98 height 5
type input "0,01"
click at [264, 118] on button "Salvar" at bounding box center [263, 116] width 20 height 10
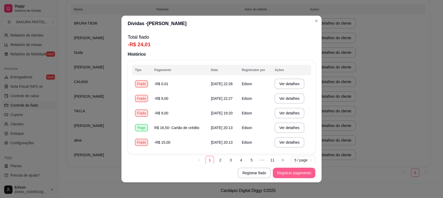
click at [280, 173] on button "Registrar pagamento" at bounding box center [294, 172] width 42 height 10
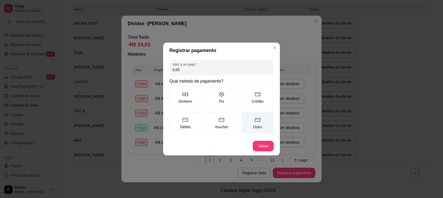
click at [264, 124] on label "Outro" at bounding box center [258, 122] width 32 height 21
click at [246, 116] on button "Outro" at bounding box center [243, 114] width 4 height 4
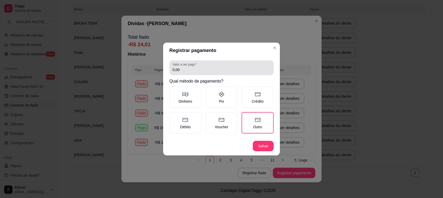
click at [188, 71] on input "0,00" at bounding box center [222, 69] width 98 height 5
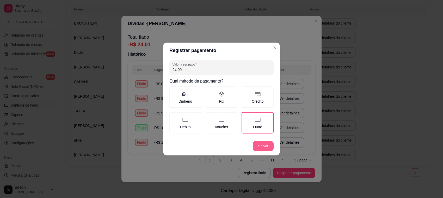
type input "24,00"
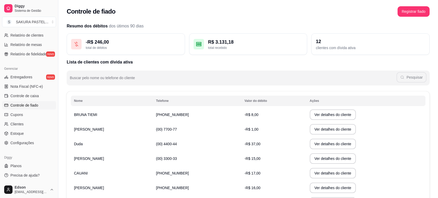
scroll to position [28, 0]
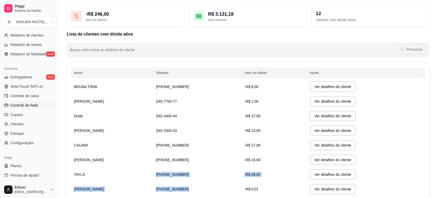
drag, startPoint x: 190, startPoint y: 197, endPoint x: 193, endPoint y: 199, distance: 3.6
click at [193, 170] on html "Diggy Sistema de Gestão S SAKURA PASTEL ... Loja aberta Plano Essencial + Mesas…" at bounding box center [219, 71] width 438 height 198
click at [393, 122] on td "Ver detalhes do cliente" at bounding box center [366, 115] width 119 height 15
click at [218, 80] on td "[PHONE_NUMBER]" at bounding box center [197, 86] width 88 height 15
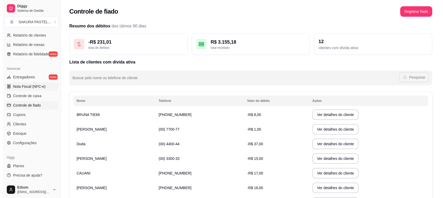
scroll to position [0, 0]
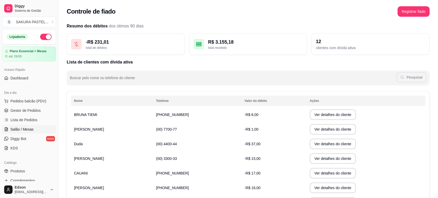
click at [31, 128] on span "Salão / Mesas" at bounding box center [21, 128] width 23 height 5
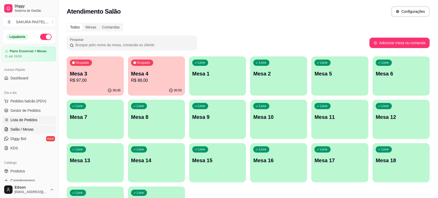
click at [34, 119] on span "Lista de Pedidos" at bounding box center [23, 119] width 27 height 5
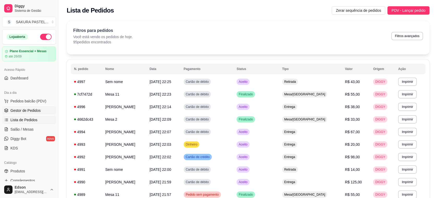
click at [31, 111] on span "Gestor de Pedidos" at bounding box center [25, 110] width 30 height 5
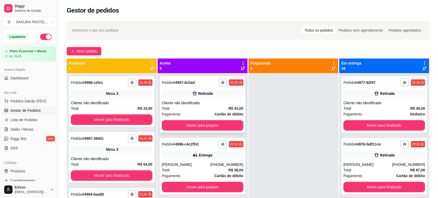
click at [193, 109] on div "Total R$ 43,00" at bounding box center [203, 108] width 82 height 6
click at [216, 162] on div "[PHONE_NUMBER]" at bounding box center [226, 164] width 33 height 5
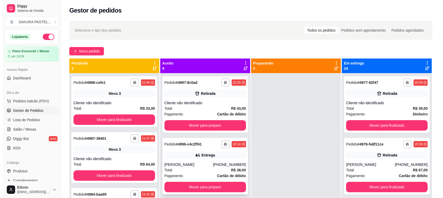
scroll to position [173, 0]
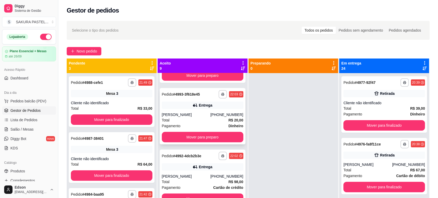
click at [204, 118] on div "Total R$ 20,00" at bounding box center [203, 120] width 82 height 6
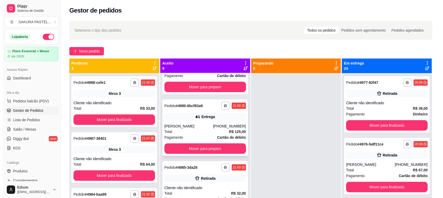
scroll to position [0, 0]
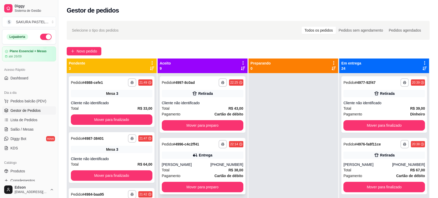
click at [215, 166] on div "[PHONE_NUMBER]" at bounding box center [226, 164] width 33 height 5
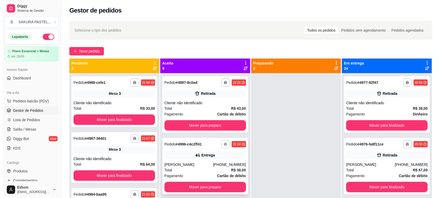
scroll to position [173, 0]
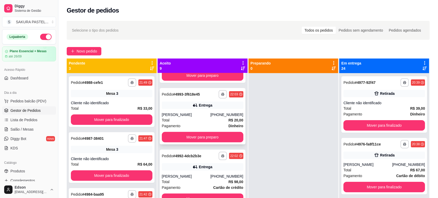
click at [215, 112] on div "[PHONE_NUMBER]" at bounding box center [226, 114] width 33 height 5
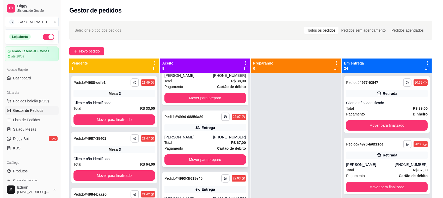
scroll to position [94, 0]
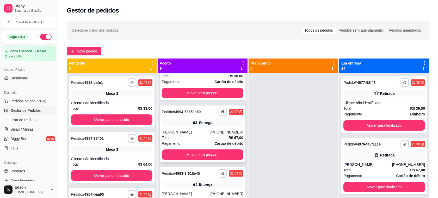
click at [206, 136] on div "Total R$ 67,00" at bounding box center [203, 138] width 82 height 6
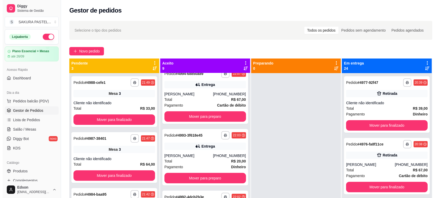
scroll to position [144, 0]
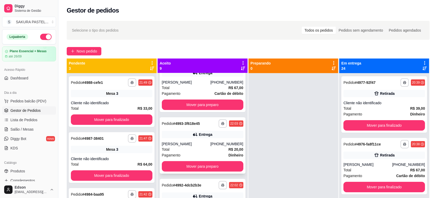
click at [229, 149] on strong "R$ 20,00" at bounding box center [236, 149] width 15 height 4
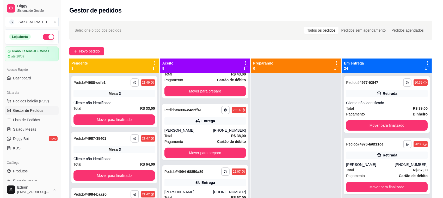
scroll to position [31, 0]
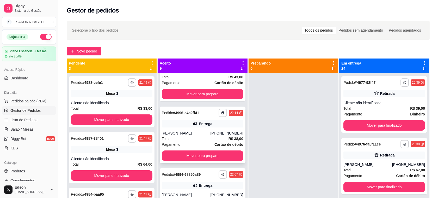
click at [212, 127] on div "Entrega" at bounding box center [203, 123] width 82 height 7
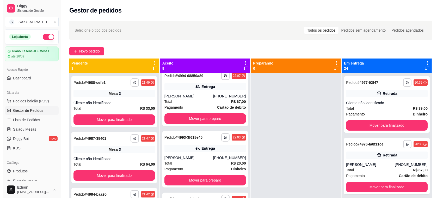
scroll to position [151, 0]
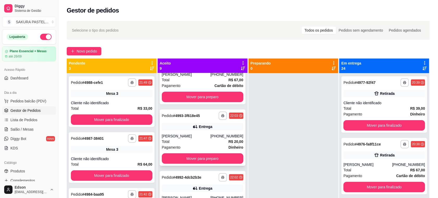
click at [215, 141] on div "Total R$ 20,00" at bounding box center [203, 141] width 82 height 6
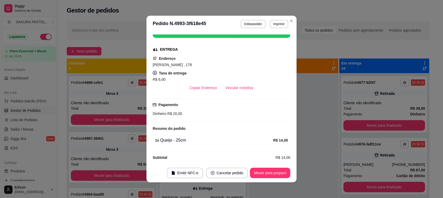
scroll to position [103, 0]
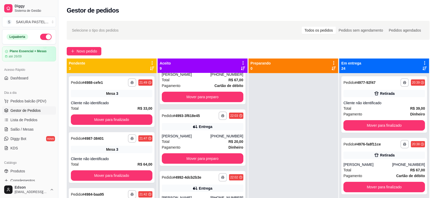
click at [218, 185] on div "Entrega" at bounding box center [203, 187] width 82 height 7
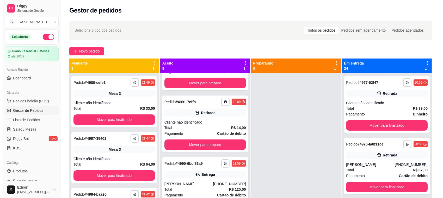
scroll to position [289, 0]
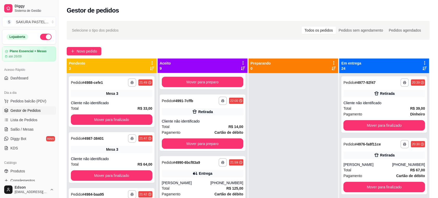
click at [214, 177] on div "**********" at bounding box center [203, 184] width 86 height 56
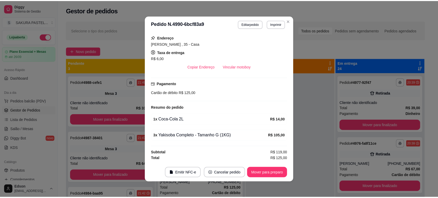
scroll to position [0, 0]
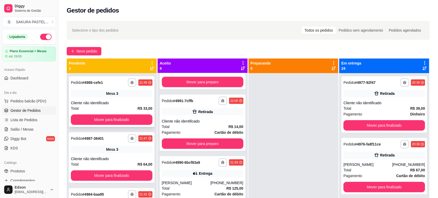
click at [136, 123] on button "Mover para finalizado" at bounding box center [112, 119] width 82 height 10
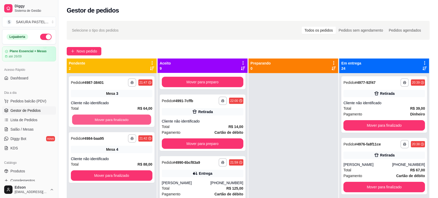
click at [136, 123] on button "Mover para finalizado" at bounding box center [111, 119] width 79 height 10
click at [136, 123] on div "Mover para finalizado" at bounding box center [112, 119] width 82 height 10
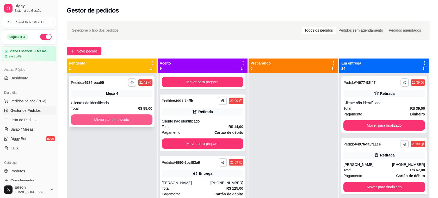
click at [130, 123] on button "Mover para finalizado" at bounding box center [112, 119] width 82 height 10
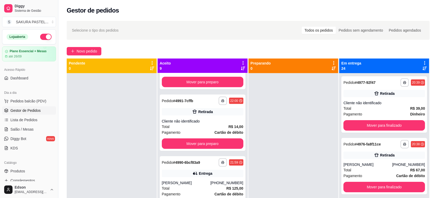
click at [241, 61] on icon at bounding box center [243, 62] width 5 height 5
click at [190, 85] on li "Mover pedidos de etapa Com essa opção você tem a opção de mover todos os pedido…" at bounding box center [208, 76] width 65 height 17
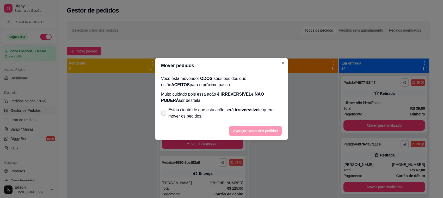
click at [177, 115] on span "Estou ciente de que esta ação será irreverssível e quero mover os pedidos." at bounding box center [225, 113] width 114 height 13
click at [164, 115] on input "Estou ciente de que esta ação será irreverssível e quero mover os pedidos." at bounding box center [162, 115] width 3 height 3
checkbox input "true"
click at [235, 132] on button "Avançar status dos pedidos" at bounding box center [256, 131] width 52 height 10
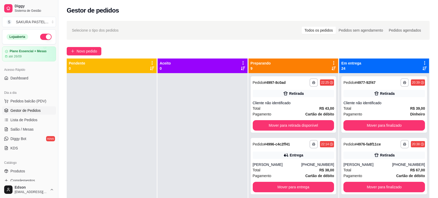
click at [332, 62] on icon at bounding box center [334, 62] width 5 height 5
click at [302, 73] on div "Mover pedidos de etapa Com essa opção você tem a opção de mover todos os pedido…" at bounding box center [299, 77] width 62 height 14
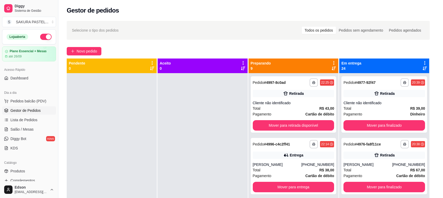
click at [230, 109] on span "Estou ciente de que esta ação será irreverssível e quero mover os pedidos." at bounding box center [225, 113] width 114 height 13
click at [164, 114] on input "Estou ciente de que esta ação será irreverssível e quero mover os pedidos." at bounding box center [162, 115] width 3 height 3
checkbox input "true"
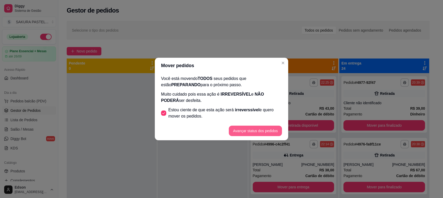
click at [248, 130] on button "Avançar status dos pedidos" at bounding box center [255, 130] width 53 height 10
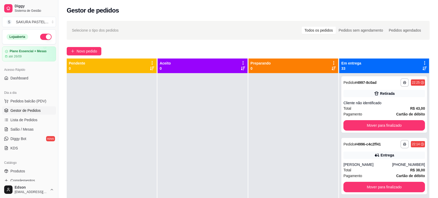
click at [423, 61] on icon at bounding box center [425, 62] width 5 height 5
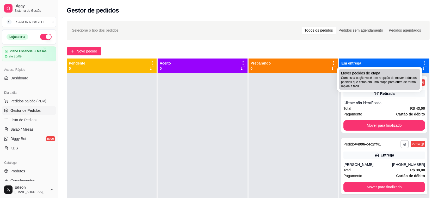
click at [388, 75] on div "Mover pedidos de etapa Com essa opção você tem a opção de mover todos os pedido…" at bounding box center [379, 79] width 77 height 18
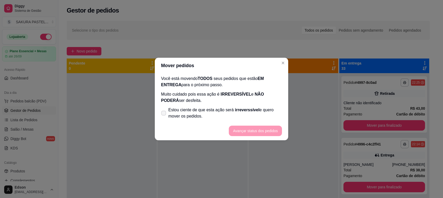
click at [229, 110] on span "Estou ciente de que esta ação será irreverssível e quero mover os pedidos." at bounding box center [225, 113] width 114 height 13
click at [164, 114] on input "Estou ciente de que esta ação será irreverssível e quero mover os pedidos." at bounding box center [162, 115] width 3 height 3
checkbox input "true"
click at [255, 129] on button "Avançar status dos pedidos" at bounding box center [256, 131] width 52 height 10
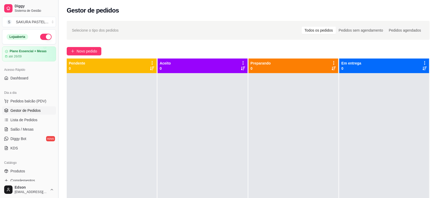
drag, startPoint x: 33, startPoint y: 129, endPoint x: 56, endPoint y: 112, distance: 28.9
click at [34, 129] on link "Salão / Mesas" at bounding box center [29, 129] width 54 height 8
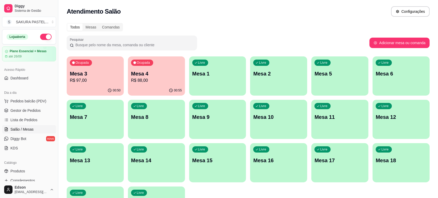
click at [153, 78] on p "R$ 88,00" at bounding box center [156, 80] width 51 height 6
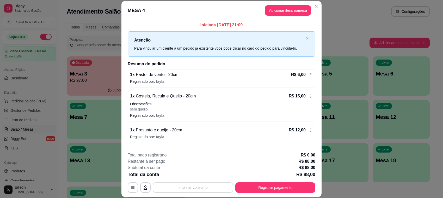
click at [214, 184] on button "Imprimir consumo" at bounding box center [193, 187] width 81 height 10
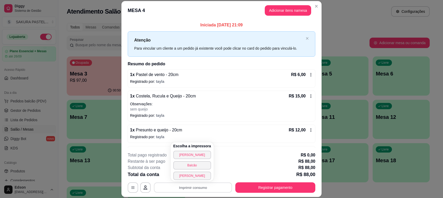
click at [242, 142] on div "1 x Presunto e queijo - 20cm R$ 12,00 Registrado por: tayla" at bounding box center [222, 133] width 188 height 18
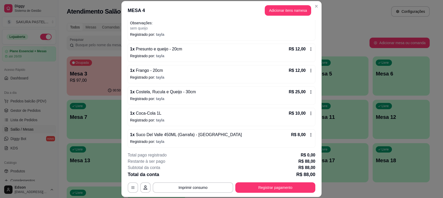
scroll to position [83, 0]
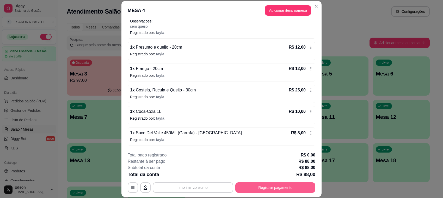
click at [298, 184] on button "Registrar pagamento" at bounding box center [275, 187] width 80 height 10
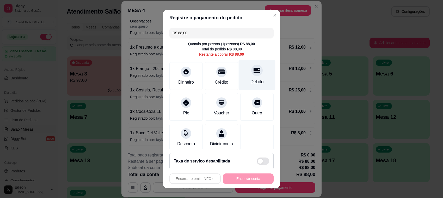
click at [251, 80] on div "Débito" at bounding box center [257, 81] width 13 height 7
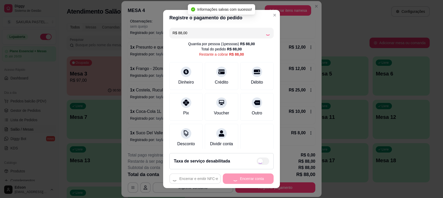
type input "R$ 0,00"
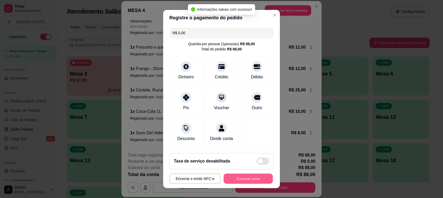
click at [252, 179] on button "Encerrar conta" at bounding box center [248, 178] width 49 height 10
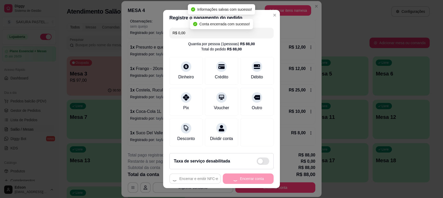
scroll to position [0, 0]
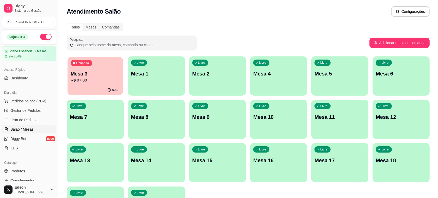
click at [89, 76] on p "Mesa 3" at bounding box center [95, 73] width 49 height 7
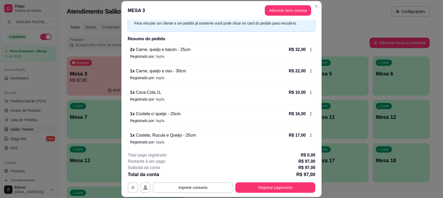
scroll to position [28, 0]
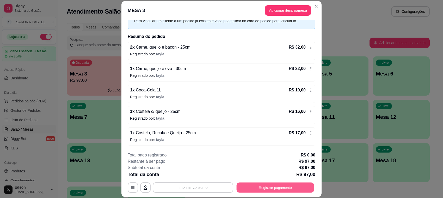
click at [291, 190] on button "Registrar pagamento" at bounding box center [276, 187] width 78 height 10
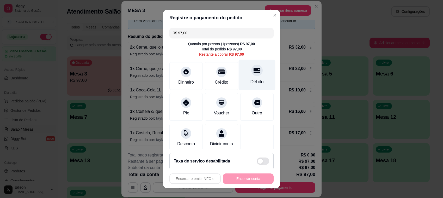
click at [251, 74] on div at bounding box center [256, 69] width 11 height 11
type input "R$ 0,00"
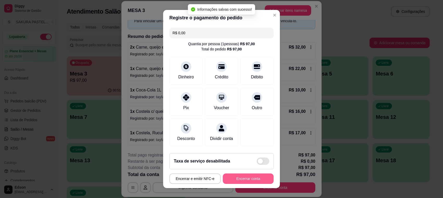
click at [237, 180] on button "Encerrar conta" at bounding box center [248, 178] width 51 height 10
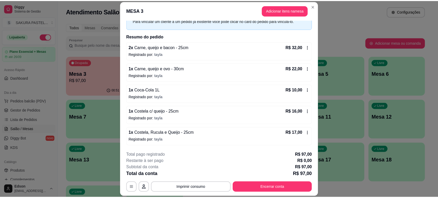
scroll to position [0, 0]
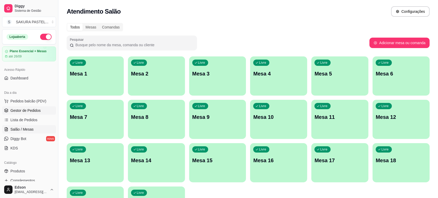
click at [29, 113] on span "Gestor de Pedidos" at bounding box center [25, 110] width 30 height 5
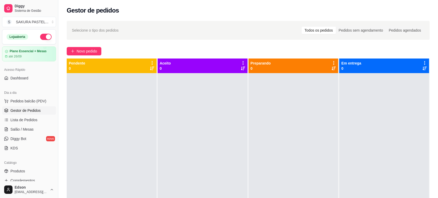
click at [42, 37] on button "button" at bounding box center [45, 37] width 11 height 6
click at [24, 127] on span "Salão / Mesas" at bounding box center [21, 128] width 23 height 5
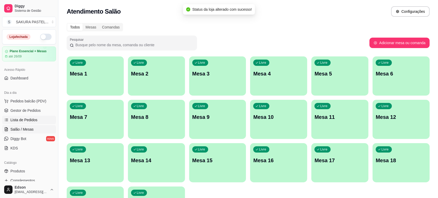
click at [21, 120] on span "Lista de Pedidos" at bounding box center [23, 119] width 27 height 5
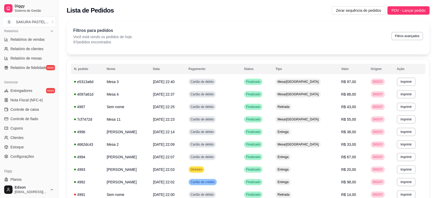
scroll to position [177, 0]
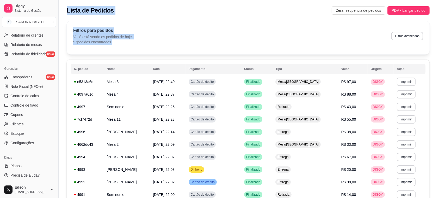
drag, startPoint x: 60, startPoint y: 128, endPoint x: 59, endPoint y: 119, distance: 8.8
click at [59, 129] on button "Toggle Sidebar" at bounding box center [58, 99] width 4 height 198
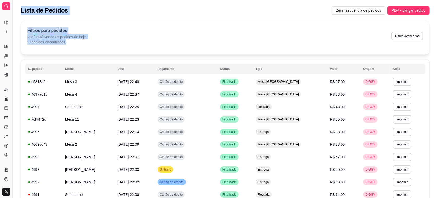
scroll to position [72, 0]
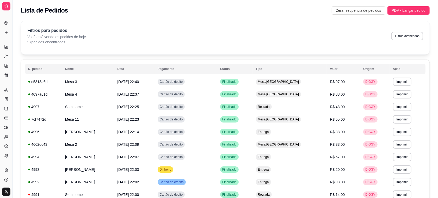
click at [0, 110] on div "Gerenciar Entregadores novo Nota Fiscal (NFC-e) Controle de caixa Controle de f…" at bounding box center [6, 122] width 12 height 78
click at [7, 84] on div "Gerenciar" at bounding box center [6, 81] width 8 height 8
click at [7, 80] on div "Gerenciar" at bounding box center [6, 81] width 8 height 8
drag, startPoint x: 12, startPoint y: 80, endPoint x: 38, endPoint y: 80, distance: 26.1
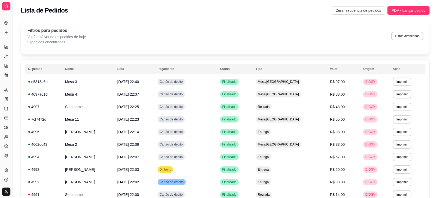
click at [6, 73] on icon at bounding box center [6, 75] width 4 height 4
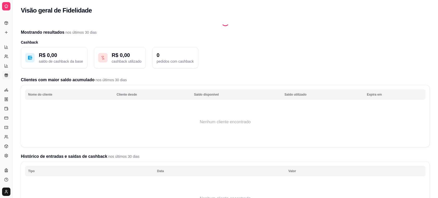
drag, startPoint x: 9, startPoint y: 83, endPoint x: 8, endPoint y: 77, distance: 6.1
click at [9, 83] on div "Gerenciar" at bounding box center [6, 81] width 8 height 8
click at [4, 57] on icon at bounding box center [6, 56] width 4 height 4
select select "30"
select select "HIGHEST_TOTAL_SPENT_WITH_ORDERS"
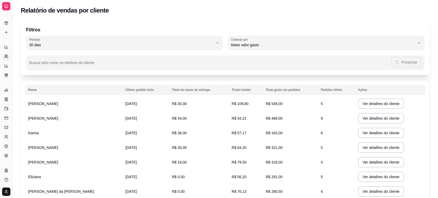
drag, startPoint x: 11, startPoint y: 40, endPoint x: 16, endPoint y: 39, distance: 5.7
click at [16, 39] on div "Diggy Sistema de Gestão S SAKURA PASTEL ... Loja fechada Plano Essencial + Mesa…" at bounding box center [219, 140] width 438 height 281
click at [12, 38] on button "Toggle Sidebar" at bounding box center [12, 99] width 4 height 198
click at [12, 38] on div "Catálogo Produtos Complementos" at bounding box center [6, 28] width 12 height 22
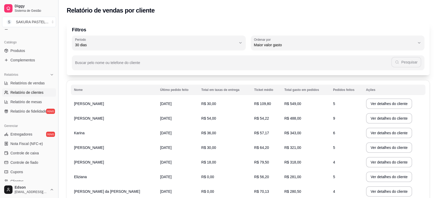
scroll to position [115, 0]
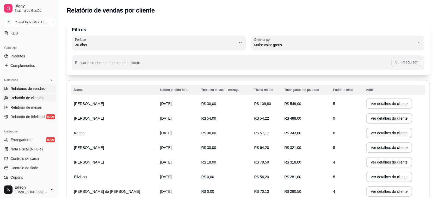
click at [40, 89] on span "Relatórios de vendas" at bounding box center [27, 88] width 34 height 5
select select "ALL"
select select "0"
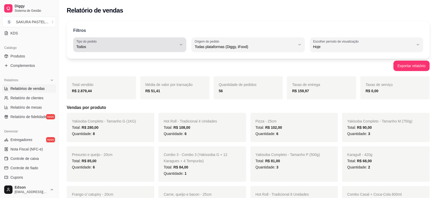
click at [178, 45] on button "Tipo do pedido Todos" at bounding box center [129, 44] width 113 height 15
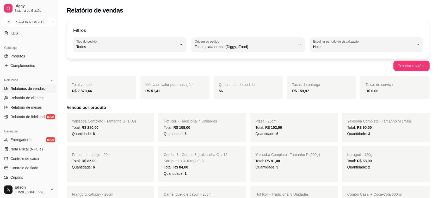
click at [113, 69] on span "Entrega" at bounding box center [128, 67] width 96 height 5
type input "DELIVERY"
select select "DELIVERY"
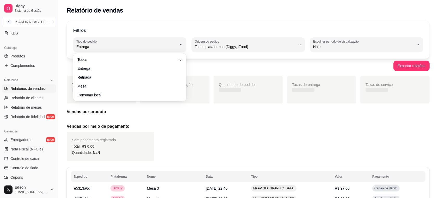
click at [266, 46] on span "Todas plataformas (Diggy, iFood)" at bounding box center [245, 46] width 101 height 5
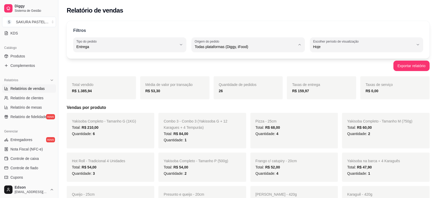
click at [228, 66] on span "Diggy" at bounding box center [246, 67] width 96 height 5
type input "DIGGY"
select select "DIGGY"
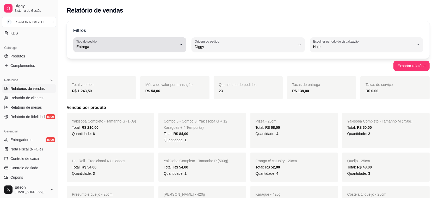
click at [97, 42] on label "Tipo do pedido" at bounding box center [87, 41] width 22 height 4
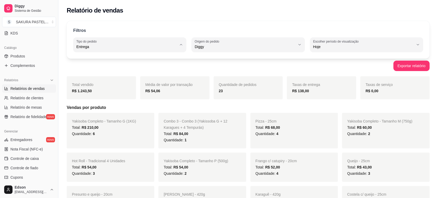
click at [92, 60] on span "Todos" at bounding box center [128, 59] width 96 height 5
type input "ALL"
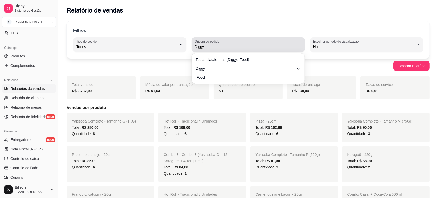
click at [254, 38] on button "Origem do pedido Diggy" at bounding box center [248, 44] width 113 height 15
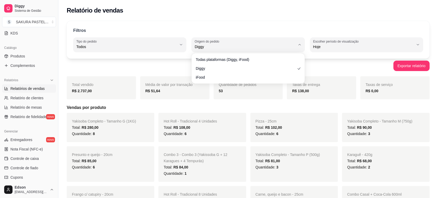
click at [237, 54] on div "Todas plataformas (Diggy, iFood) Diggy iFood" at bounding box center [248, 68] width 113 height 30
click at [237, 56] on li "Todas plataformas (Diggy, iFood)" at bounding box center [248, 59] width 105 height 8
